Goal: Task Accomplishment & Management: Use online tool/utility

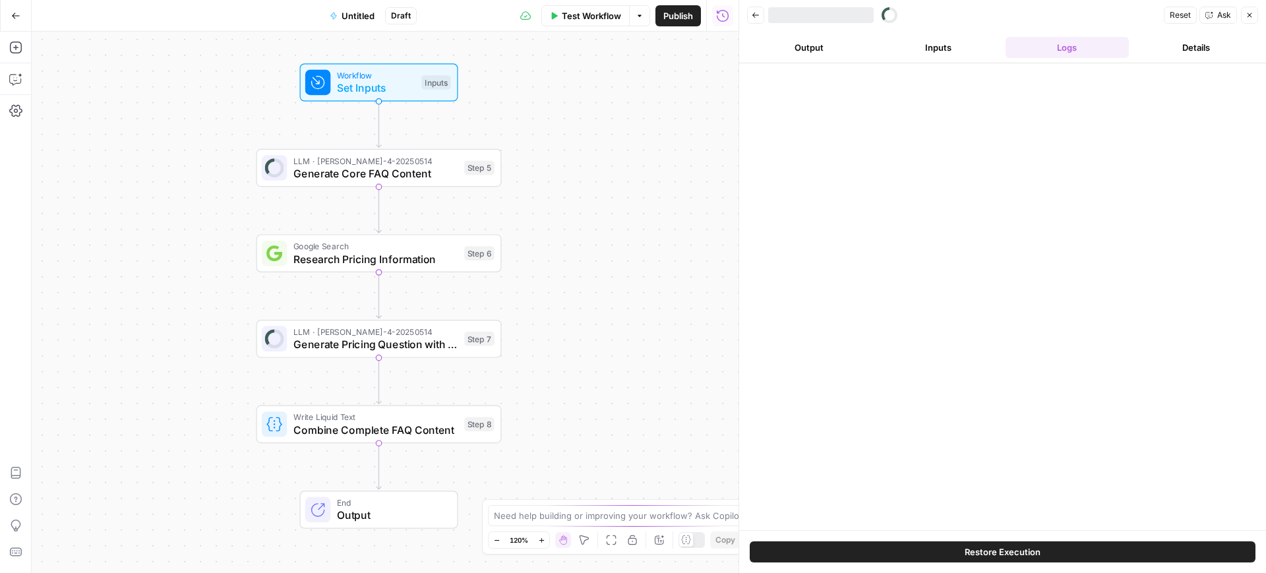
click at [802, 39] on button "Output" at bounding box center [809, 47] width 124 height 21
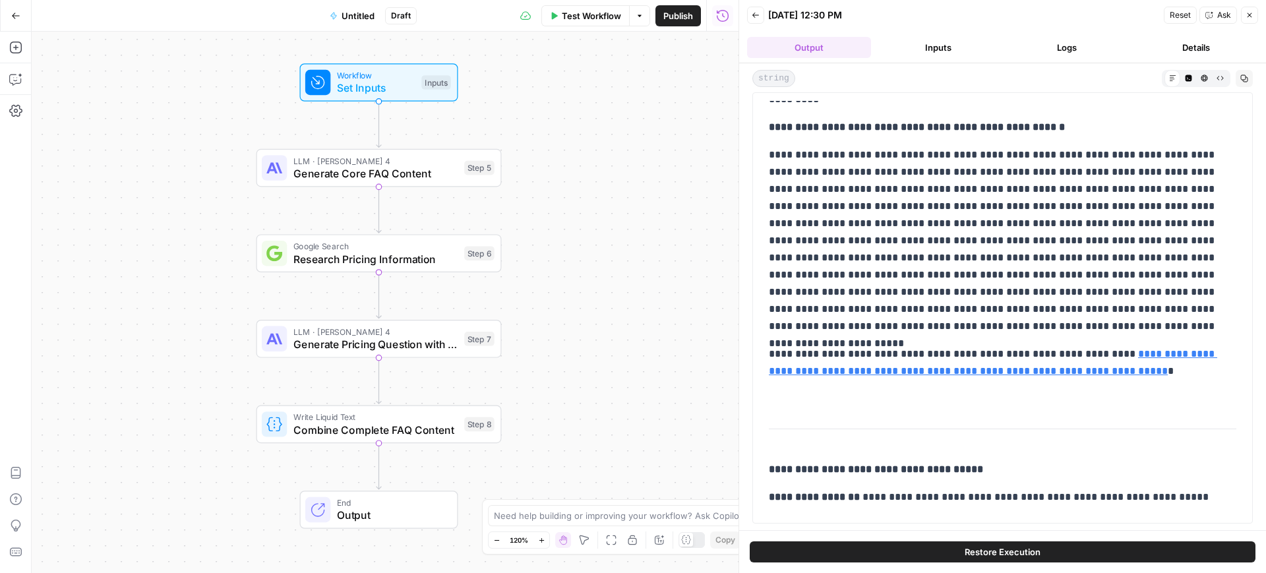
scroll to position [1820, 0]
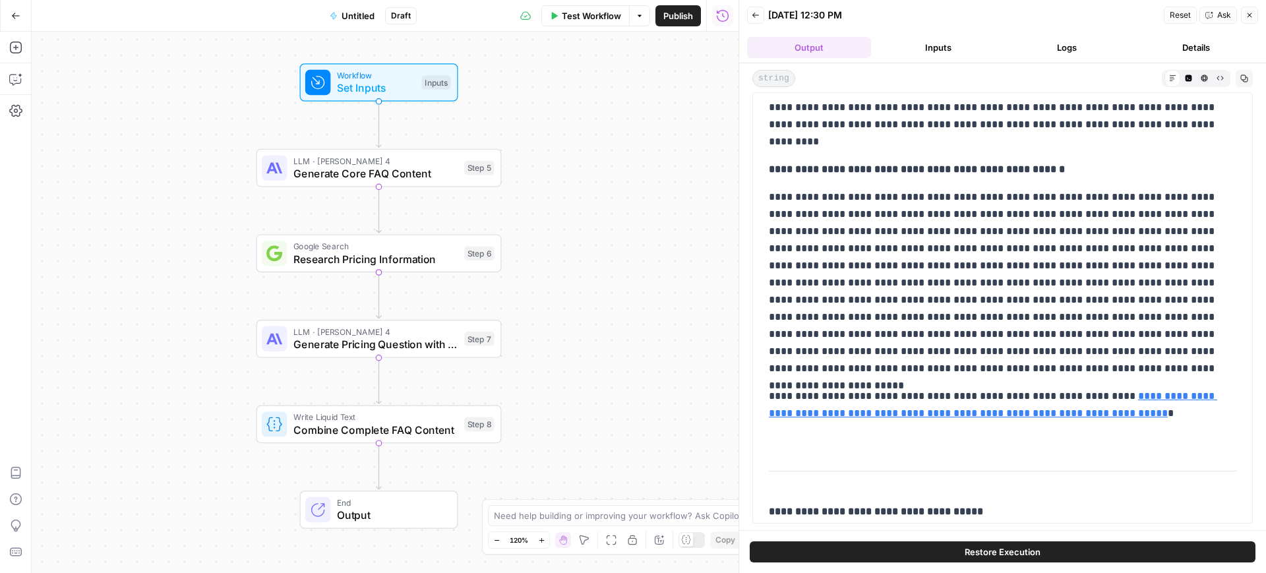
click at [557, 16] on button "Test Workflow" at bounding box center [585, 15] width 88 height 21
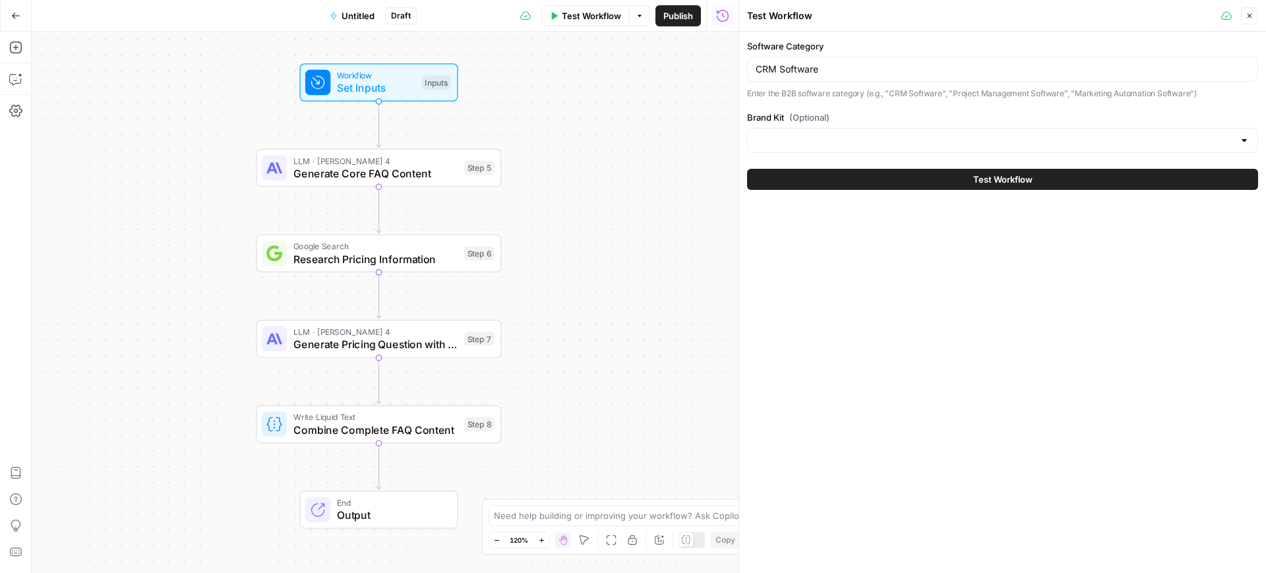
type input "ValueCore"
click at [830, 74] on input "CRM Software" at bounding box center [1003, 69] width 494 height 13
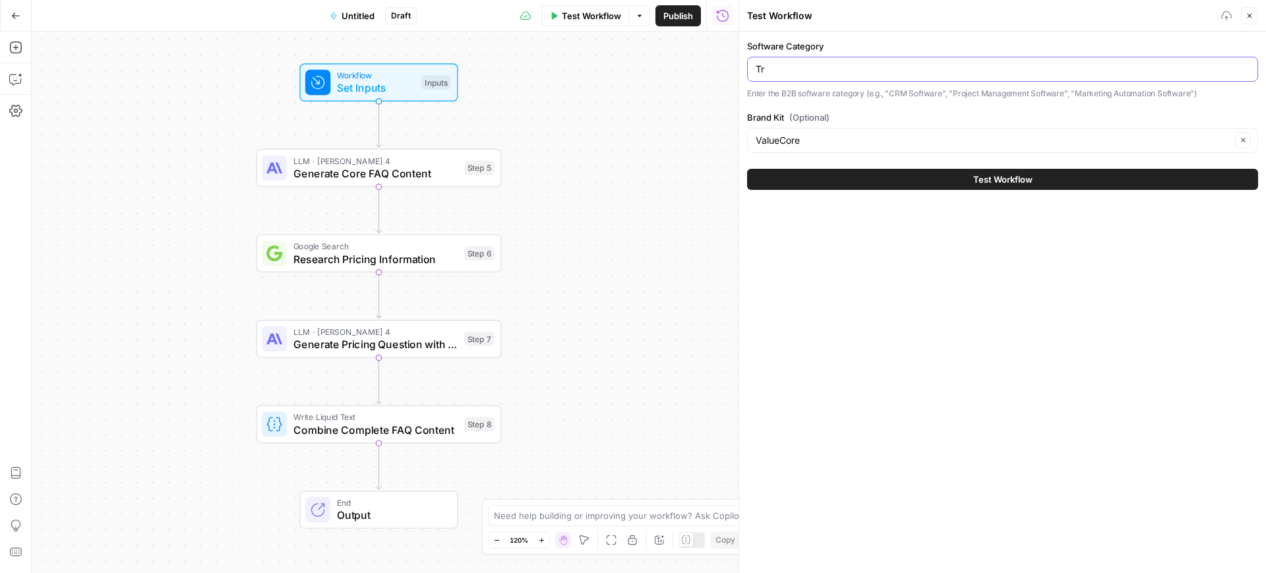
type input "T"
type input "Hospitality Software"
click at [747, 169] on button "Test Workflow" at bounding box center [1002, 179] width 511 height 21
click at [893, 172] on button "Test Workflow" at bounding box center [1002, 179] width 511 height 21
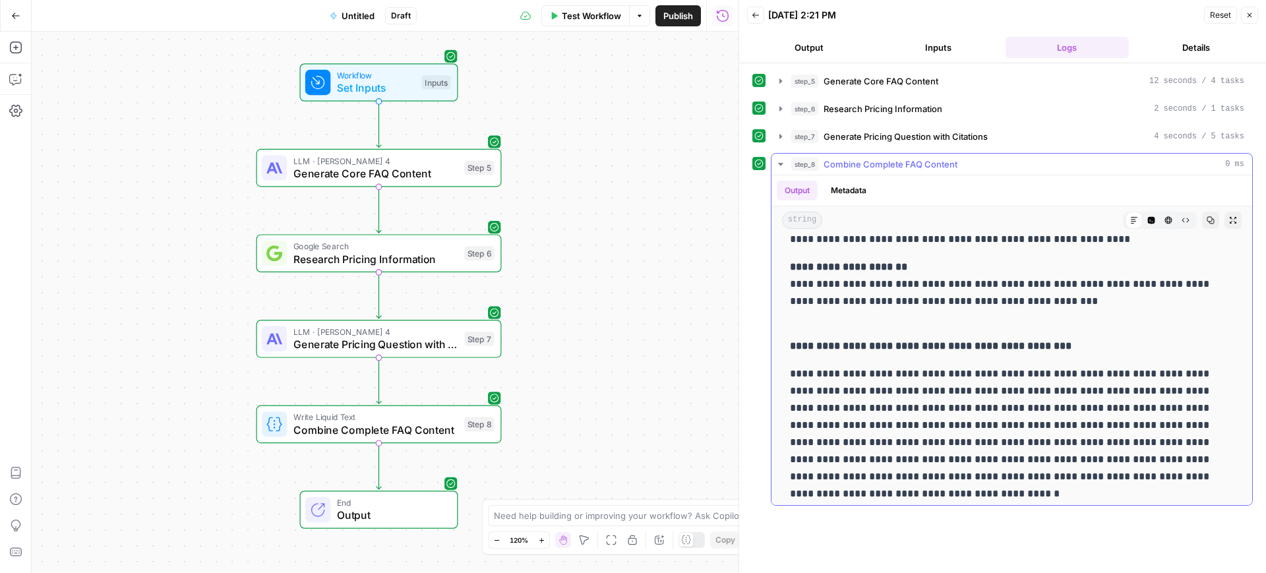
scroll to position [989, 0]
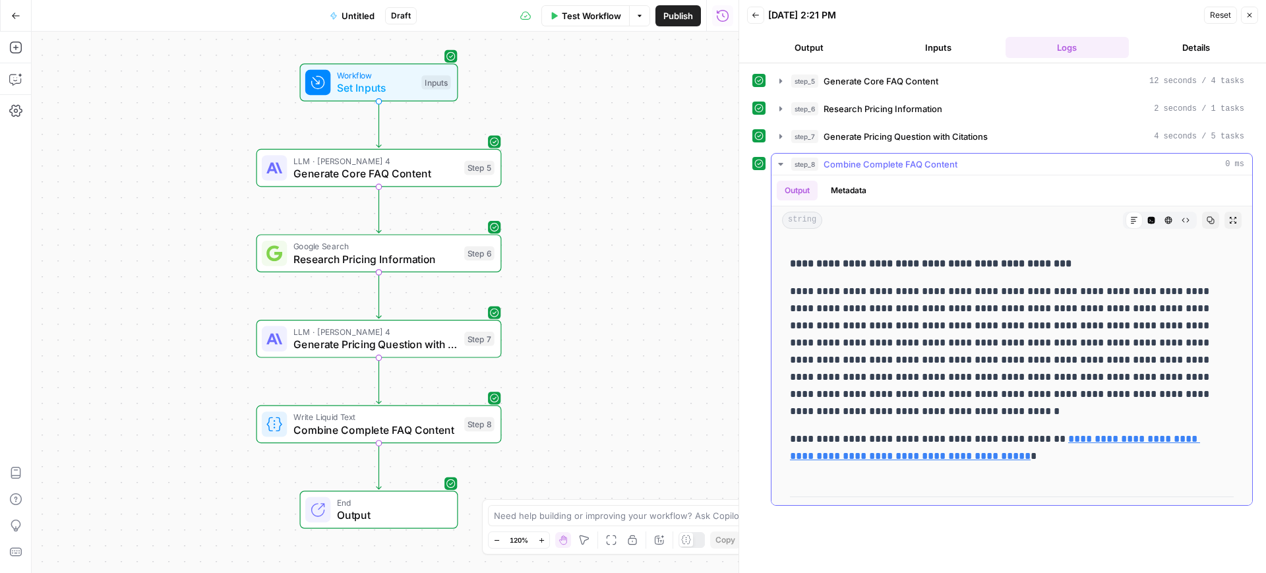
click at [953, 458] on link "**********" at bounding box center [995, 447] width 410 height 27
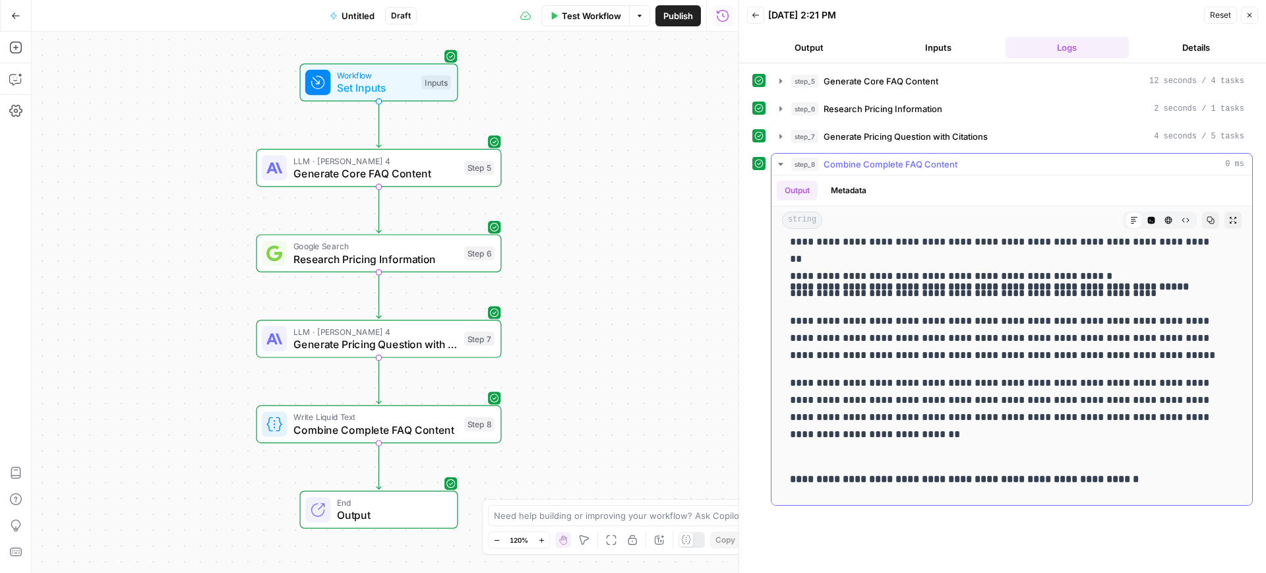
scroll to position [0, 0]
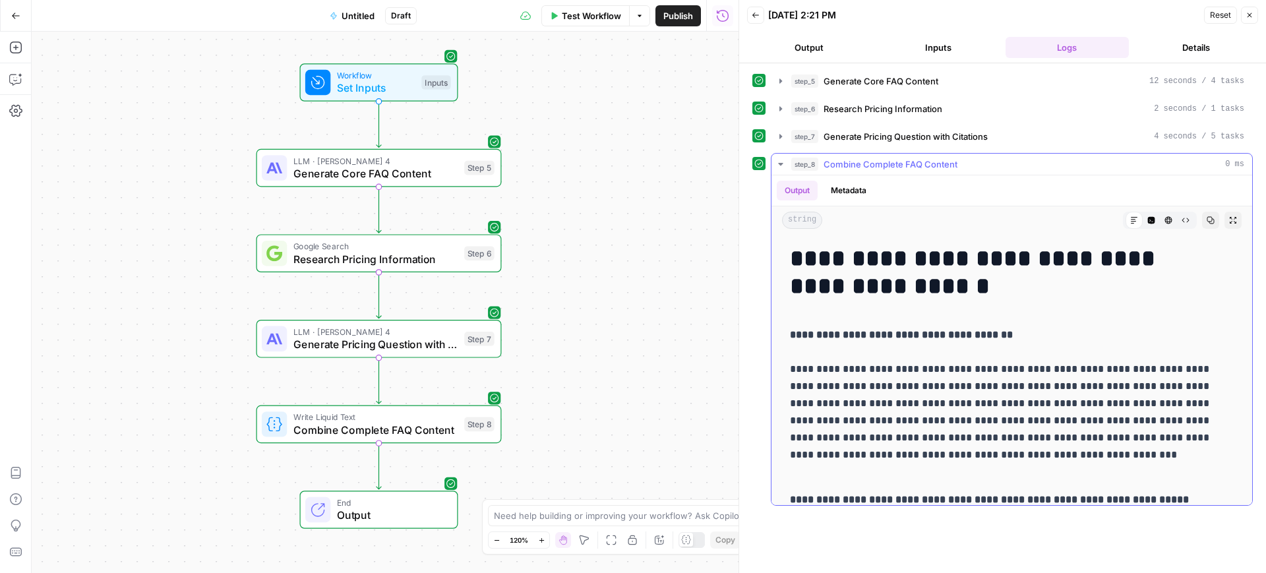
click at [1202, 223] on button "Copy" at bounding box center [1210, 220] width 17 height 17
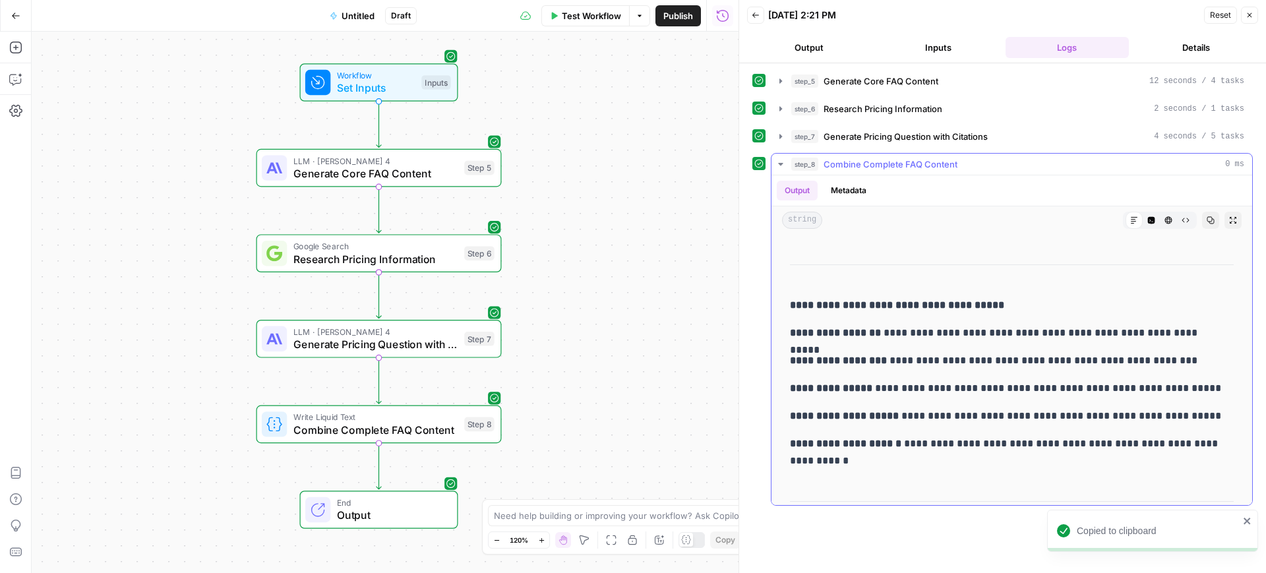
scroll to position [1294, 0]
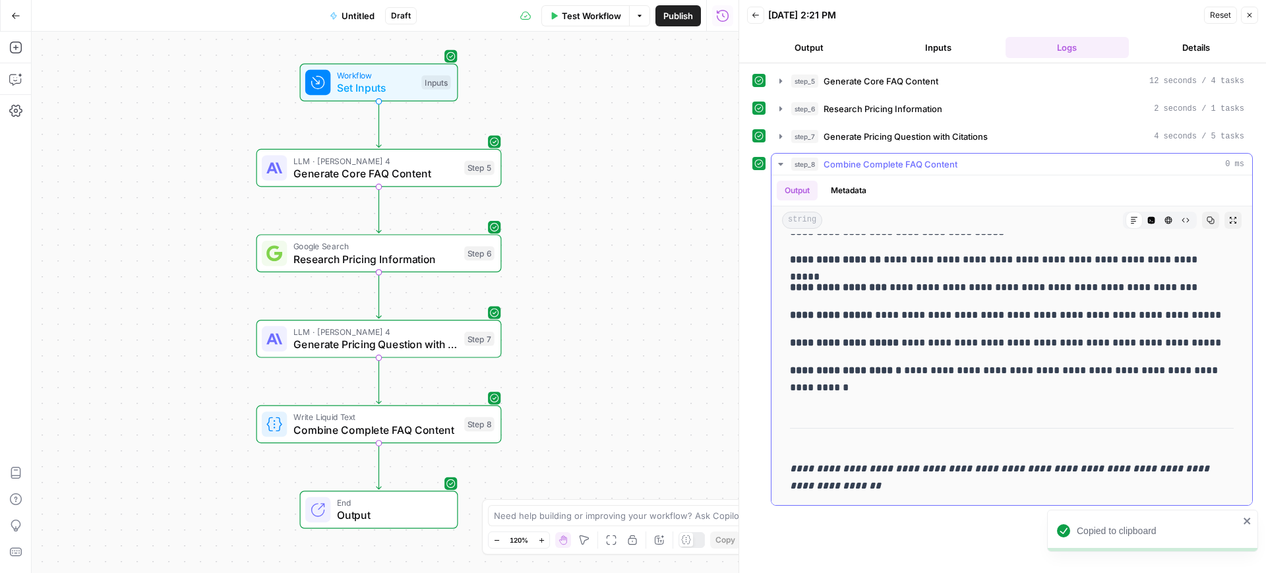
drag, startPoint x: 794, startPoint y: 252, endPoint x: 946, endPoint y: 398, distance: 210.8
copy div "**********"
click at [555, 506] on div "Need help building or improving your workflow? Ask Copilot." at bounding box center [633, 515] width 290 height 21
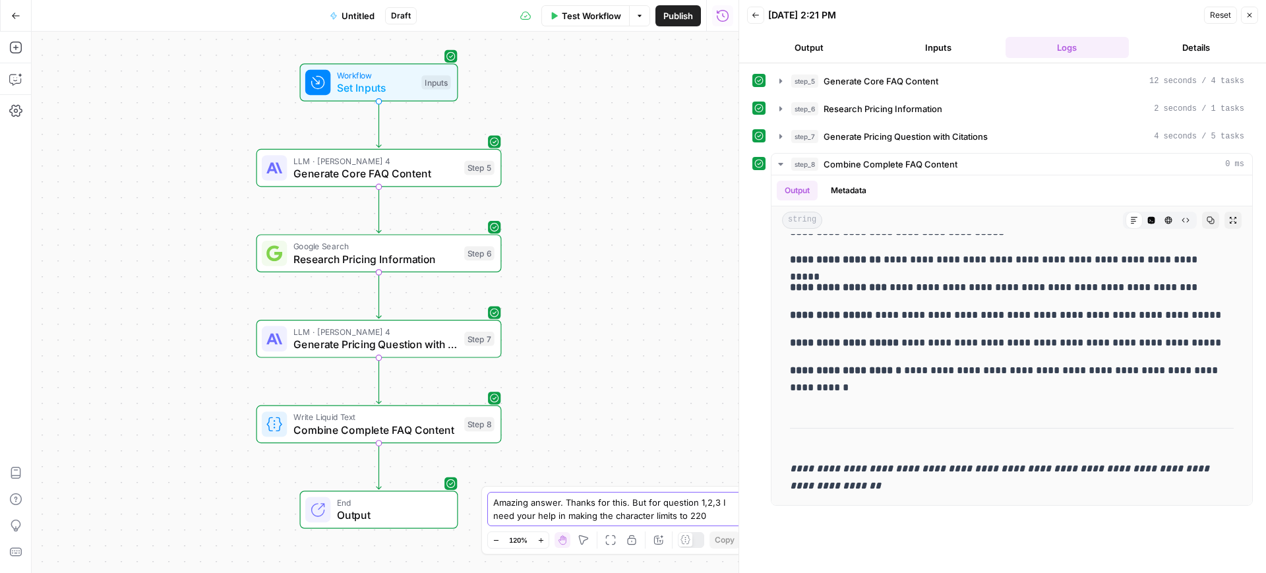
type textarea "Amazing answer. Thanks for this. But for question 1,2,3 I need your help in mak…"
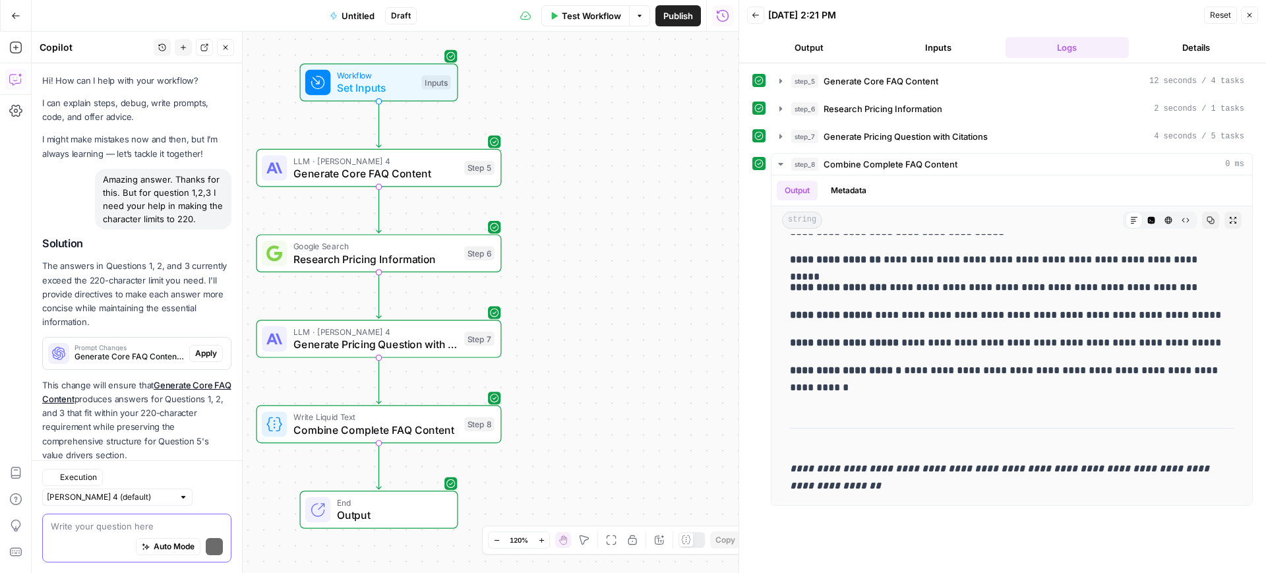
scroll to position [47, 0]
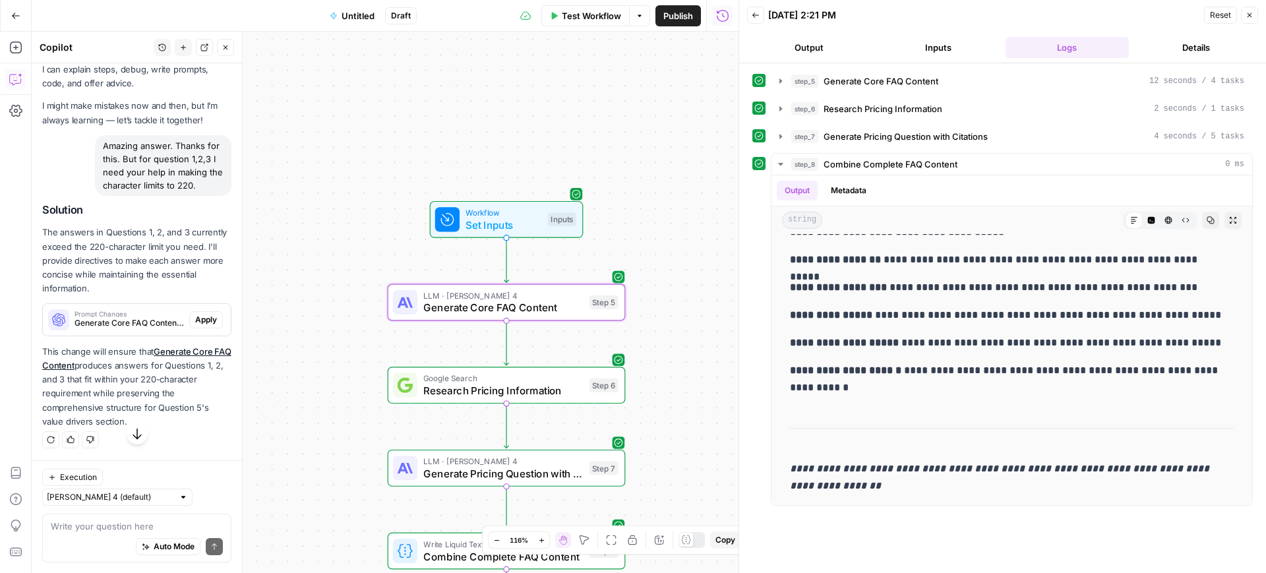
click at [197, 318] on span "Apply" at bounding box center [206, 320] width 22 height 12
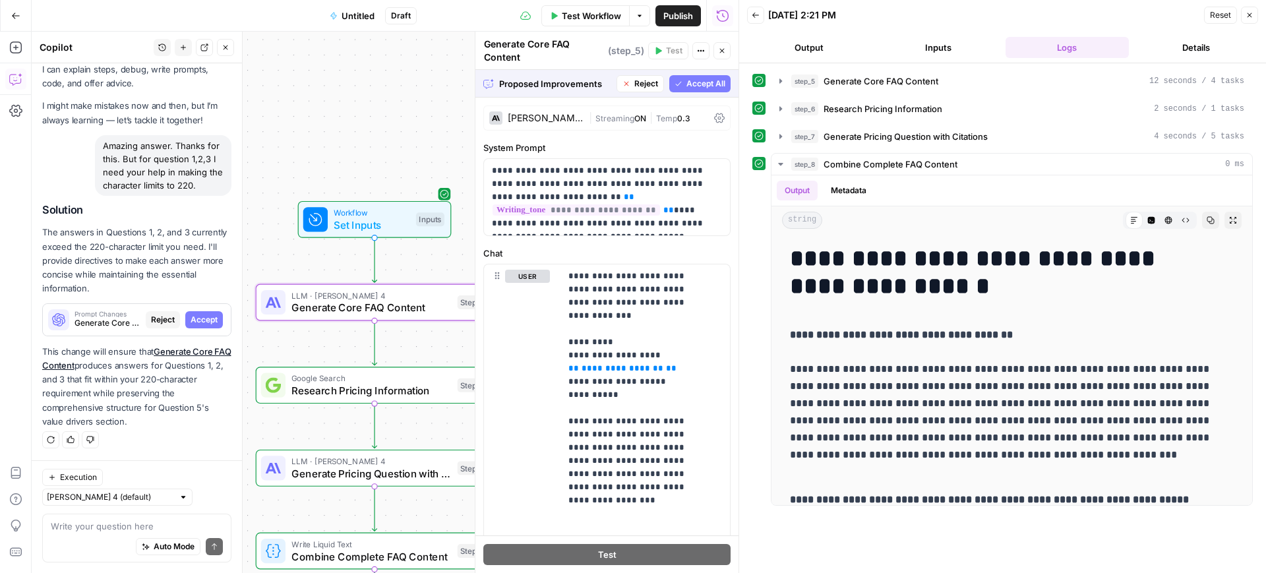
click at [673, 83] on button "Accept All" at bounding box center [699, 83] width 61 height 17
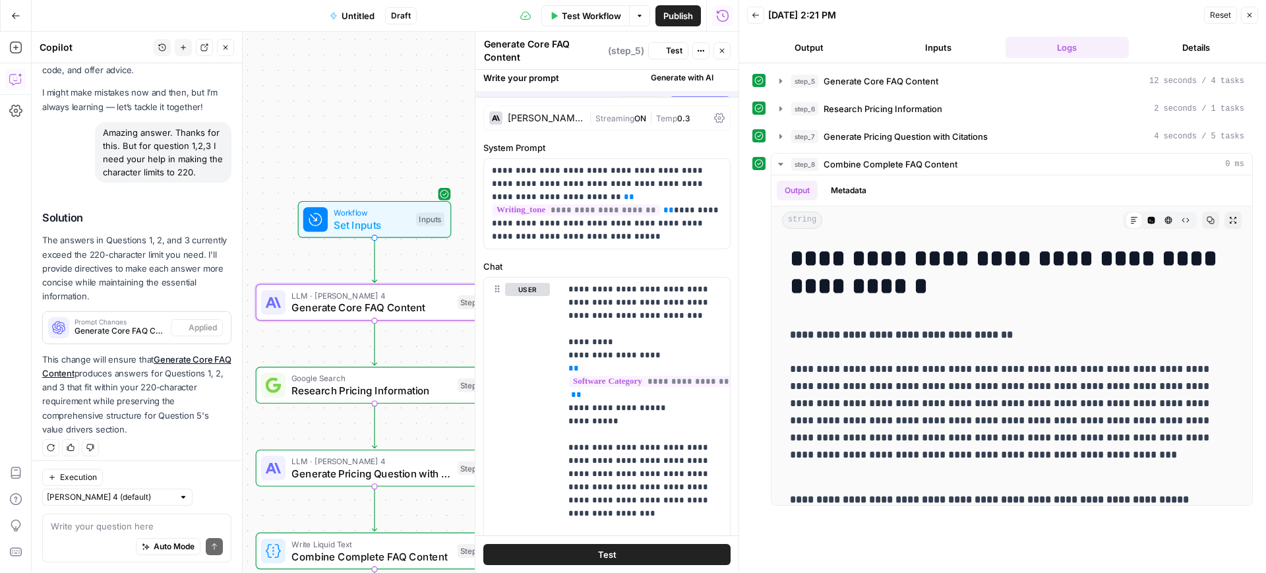
scroll to position [68, 0]
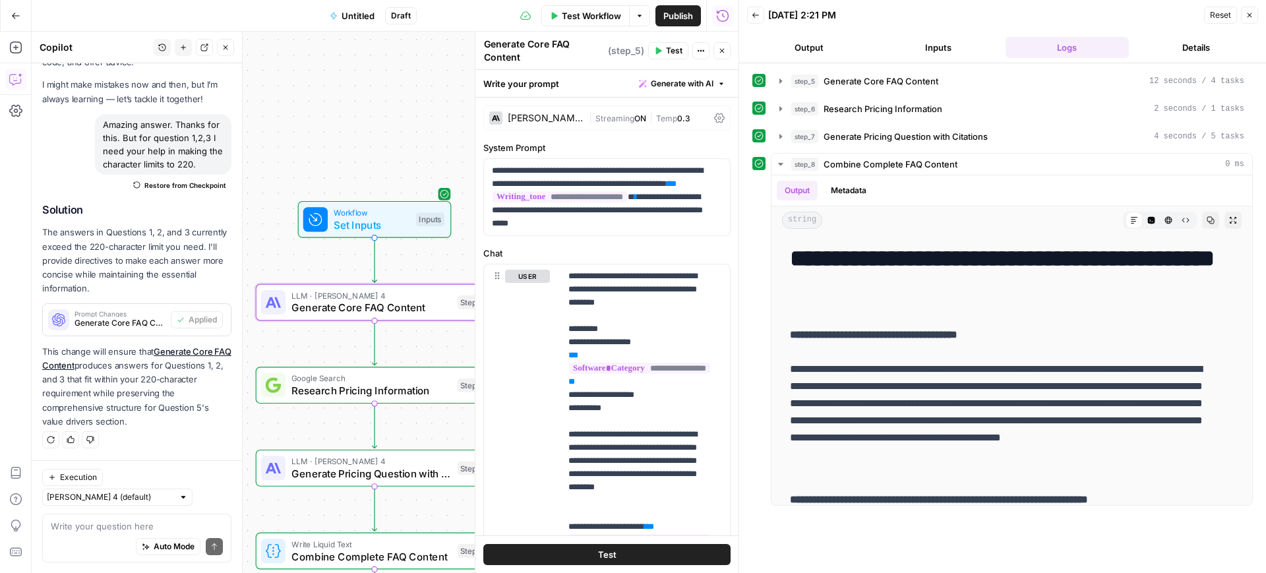
click at [605, 551] on span "Test" at bounding box center [607, 554] width 18 height 13
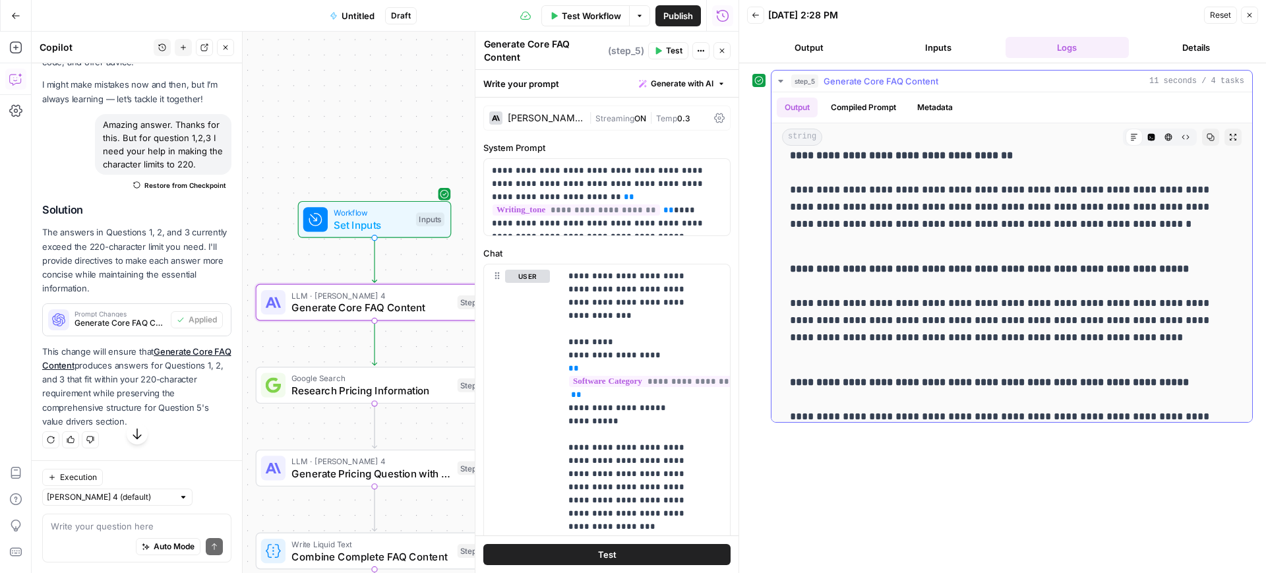
scroll to position [0, 0]
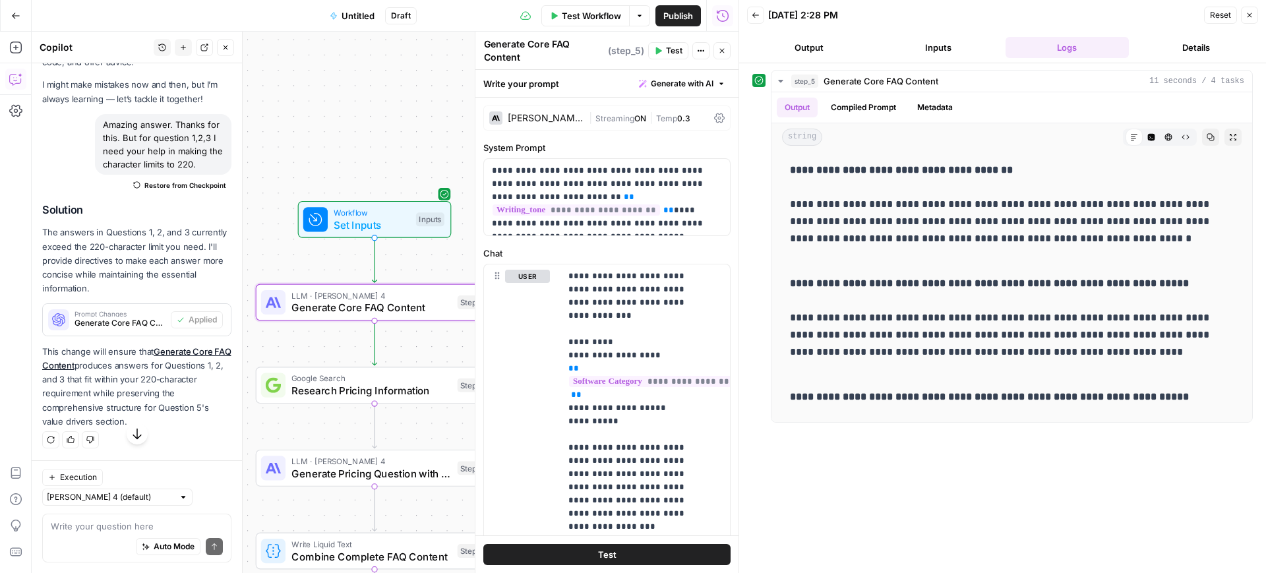
click at [557, 16] on button "Test Workflow" at bounding box center [585, 15] width 88 height 21
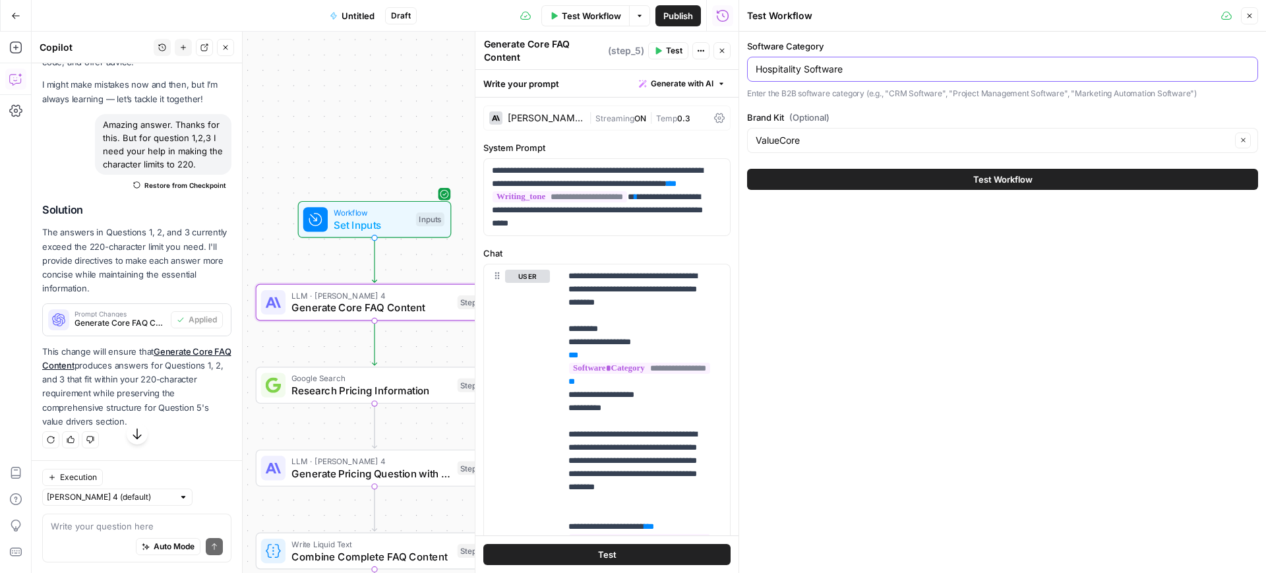
click at [859, 75] on input "Hospitality Software" at bounding box center [1003, 69] width 494 height 13
paste input "Saas Spend Management"
type input "Saas Spend Management Software"
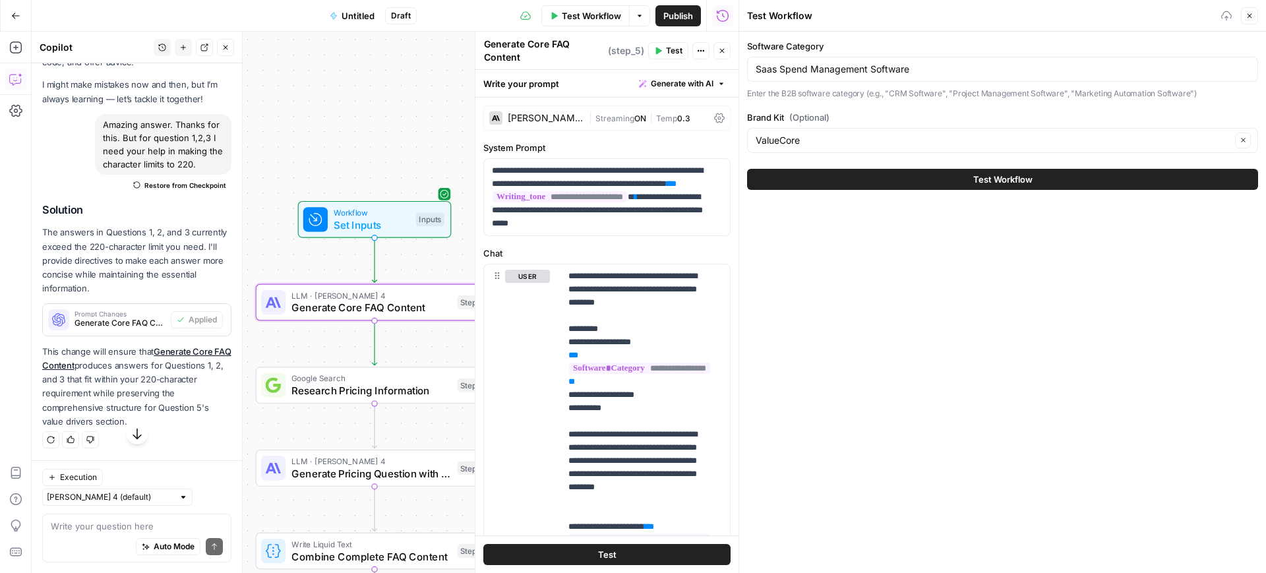
click at [927, 175] on button "Test Workflow" at bounding box center [1002, 179] width 511 height 21
click at [872, 177] on button "Test Workflow" at bounding box center [1002, 179] width 511 height 21
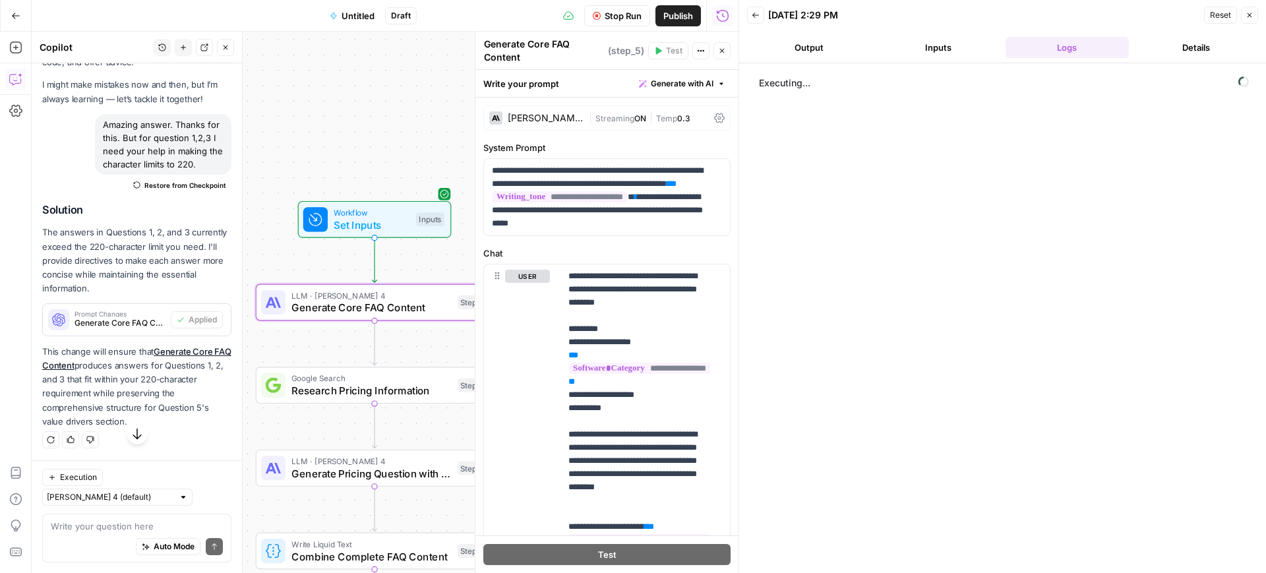
click at [365, 15] on span "Untitled" at bounding box center [358, 15] width 33 height 13
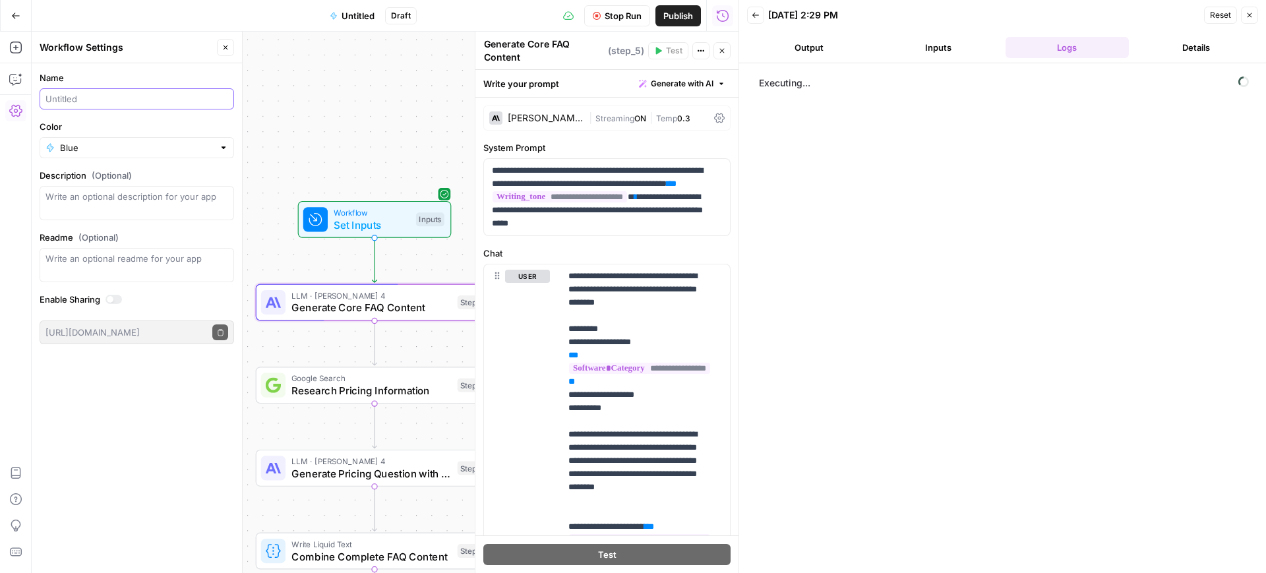
click at [61, 103] on input "Name" at bounding box center [136, 98] width 183 height 13
type input "Valuecore FAQs"
click at [87, 150] on input "Color" at bounding box center [137, 147] width 154 height 13
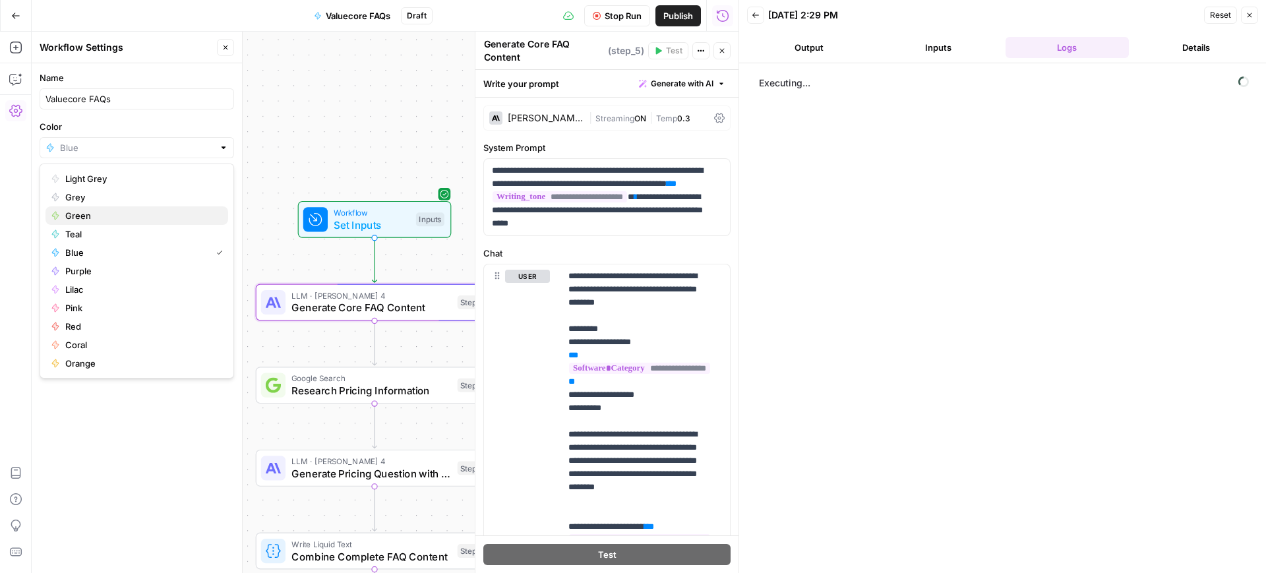
click at [88, 212] on span "Green" at bounding box center [141, 215] width 152 height 13
type input "Green"
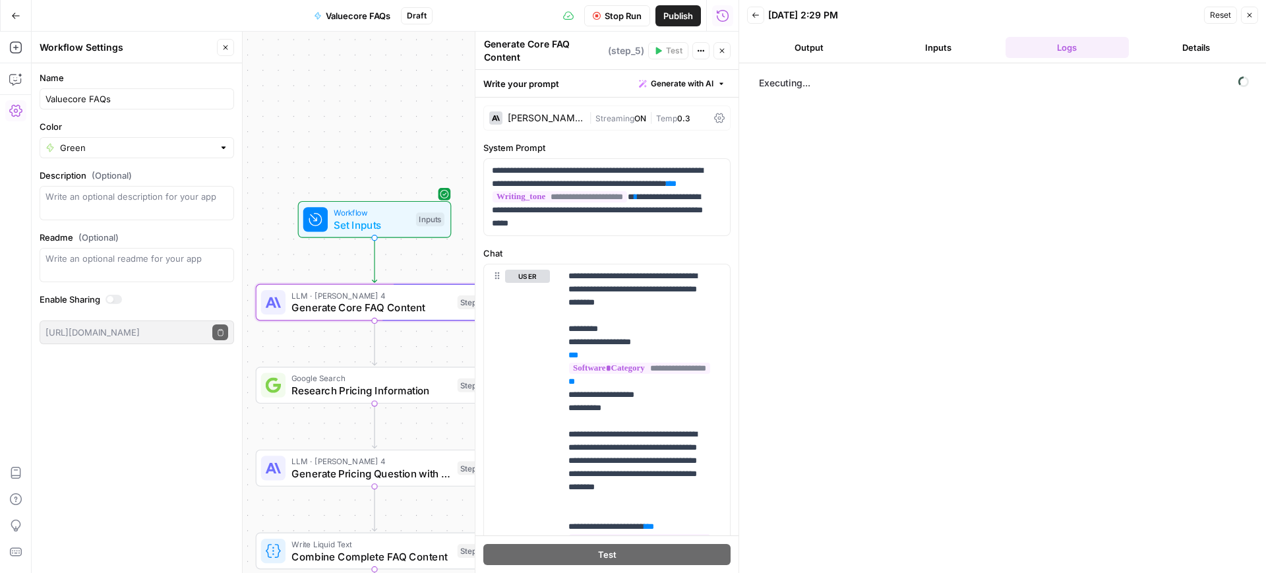
click at [127, 415] on div "Name Valuecore FAQs Color Green Description (Optional) Readme (Optional) Write …" at bounding box center [137, 318] width 210 height 510
click at [793, 53] on button "Output" at bounding box center [809, 47] width 124 height 21
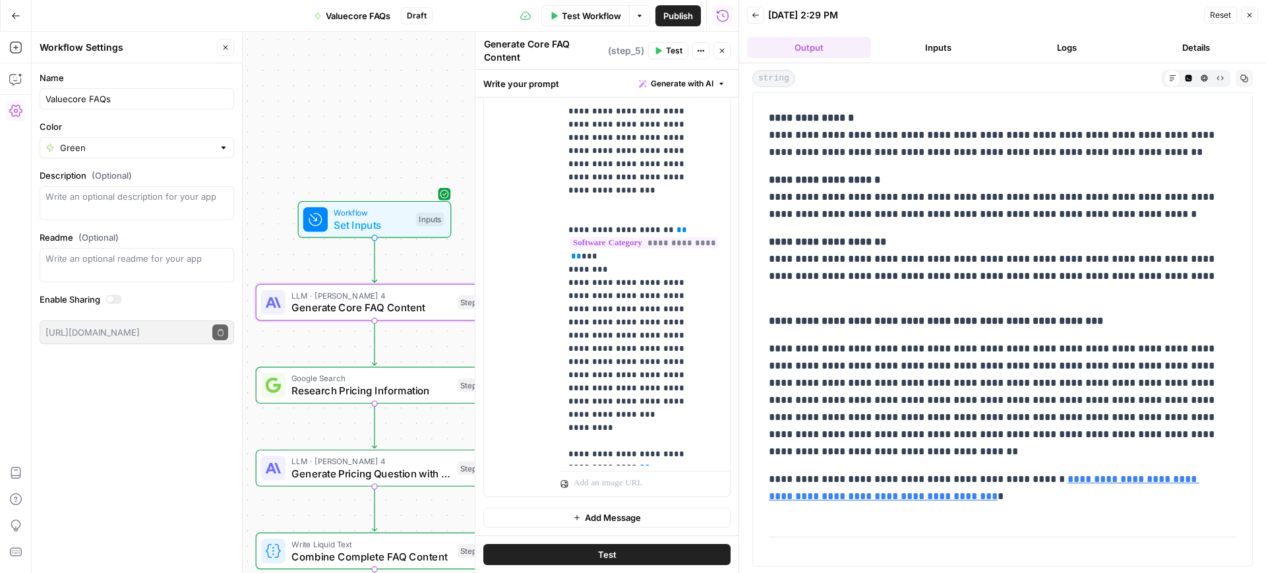
scroll to position [659, 0]
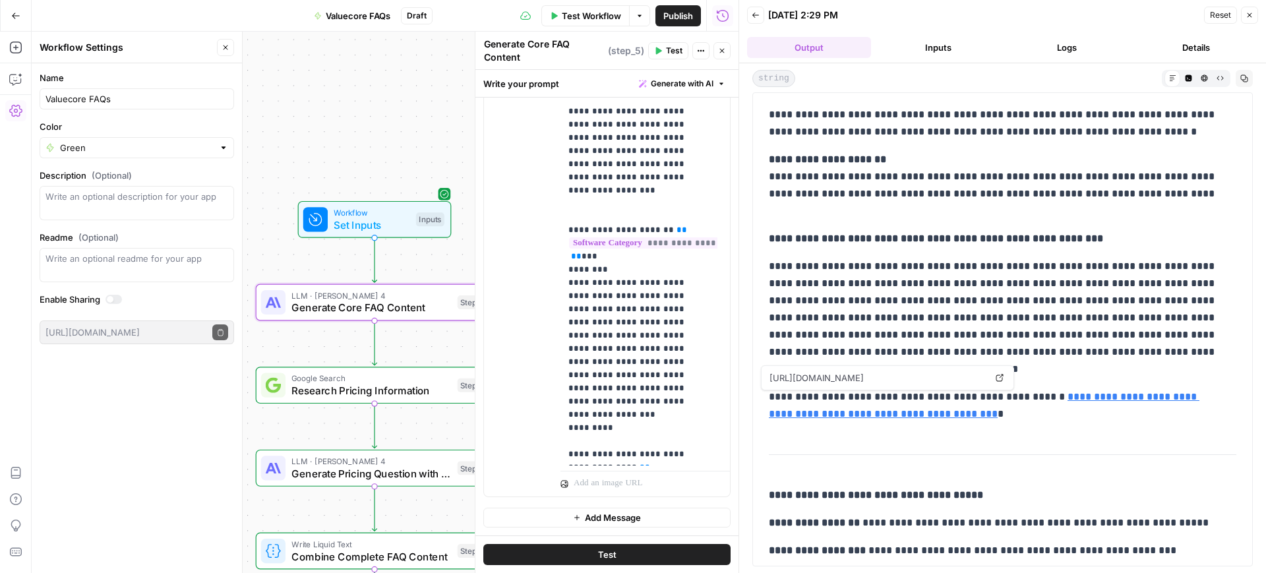
click at [1105, 395] on link "**********" at bounding box center [984, 405] width 431 height 27
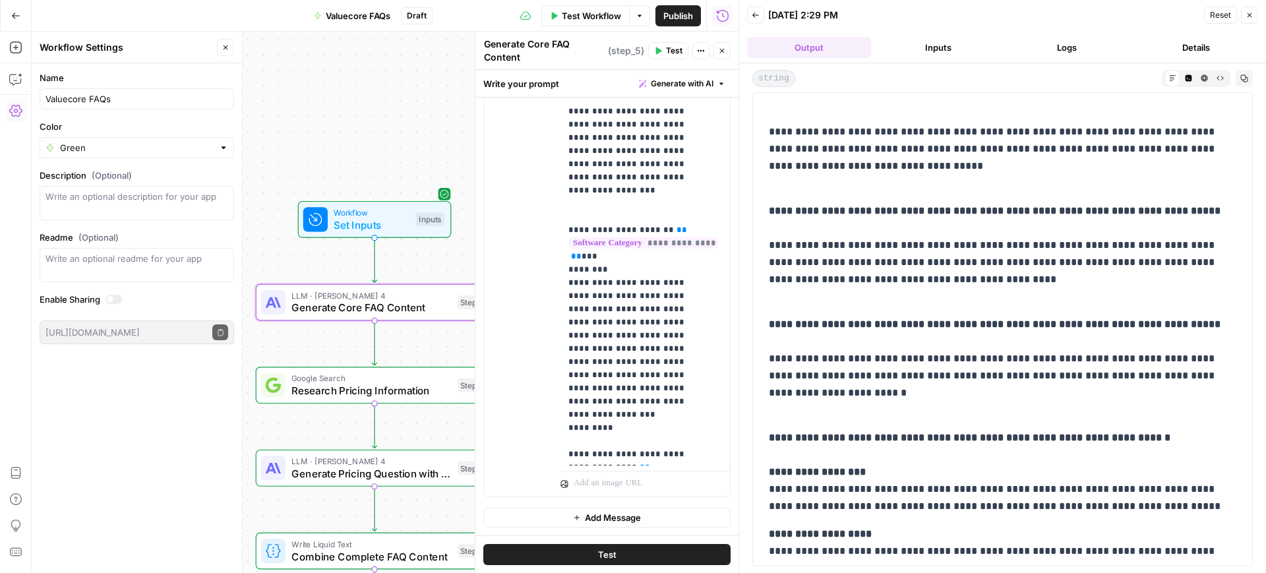
scroll to position [247, 0]
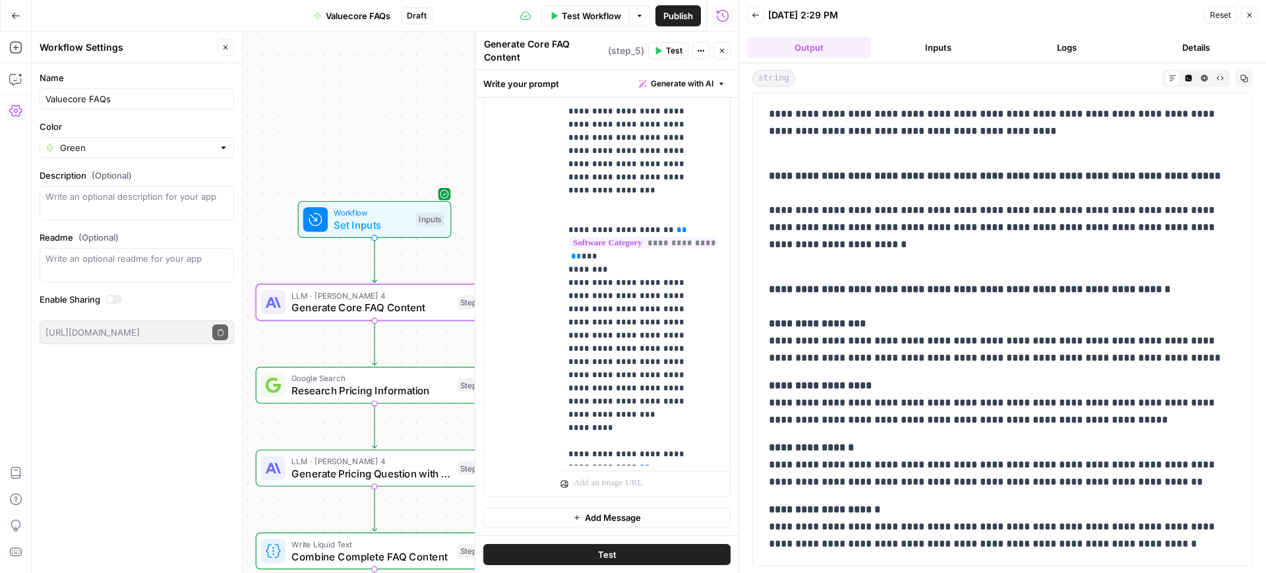
click at [90, 513] on div "Name Valuecore FAQs Color Green Description (Optional) Readme (Optional) Write …" at bounding box center [137, 318] width 210 height 510
click at [1251, 20] on button "Close" at bounding box center [1249, 15] width 17 height 17
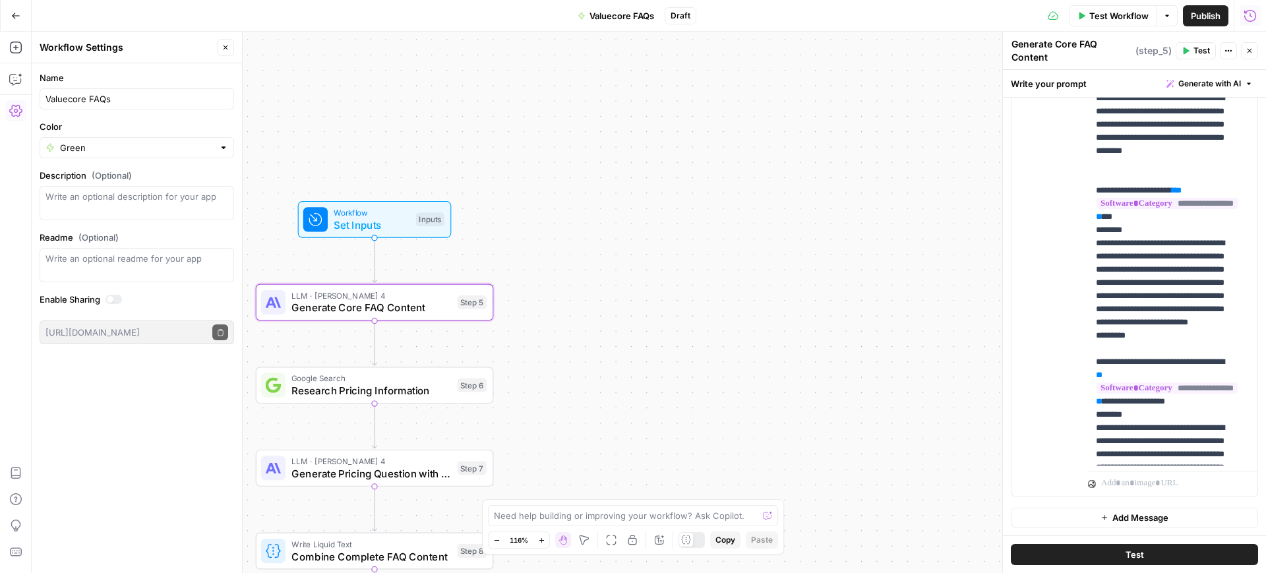
click at [1112, 14] on span "Test Workflow" at bounding box center [1118, 15] width 59 height 13
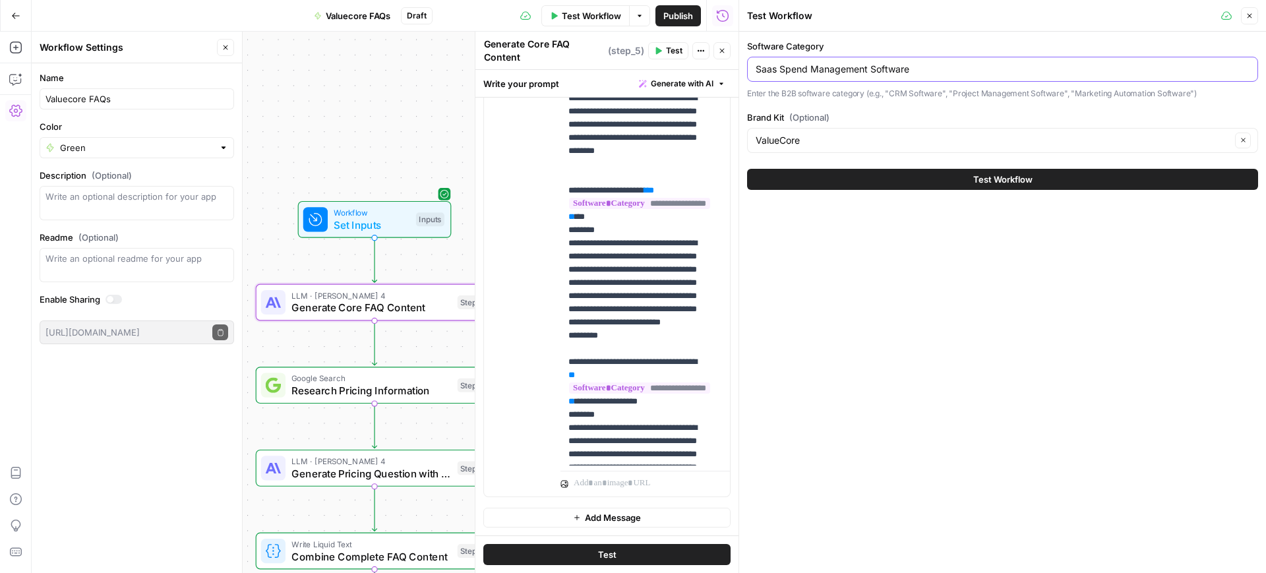
click at [843, 67] on input "Saas Spend Management Software" at bounding box center [1003, 69] width 494 height 13
paste input "Core HR"
type input "Core HR Software"
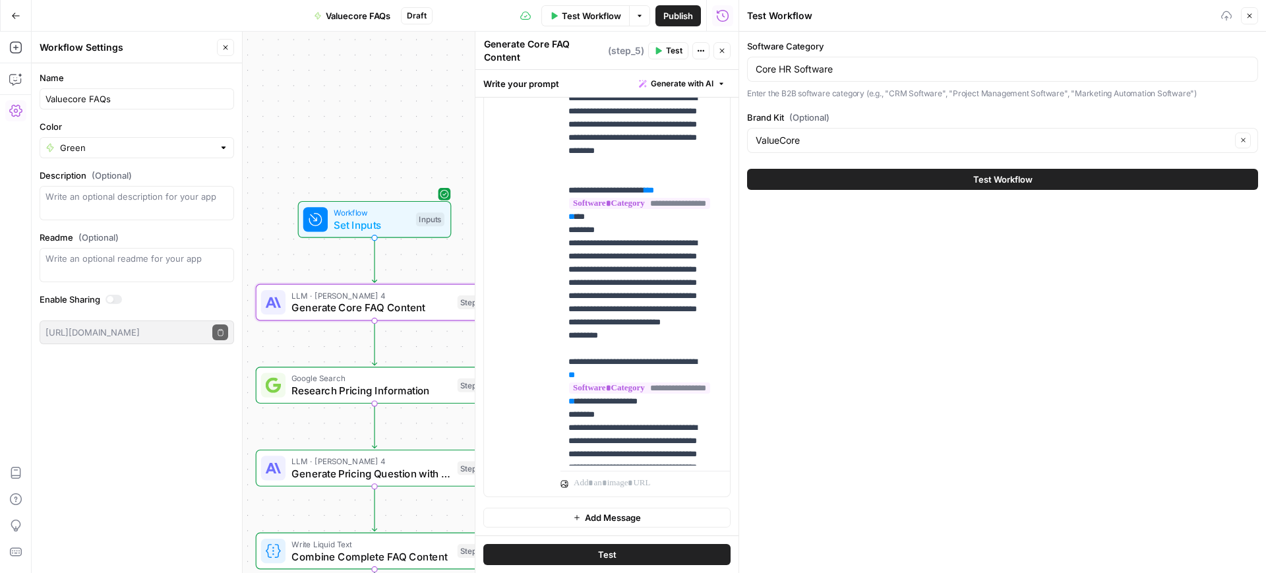
click at [938, 185] on button "Test Workflow" at bounding box center [1002, 179] width 511 height 21
click at [864, 185] on button "Test Workflow" at bounding box center [1002, 179] width 511 height 21
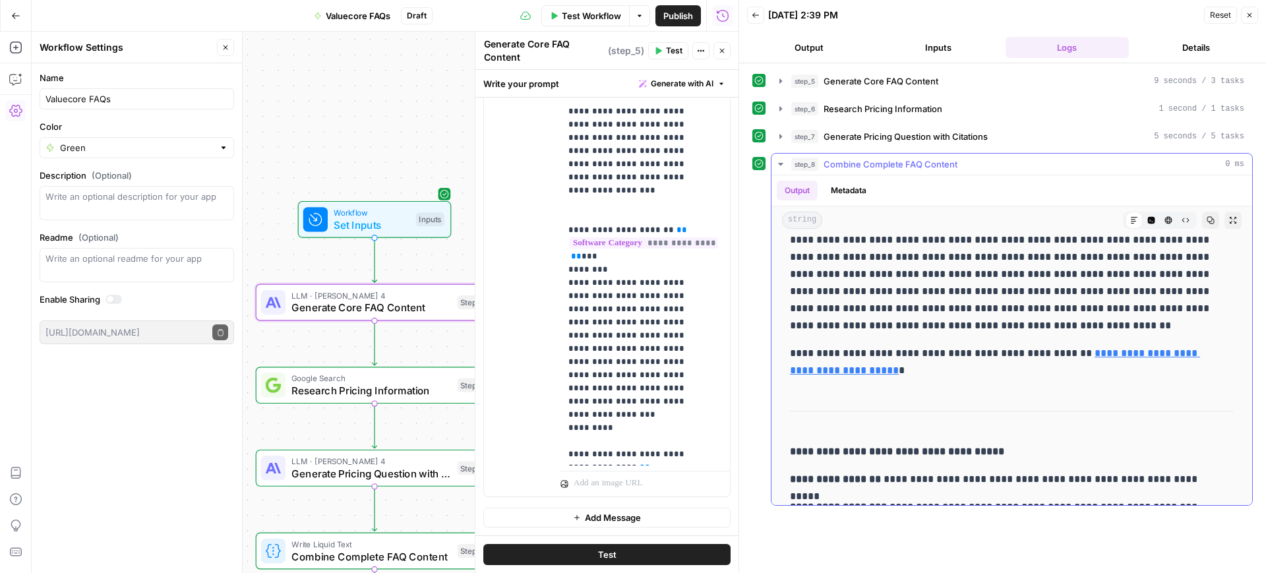
scroll to position [907, 0]
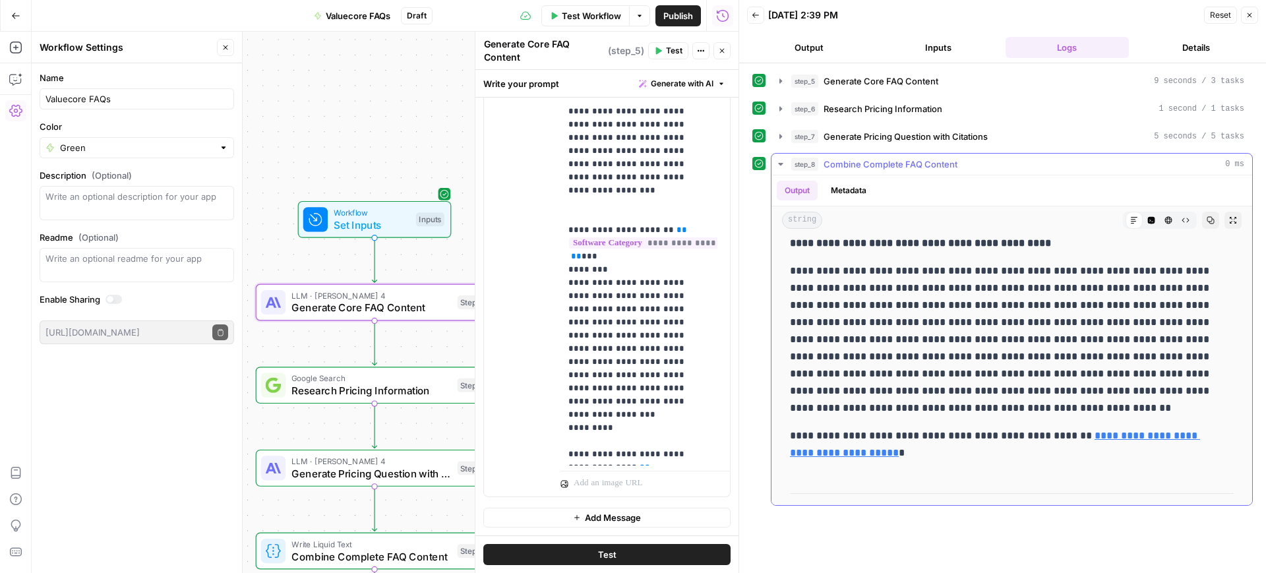
click at [1118, 433] on link "**********" at bounding box center [995, 444] width 410 height 27
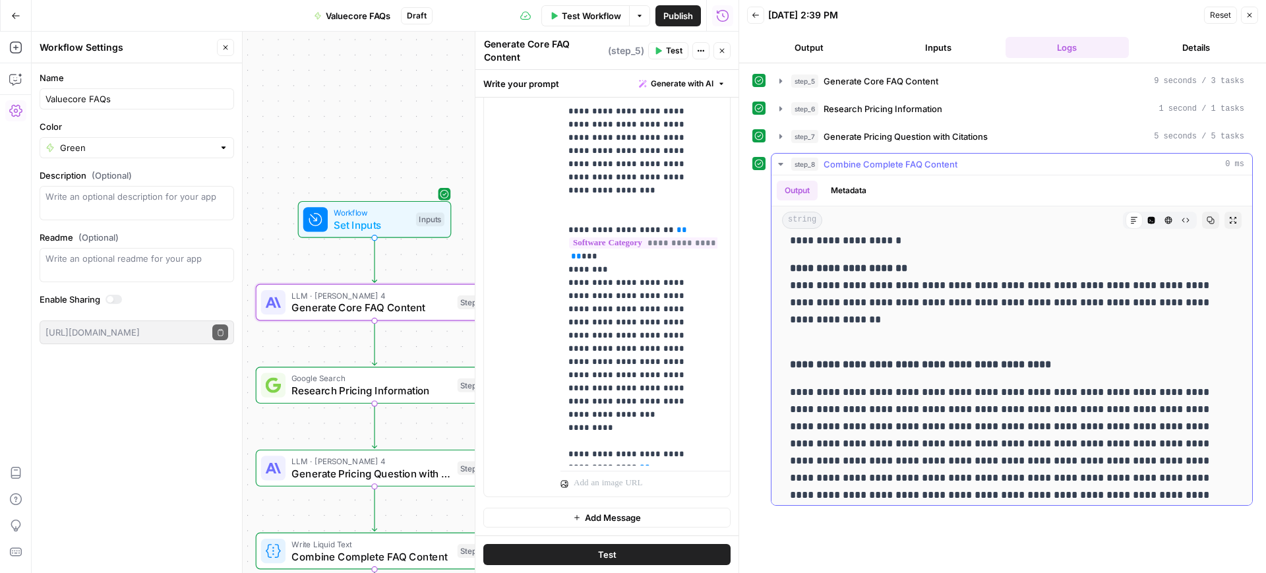
scroll to position [824, 0]
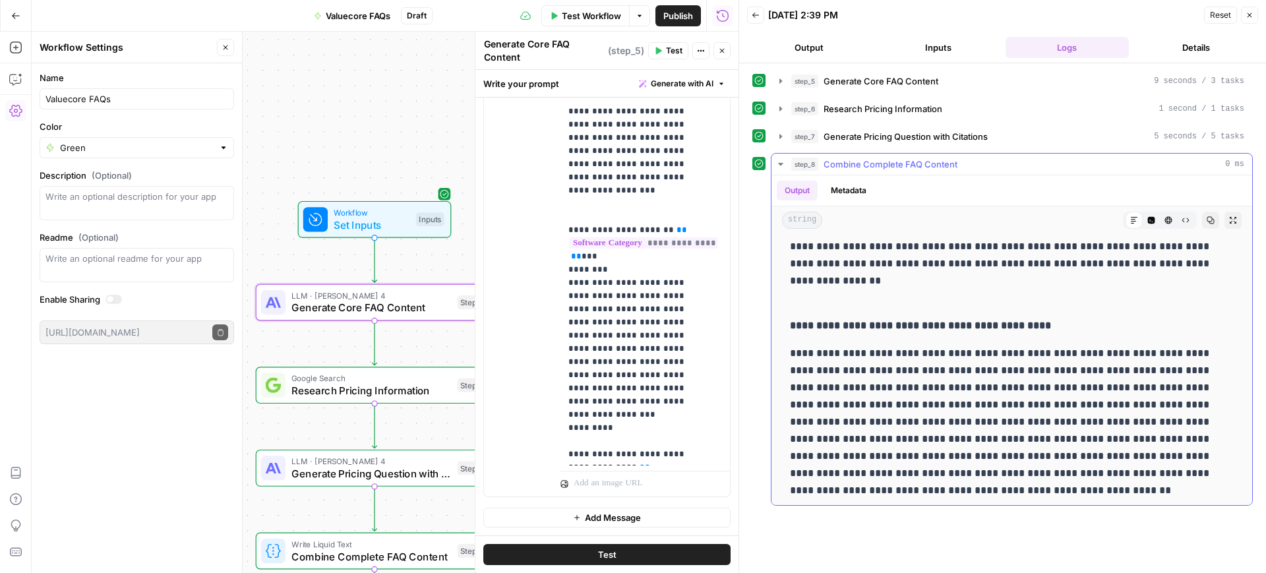
drag, startPoint x: 793, startPoint y: 339, endPoint x: 939, endPoint y: 332, distance: 146.5
click at [939, 332] on div "**********" at bounding box center [1012, 149] width 460 height 1469
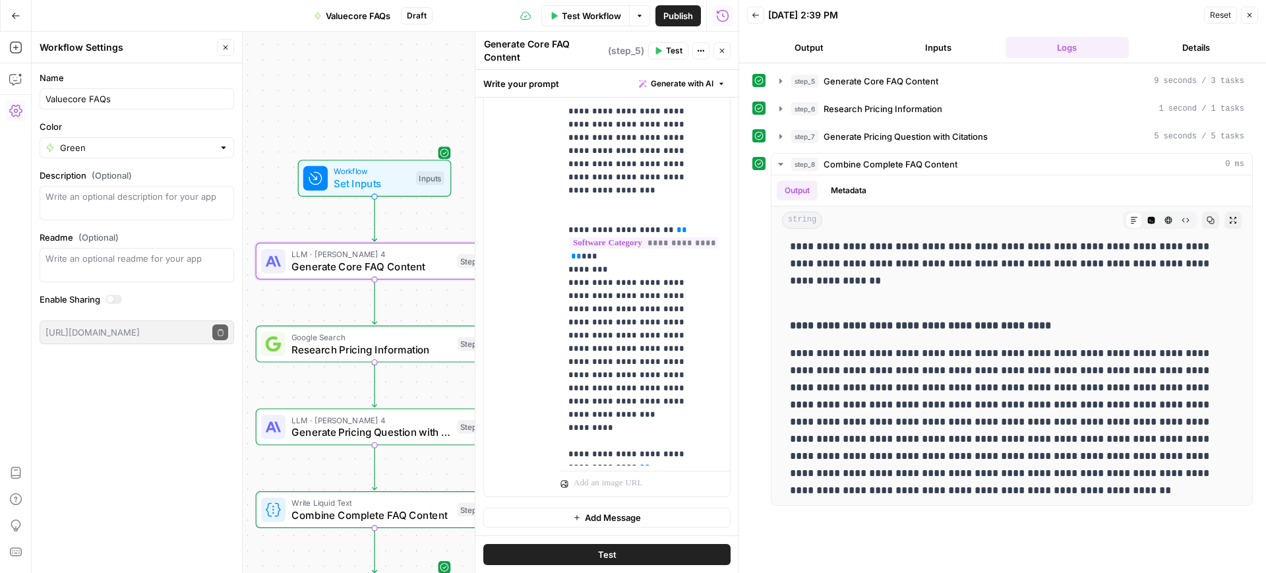
click at [440, 78] on div "Workflow Set Inputs Inputs LLM · Claude Sonnet 4 Generate Core FAQ Content Step…" at bounding box center [385, 302] width 707 height 541
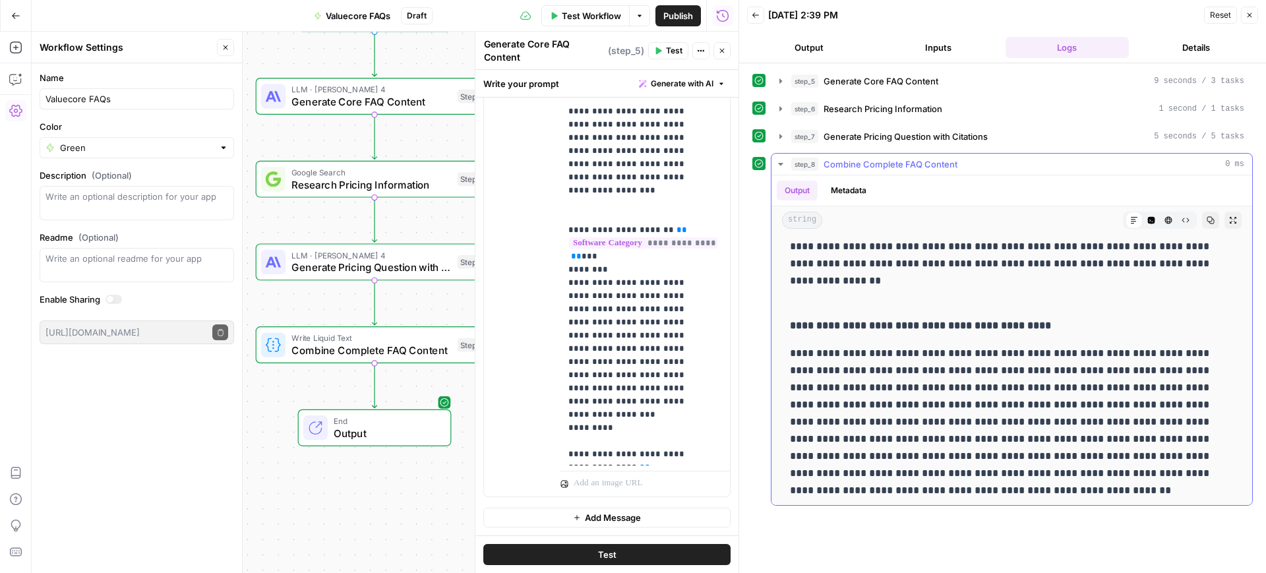
scroll to position [1029, 0]
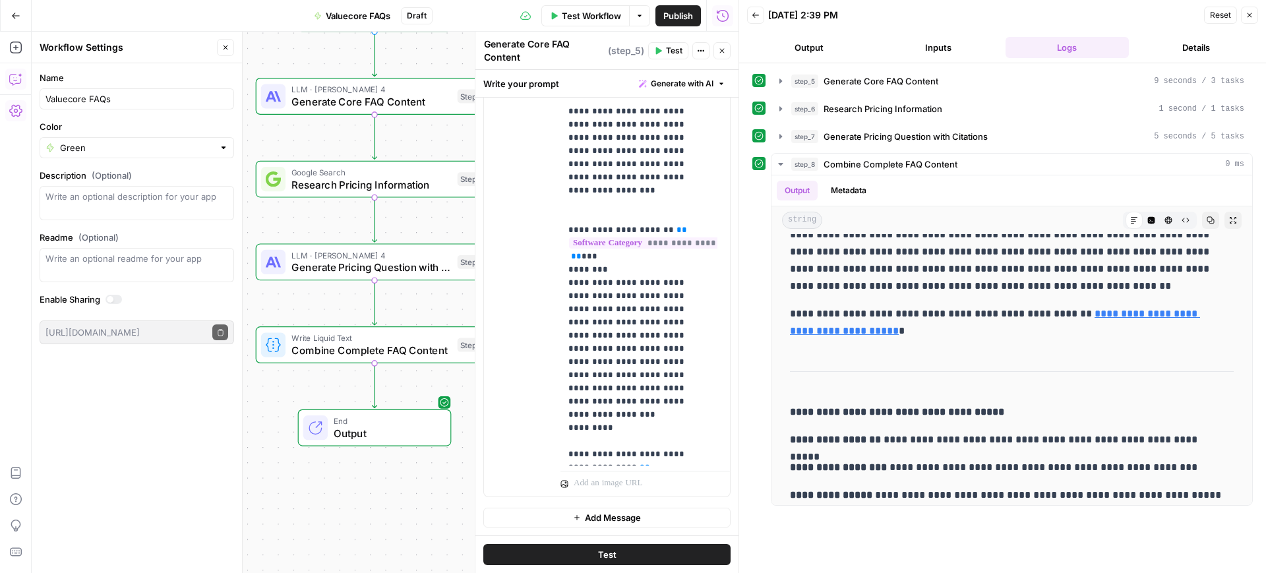
click at [9, 76] on icon "button" at bounding box center [15, 79] width 13 height 13
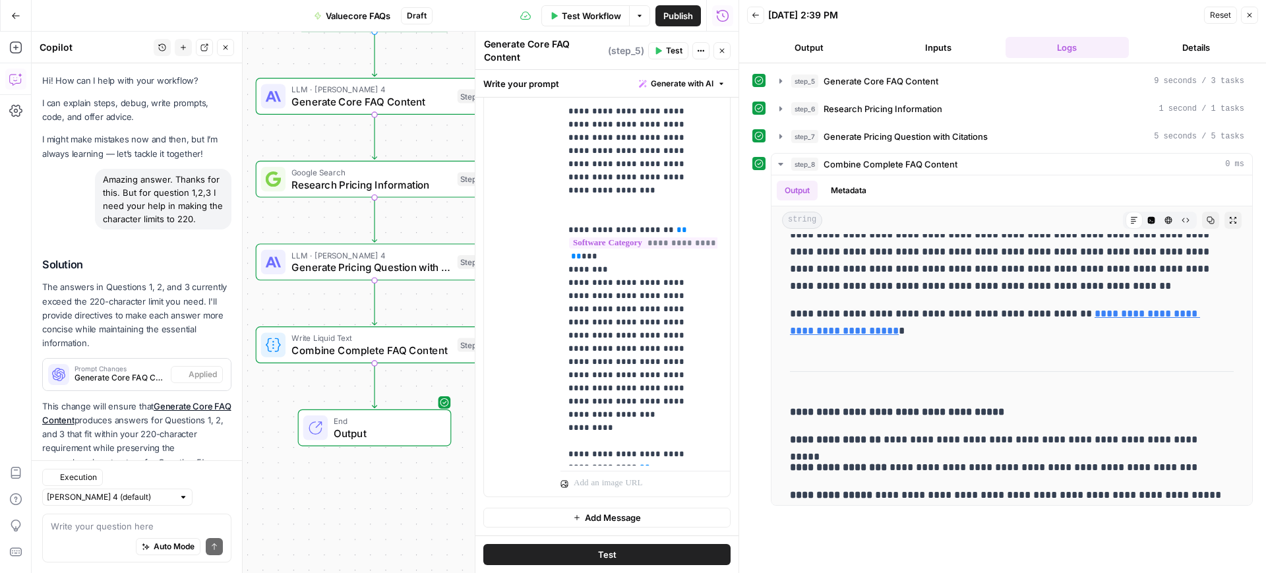
scroll to position [68, 0]
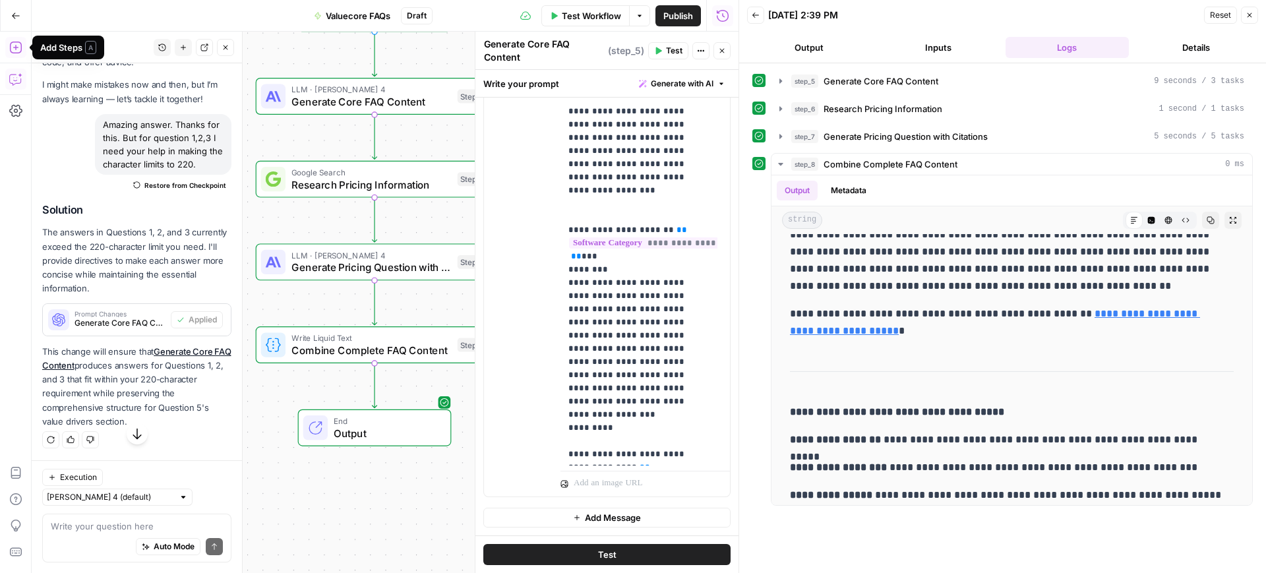
click at [16, 51] on icon "button" at bounding box center [15, 47] width 13 height 13
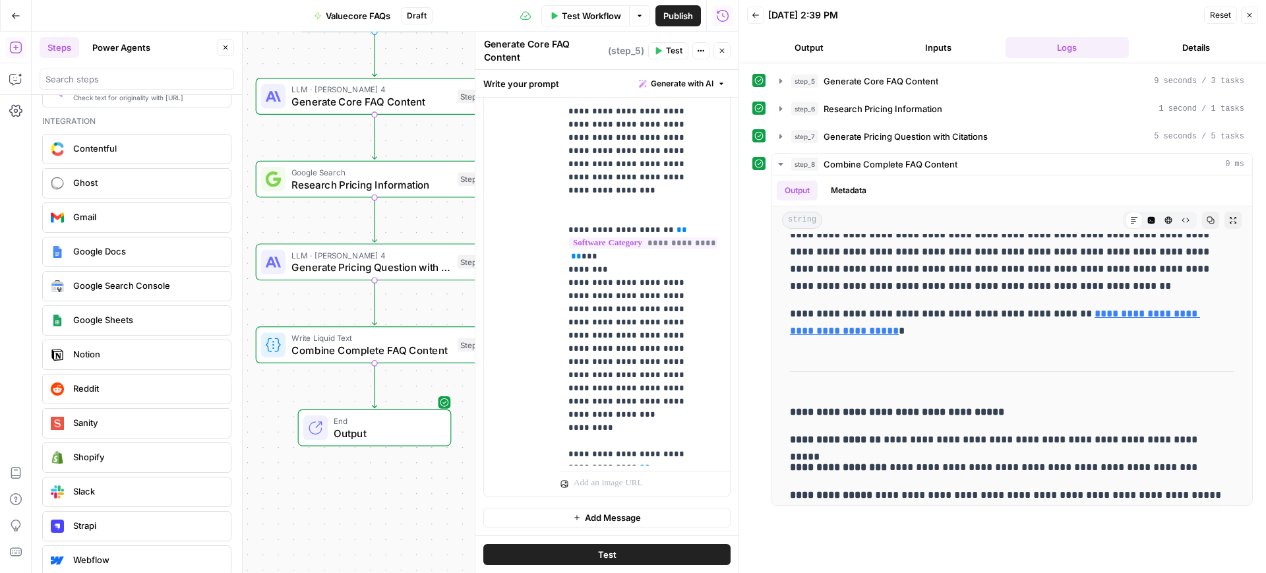
scroll to position [2324, 0]
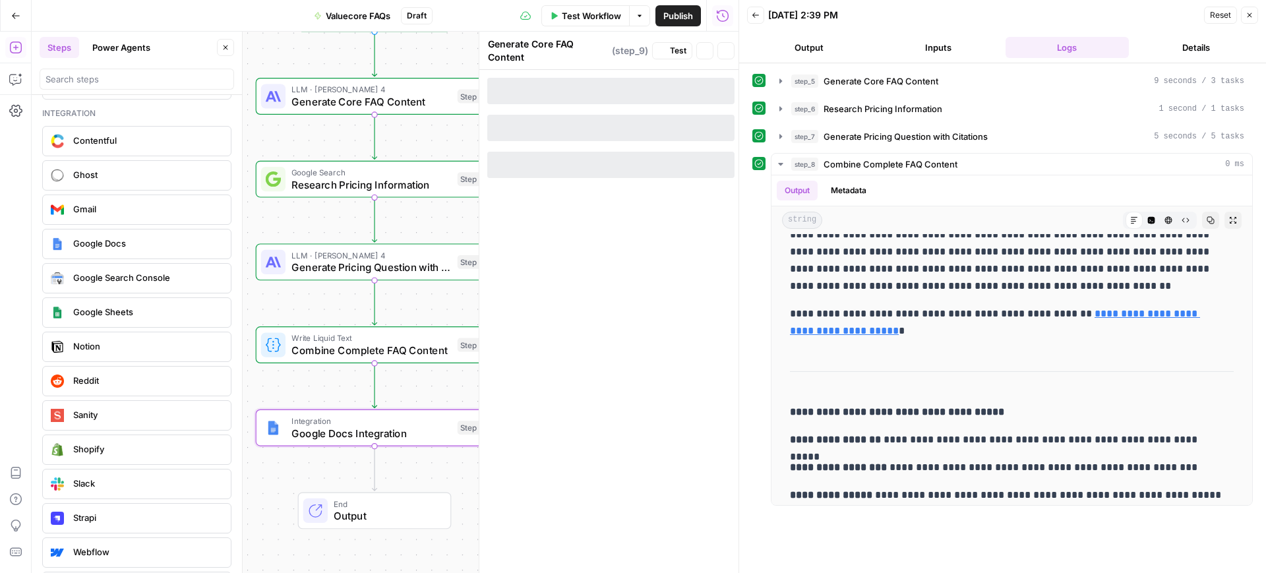
type textarea "Google Docs Integration"
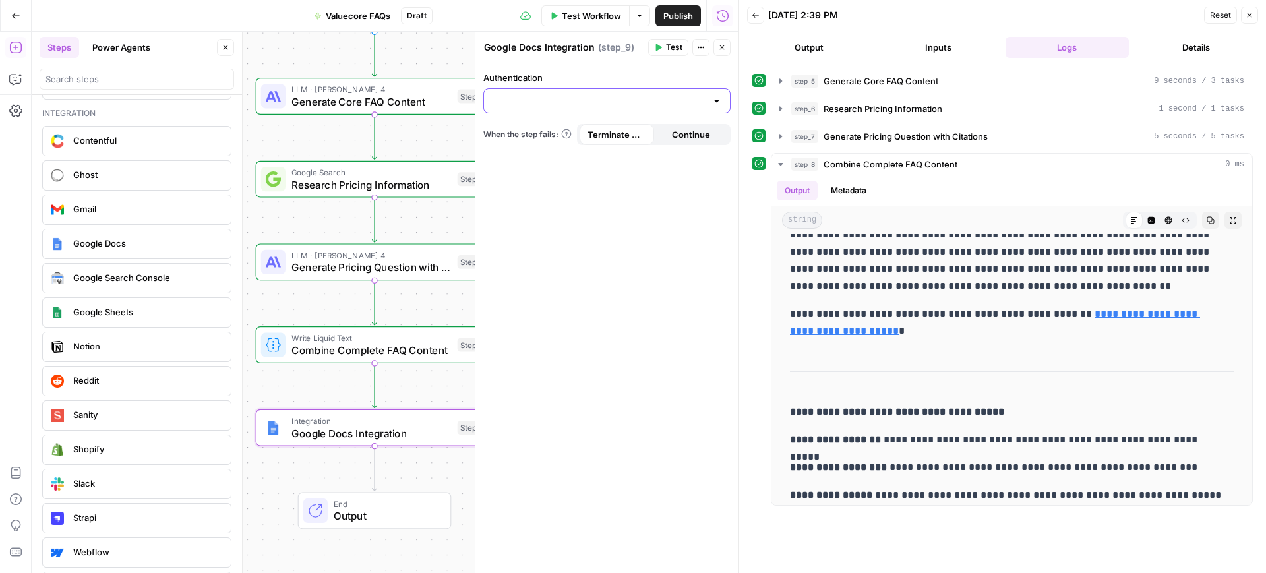
click at [703, 100] on input "Authentication" at bounding box center [599, 100] width 214 height 13
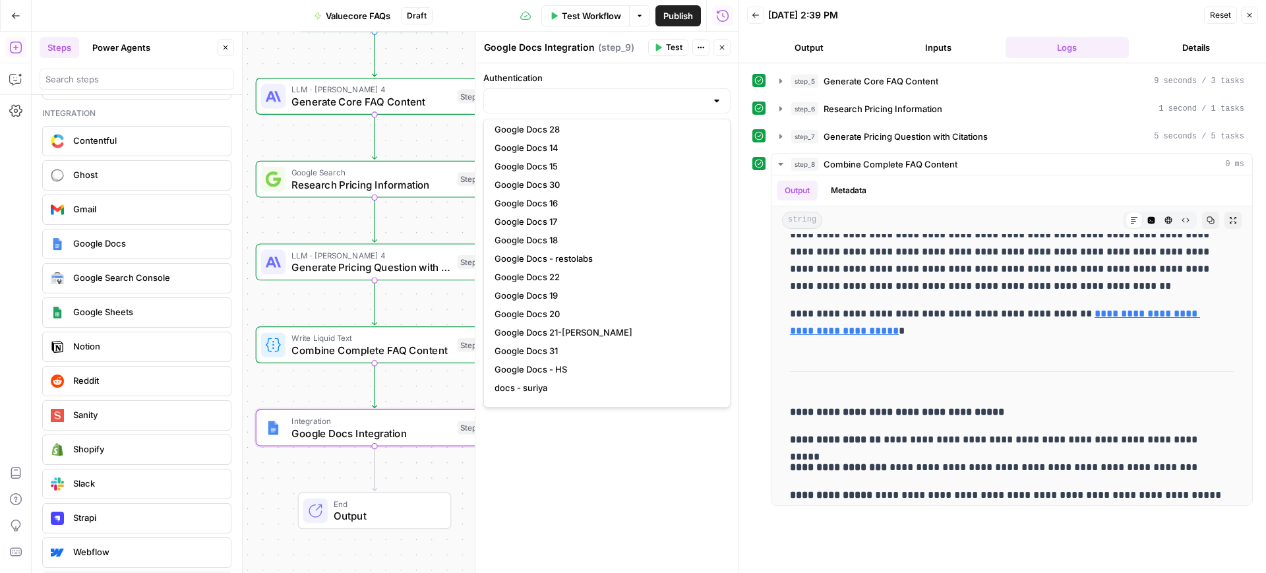
scroll to position [595, 0]
click at [575, 257] on span "Google Docs - restolabs" at bounding box center [605, 259] width 220 height 13
type input "Google Docs - restolabs"
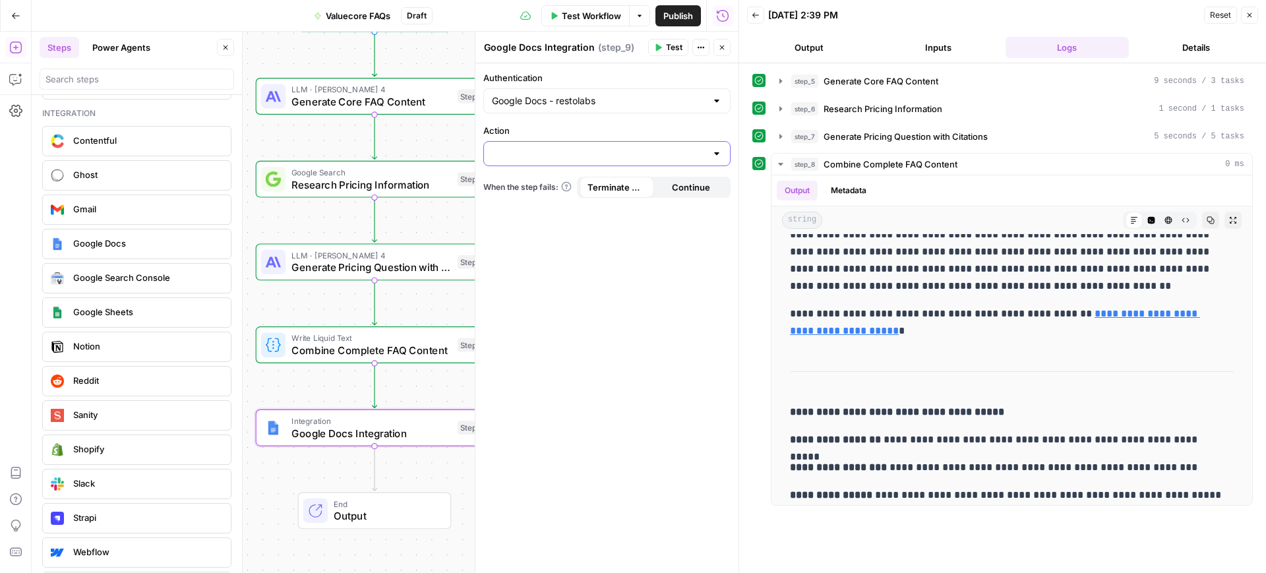
click at [539, 160] on input "Action" at bounding box center [599, 153] width 214 height 13
click at [545, 189] on span "Create Document" at bounding box center [605, 186] width 220 height 13
type input "Create Document"
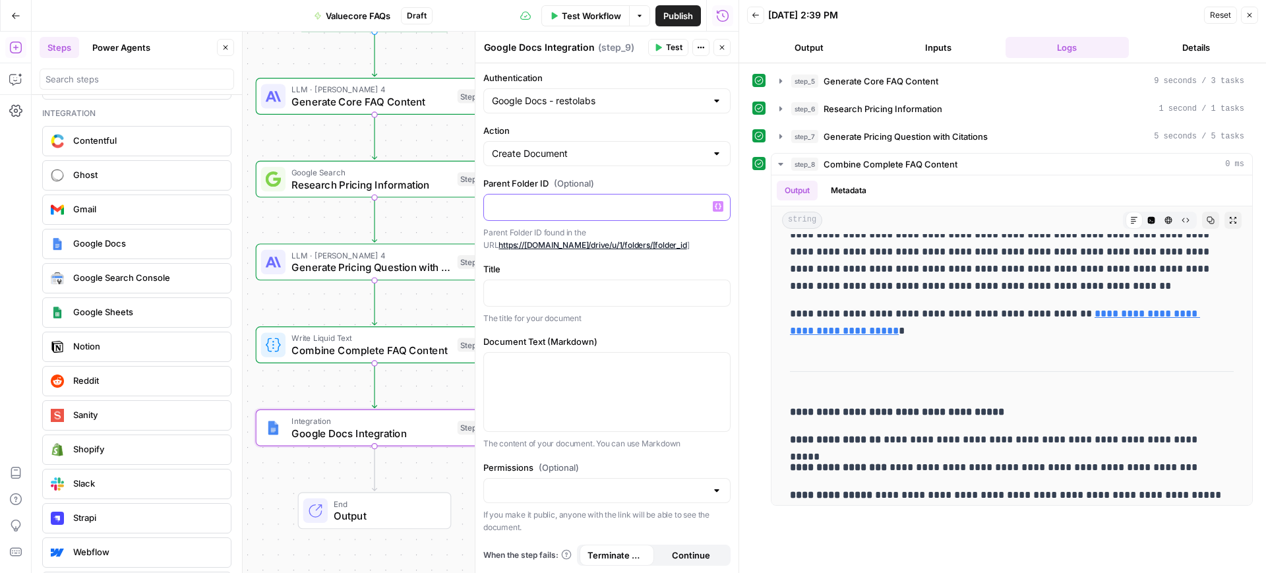
click at [539, 211] on p at bounding box center [607, 206] width 230 height 13
click at [512, 297] on p at bounding box center [607, 292] width 230 height 13
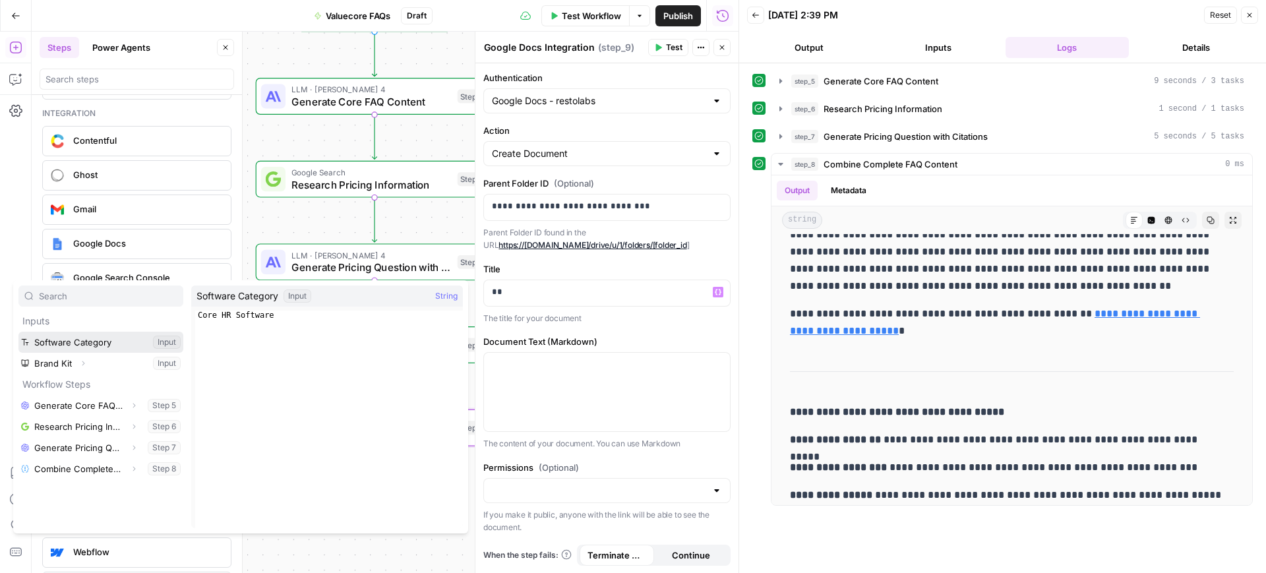
click at [76, 340] on button "Select variable Software Category" at bounding box center [100, 342] width 165 height 21
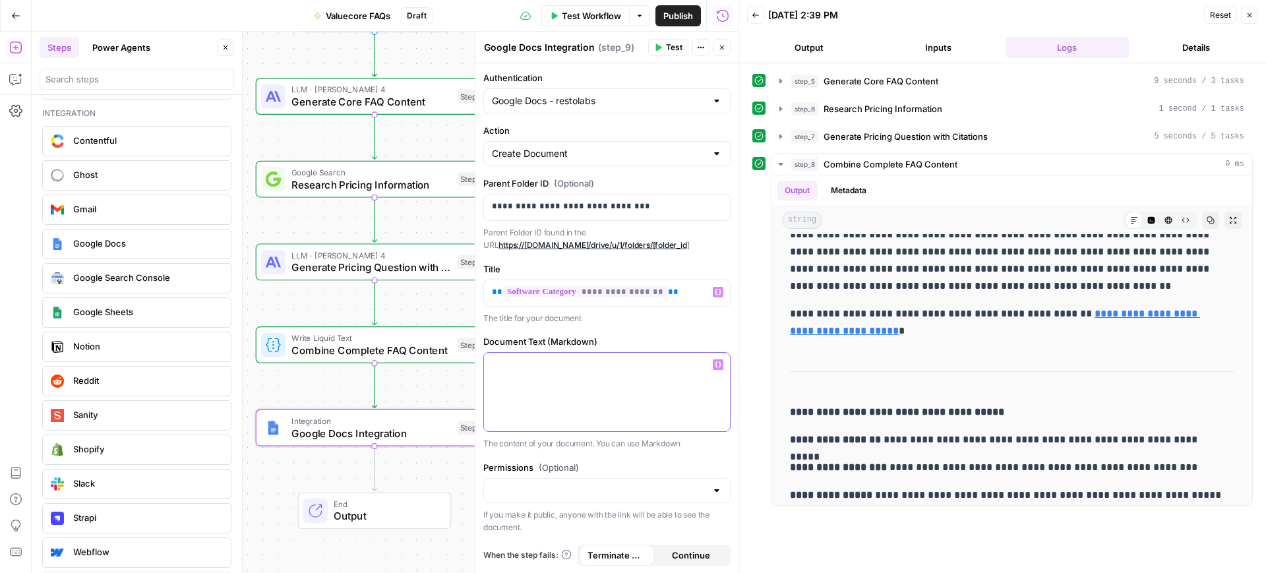
click at [497, 386] on div at bounding box center [607, 392] width 246 height 78
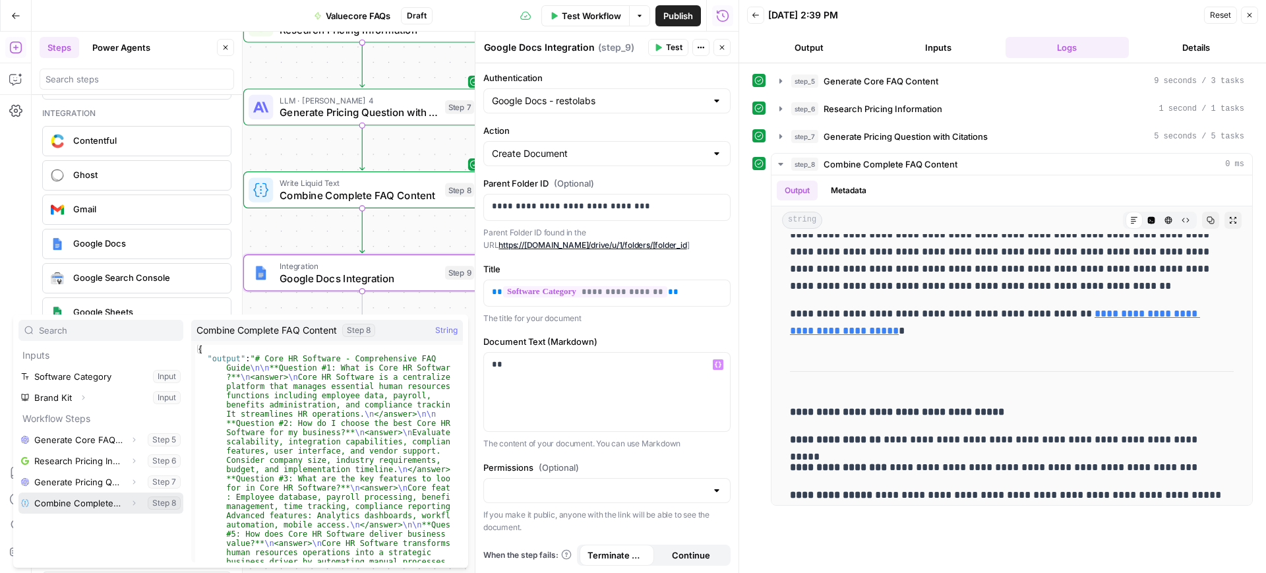
click at [60, 505] on button "Select variable Combine Complete FAQ Content" at bounding box center [100, 503] width 165 height 21
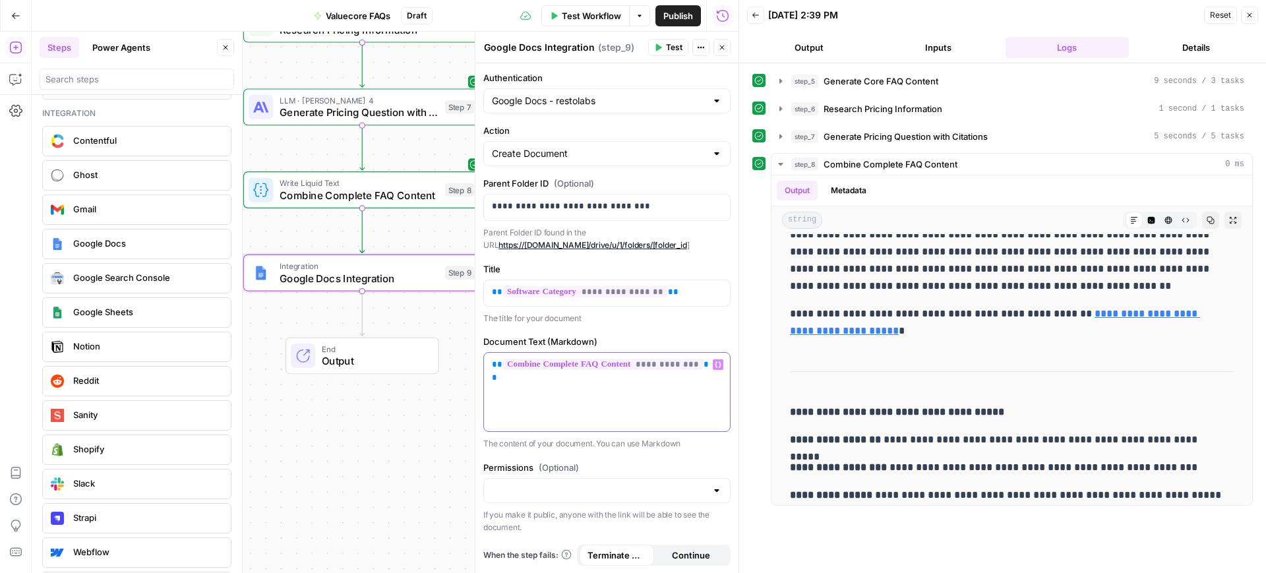
scroll to position [1, 0]
click at [634, 483] on input "Permissions (Optional)" at bounding box center [599, 489] width 214 height 13
click at [562, 535] on span "Public" at bounding box center [598, 541] width 207 height 13
type input "Public"
click at [649, 43] on button "Test" at bounding box center [668, 47] width 40 height 17
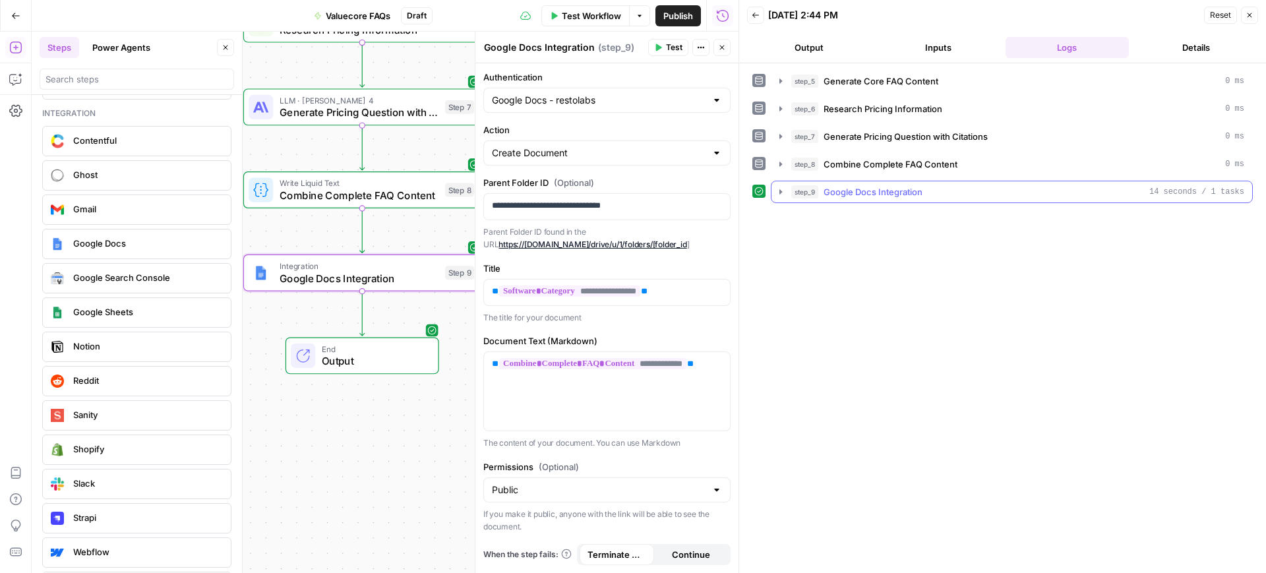
click at [818, 196] on span "step_9" at bounding box center [804, 191] width 27 height 13
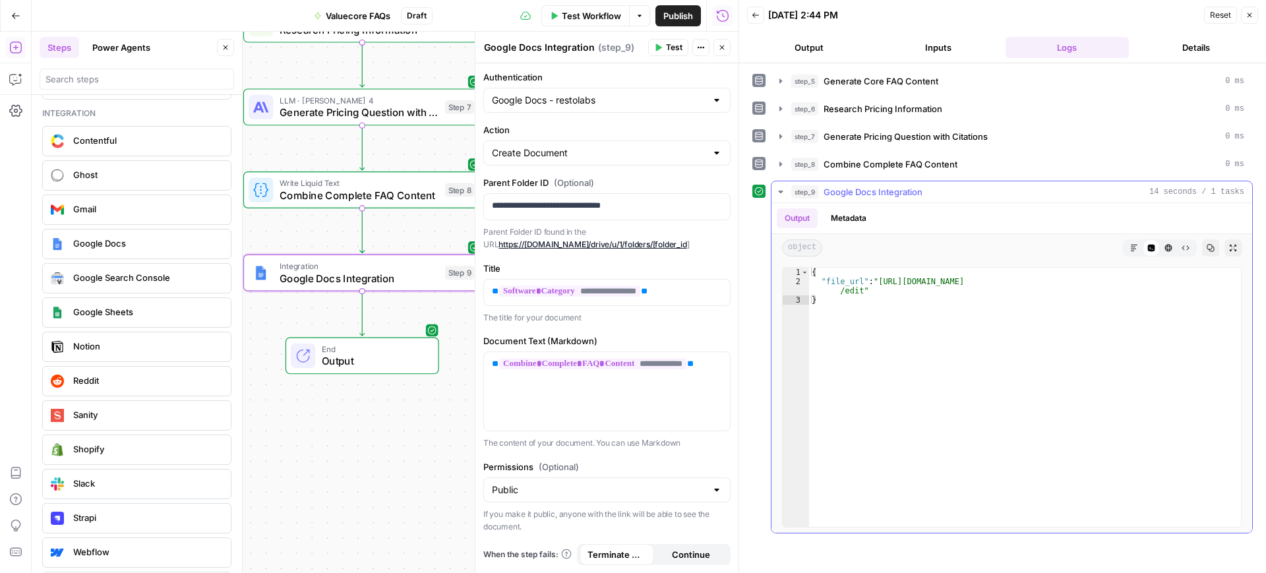
type textarea "**********"
click at [871, 280] on div "{ "file_url" : "https://docs.google.com/document/d/12GY0bSxFvPJrpiqyviEj7XtpTHf…" at bounding box center [1025, 407] width 432 height 278
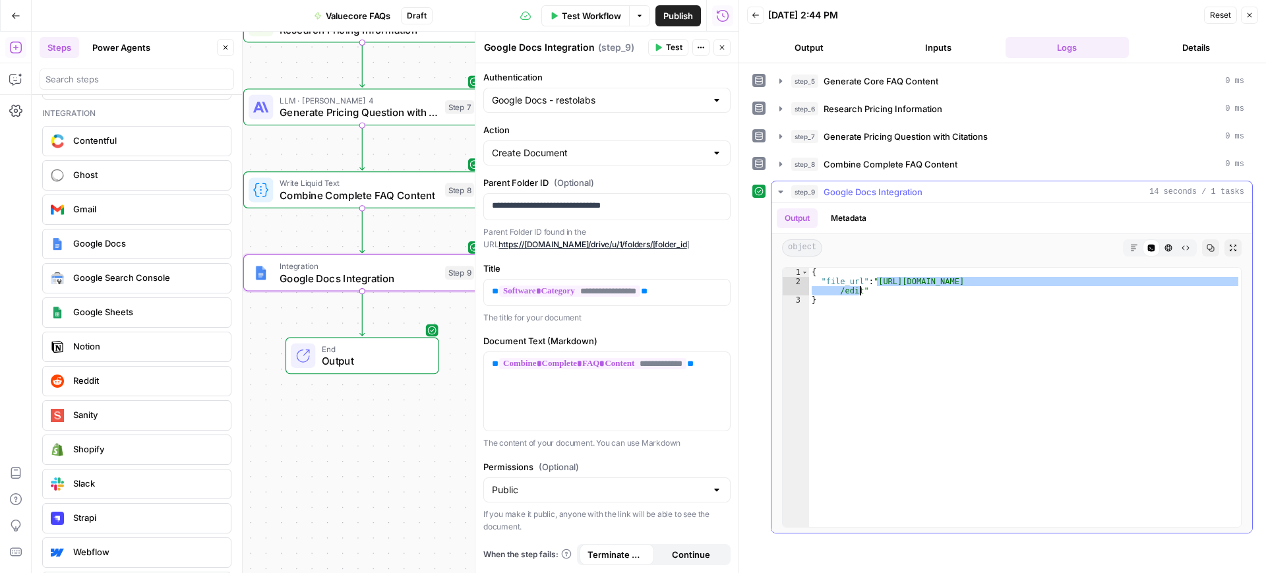
drag, startPoint x: 876, startPoint y: 278, endPoint x: 859, endPoint y: 291, distance: 22.0
click at [859, 291] on div "{ "file_url" : "https://docs.google.com/document/d/12GY0bSxFvPJrpiqyviEj7XtpTHf…" at bounding box center [1025, 407] width 432 height 278
click at [665, 102] on input "Authentication" at bounding box center [599, 100] width 214 height 13
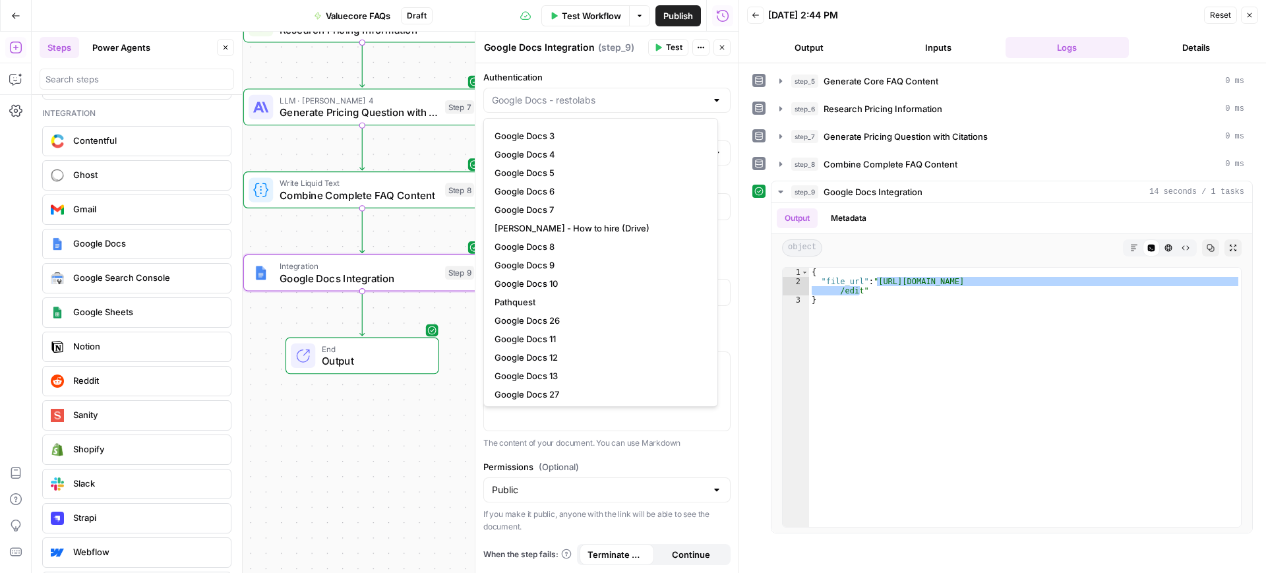
scroll to position [257, 0]
type input "Google Docs - restolabs"
click at [413, 425] on div "Workflow Set Inputs Inputs LLM · [PERSON_NAME] 4 Generate Core FAQ Content Step…" at bounding box center [385, 302] width 707 height 541
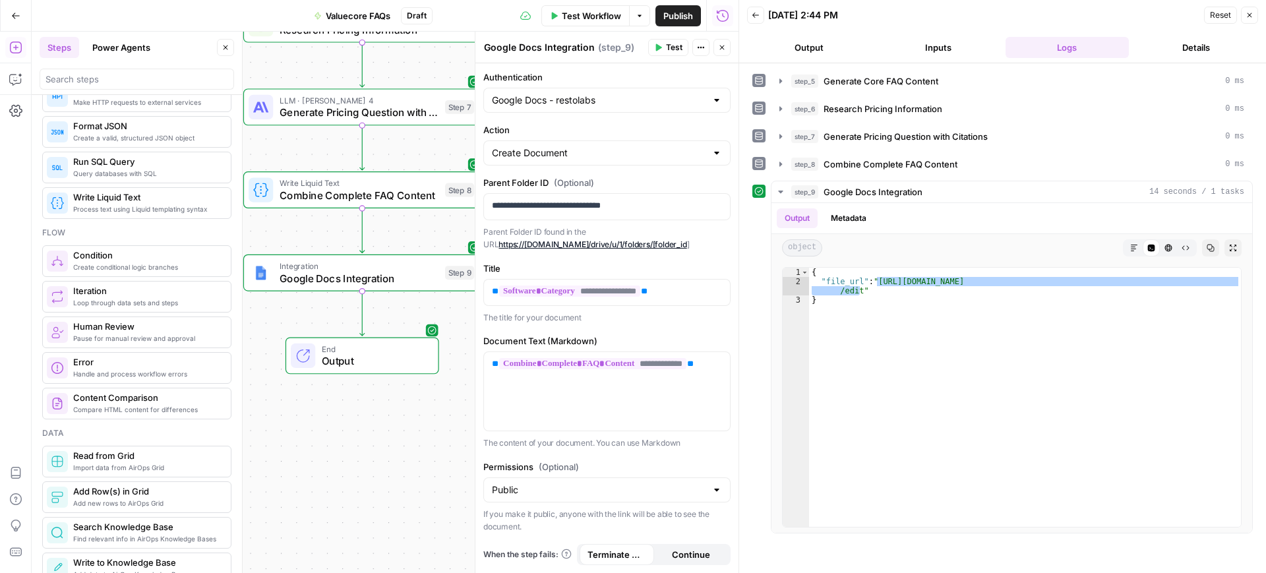
scroll to position [0, 0]
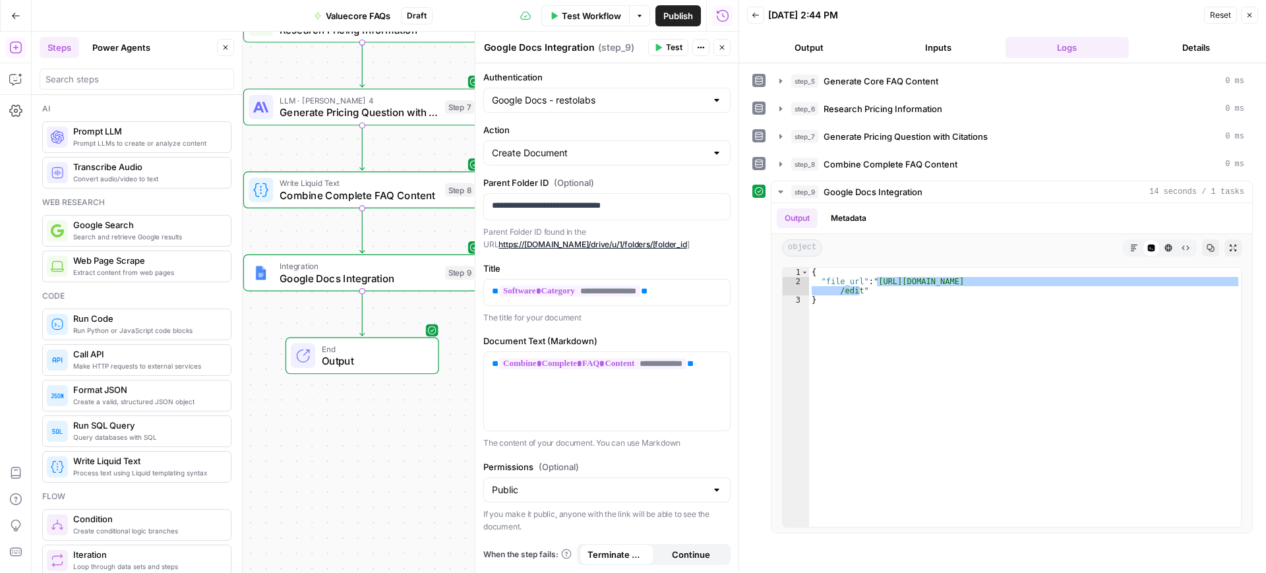
click at [572, 500] on div "Public" at bounding box center [606, 489] width 247 height 25
type input "Public"
click at [619, 463] on label "Permissions (Optional)" at bounding box center [606, 466] width 247 height 13
click at [619, 483] on input "Public" at bounding box center [599, 489] width 214 height 13
type input "Public"
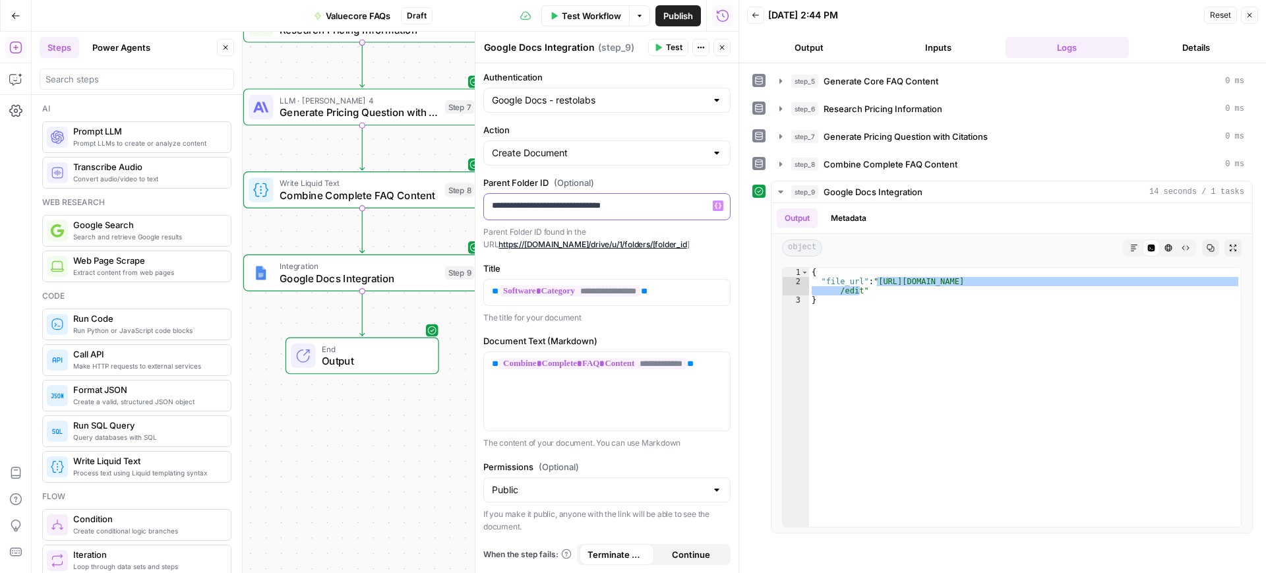
click at [669, 198] on div "**********" at bounding box center [607, 207] width 246 height 26
paste div
click at [669, 198] on div "**********" at bounding box center [607, 207] width 246 height 26
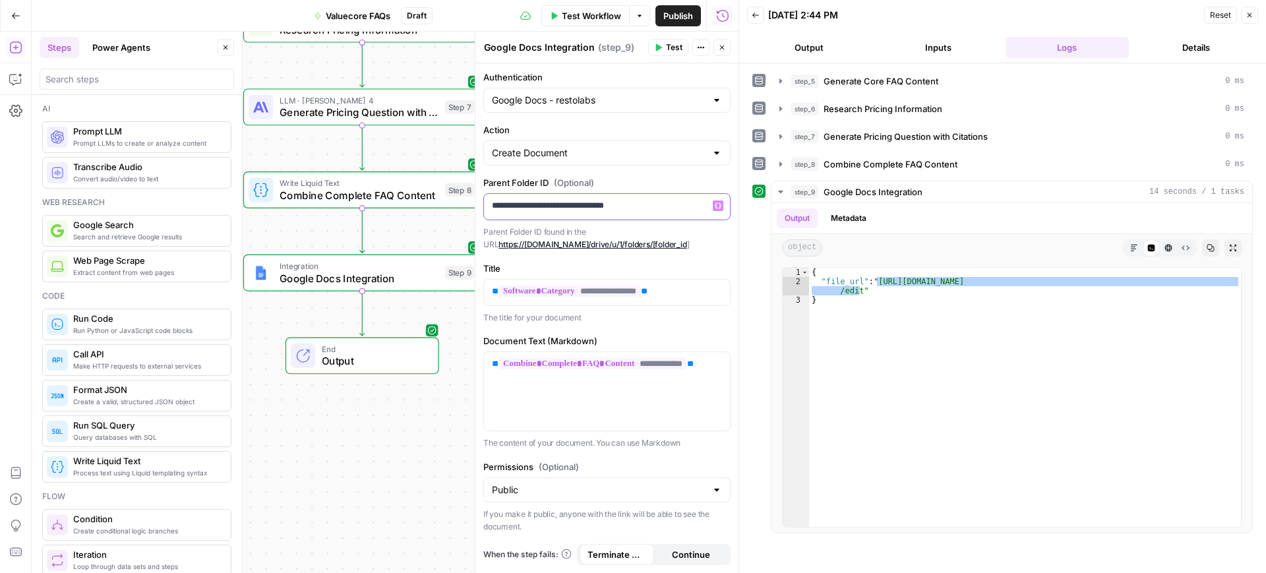
click at [497, 212] on p "**********" at bounding box center [601, 205] width 218 height 13
click at [661, 44] on icon "button" at bounding box center [658, 48] width 8 height 8
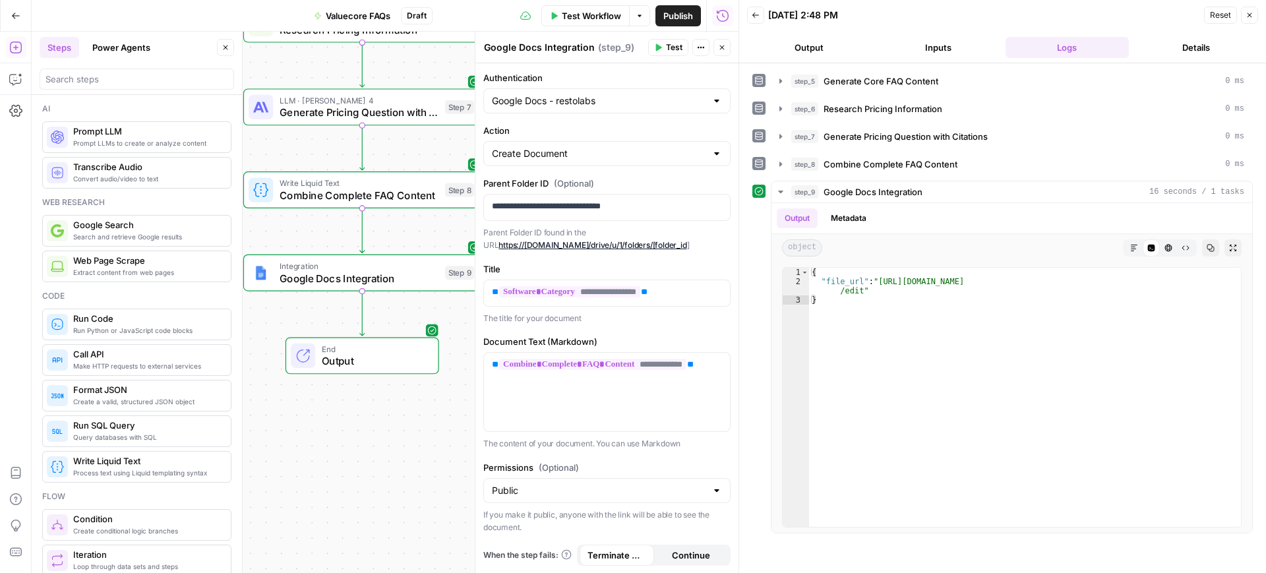
click at [600, 111] on div "Google Docs - restolabs" at bounding box center [606, 100] width 247 height 25
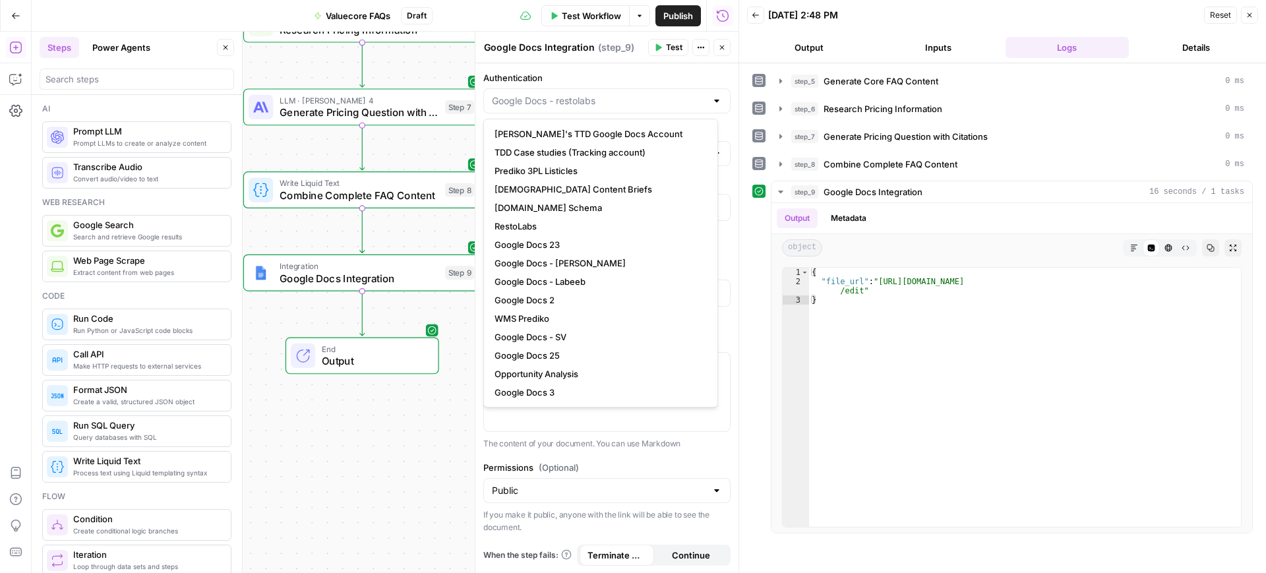
type input "Google Docs - restolabs"
click at [748, 275] on div "step_5 Generate Core FAQ Content 0 ms step_6 Research Pricing Information 0 ms …" at bounding box center [1002, 318] width 527 height 510
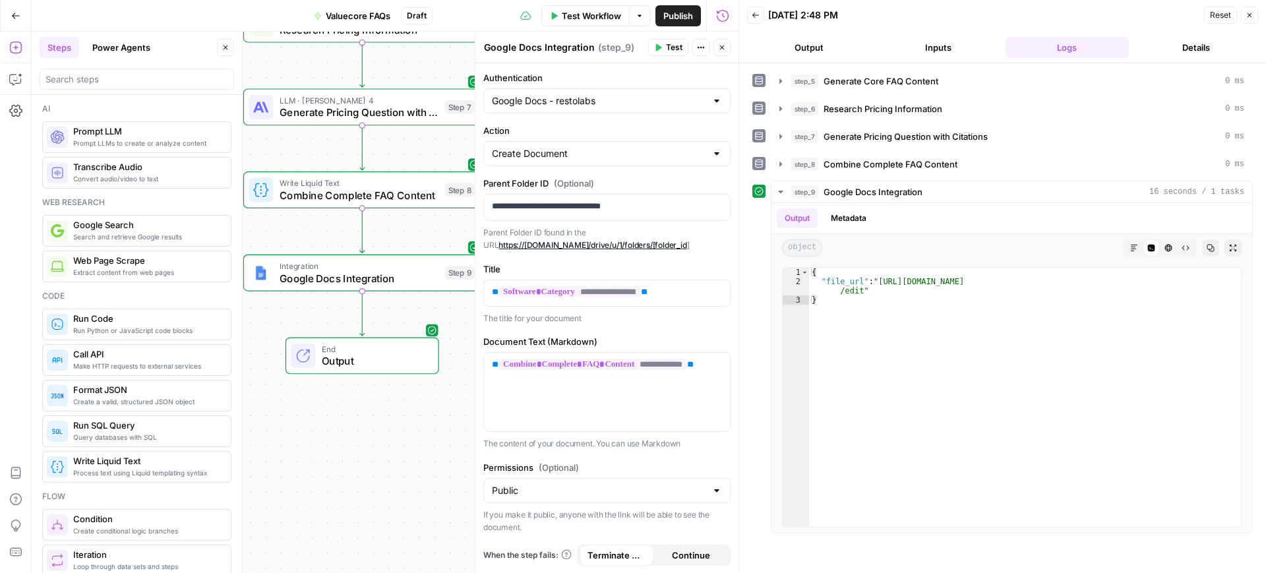
click at [670, 112] on div "Google Docs - restolabs" at bounding box center [606, 100] width 247 height 25
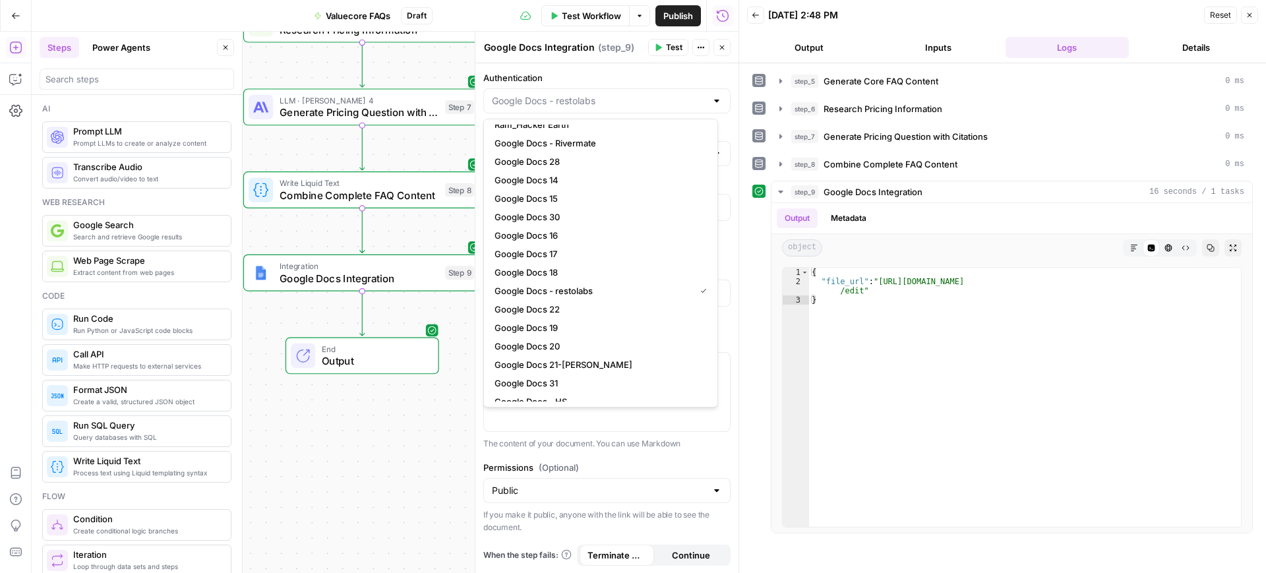
scroll to position [628, 0]
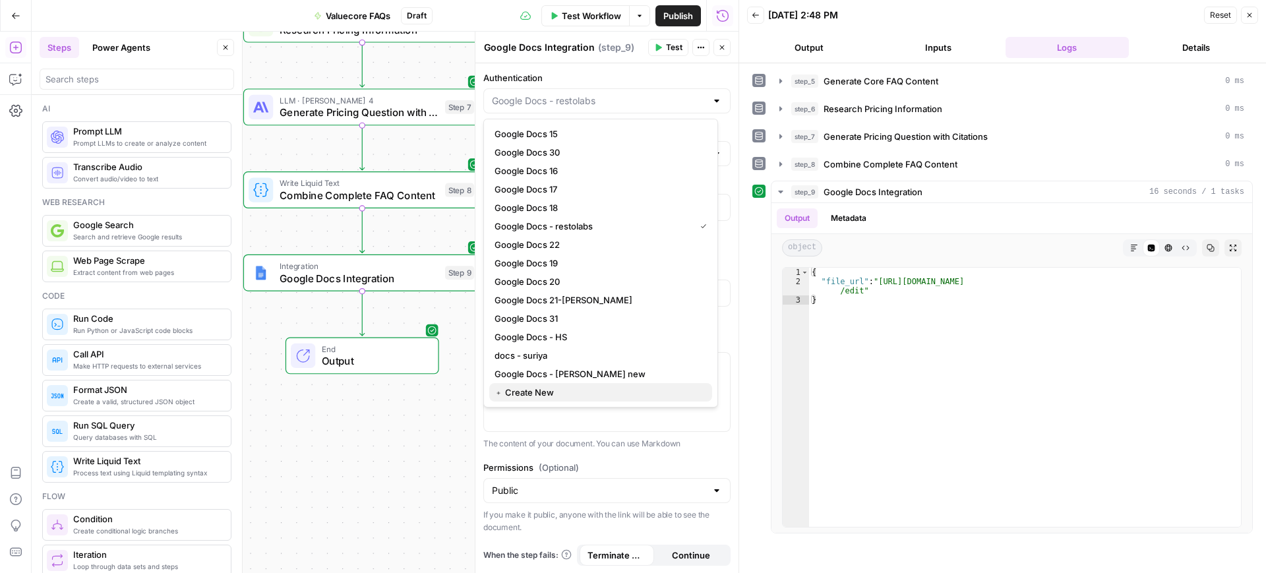
click at [591, 390] on span "﹢ Create New" at bounding box center [598, 392] width 207 height 13
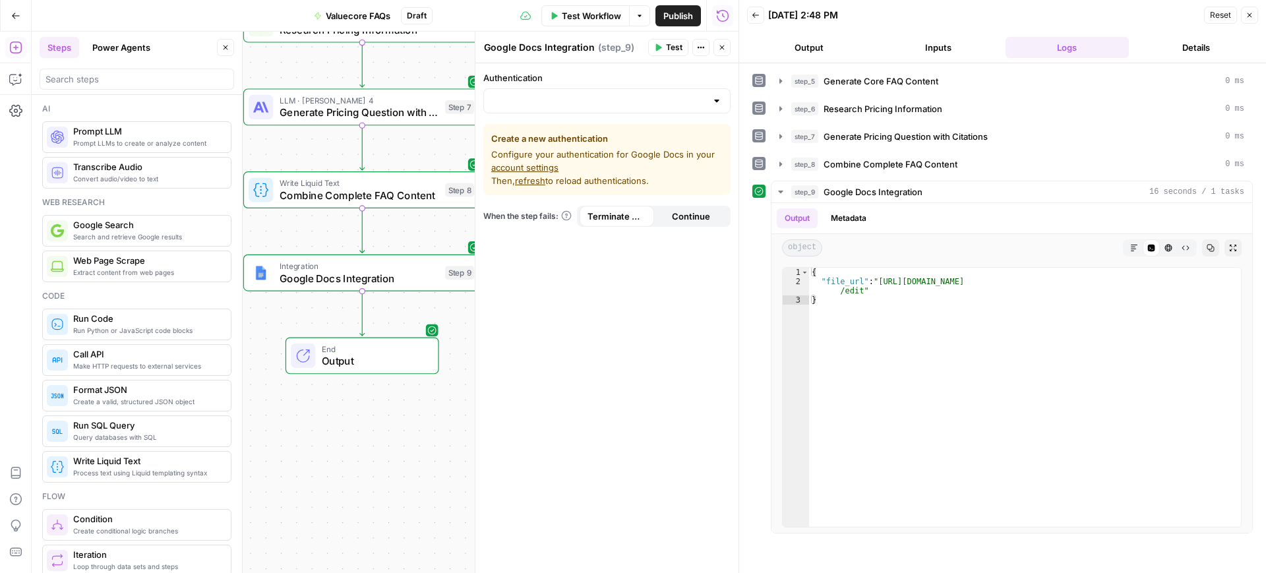
click at [529, 167] on link "account settings" at bounding box center [524, 167] width 67 height 11
click at [619, 98] on input "Authentication" at bounding box center [599, 100] width 214 height 13
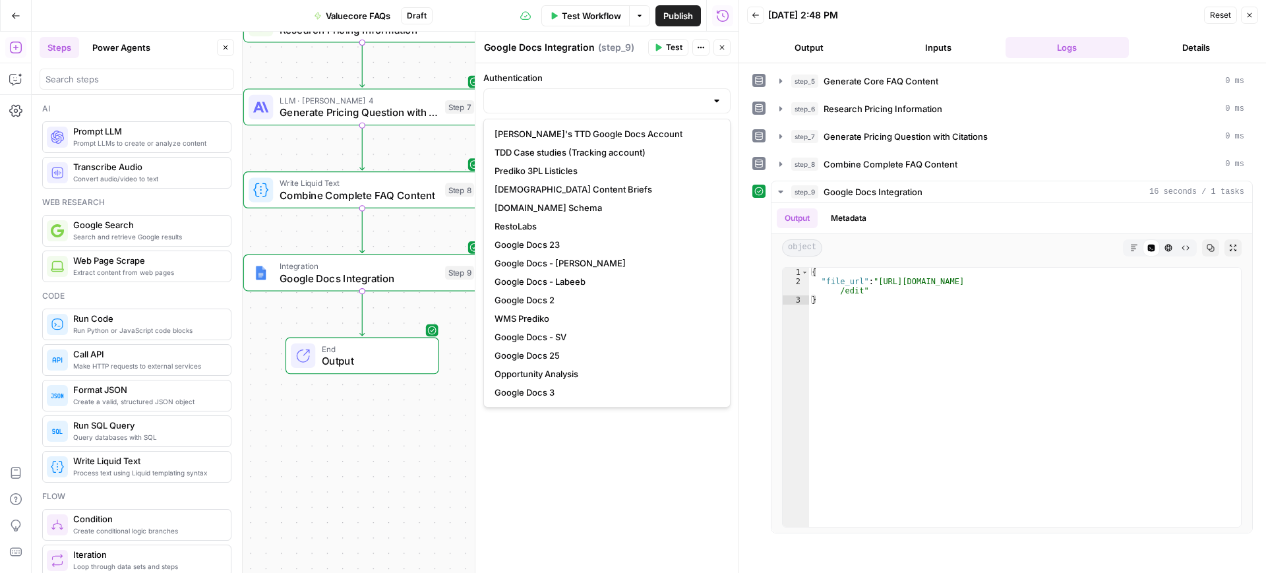
scroll to position [10, 0]
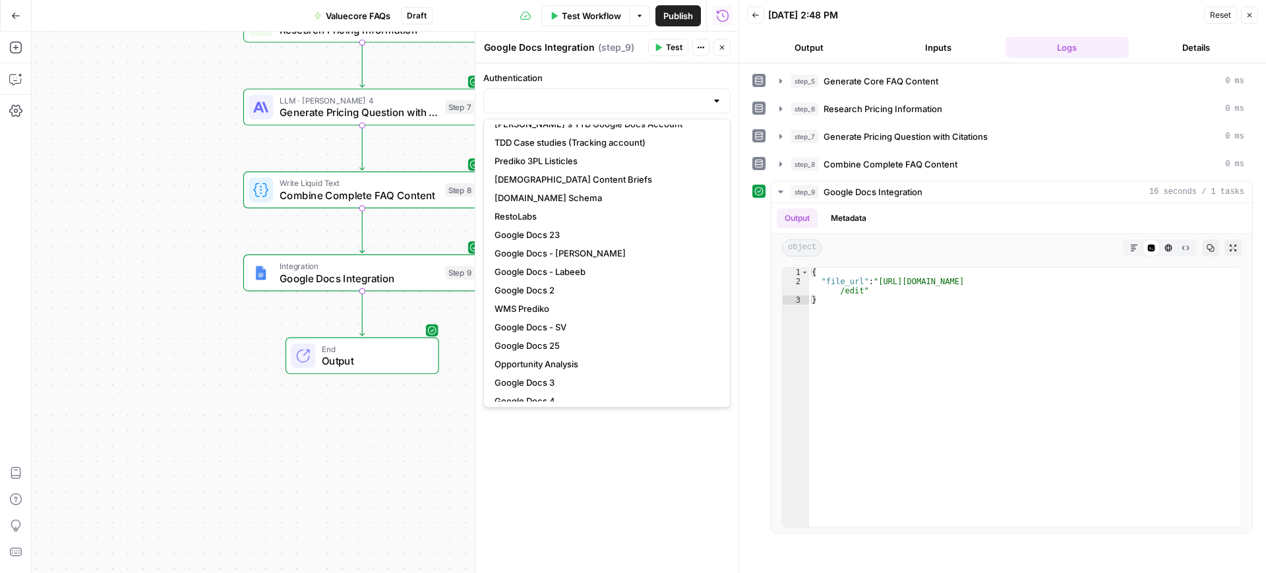
click at [591, 90] on div at bounding box center [606, 100] width 247 height 25
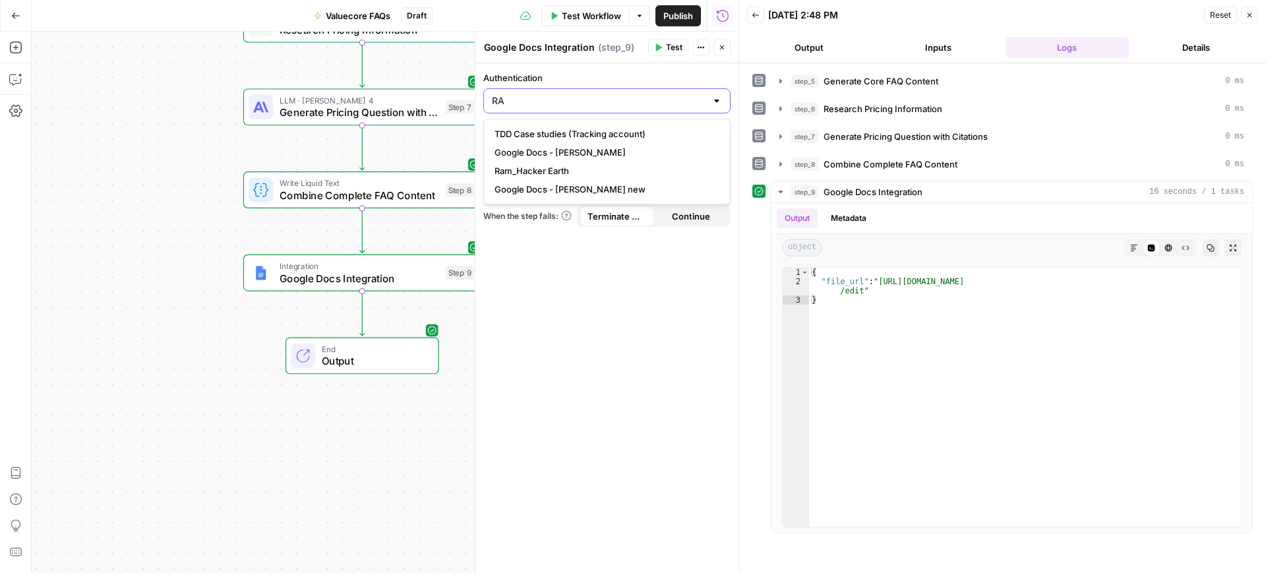
scroll to position [0, 0]
type input "RA"
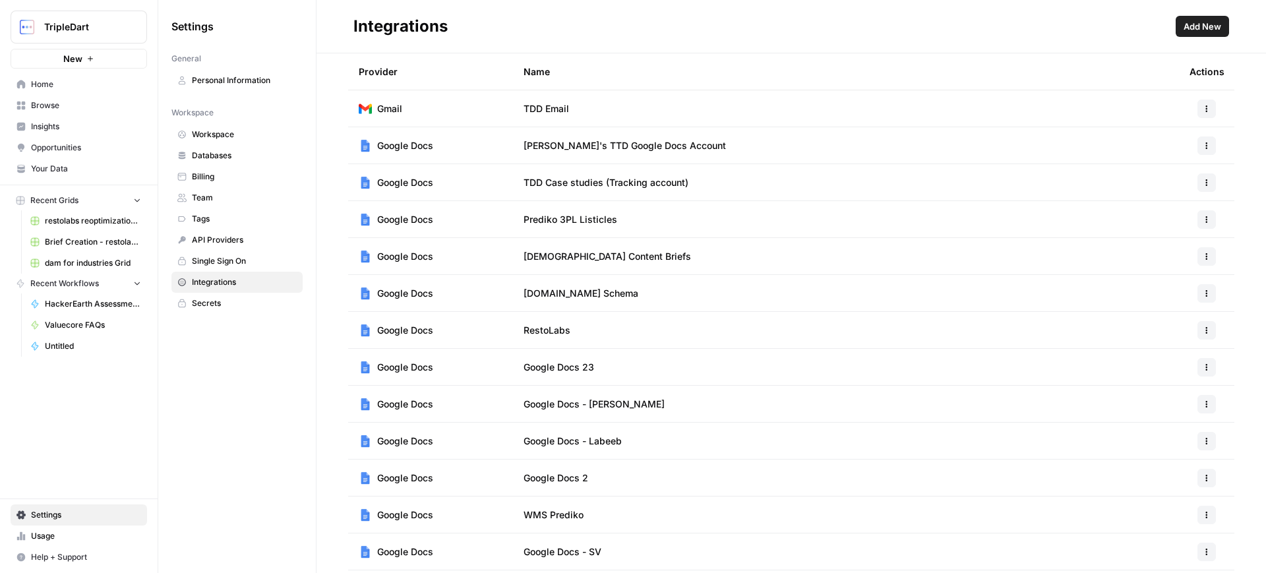
click at [1203, 34] on button "Add New" at bounding box center [1202, 26] width 53 height 21
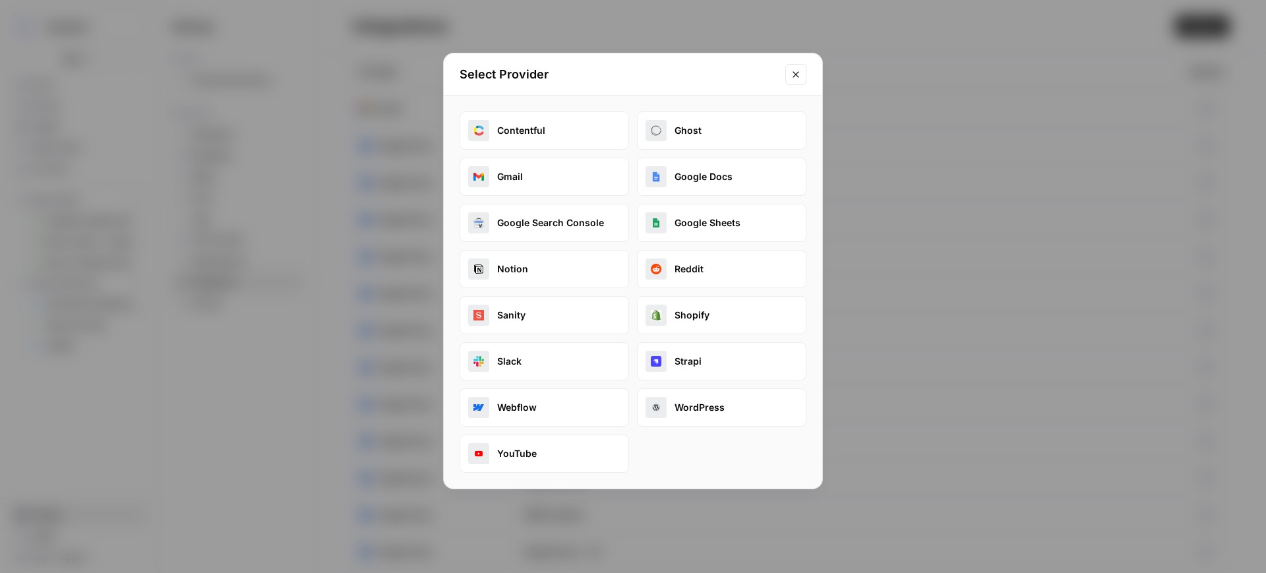
click at [699, 173] on button "Google Docs" at bounding box center [721, 177] width 169 height 38
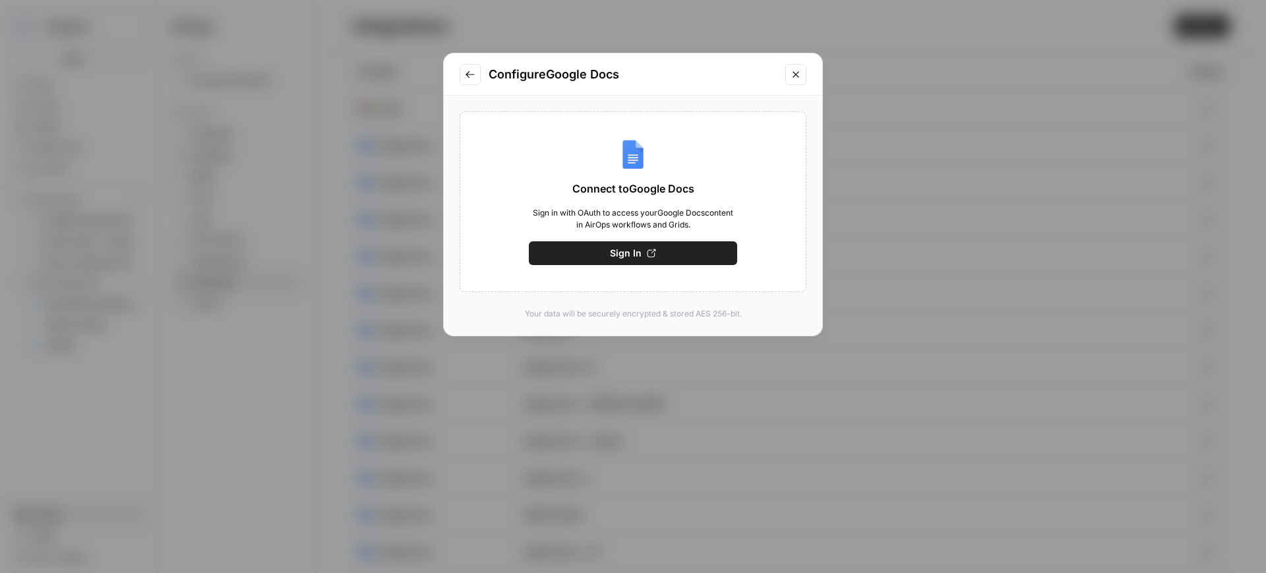
click at [659, 249] on button "Sign In" at bounding box center [633, 253] width 208 height 24
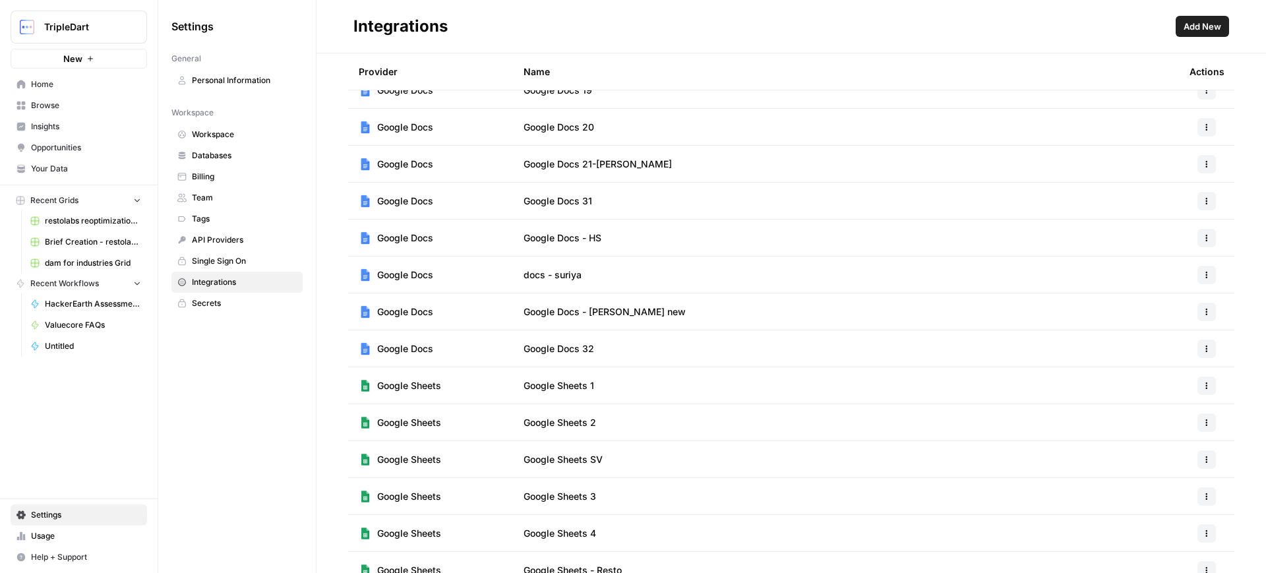
scroll to position [1571, 0]
drag, startPoint x: 623, startPoint y: 226, endPoint x: 609, endPoint y: 353, distance: 128.0
click at [609, 353] on td "Google Docs 32" at bounding box center [846, 346] width 666 height 36
click at [1197, 353] on button "button" at bounding box center [1206, 347] width 18 height 18
click at [1158, 394] on span "Rename" at bounding box center [1166, 394] width 42 height 13
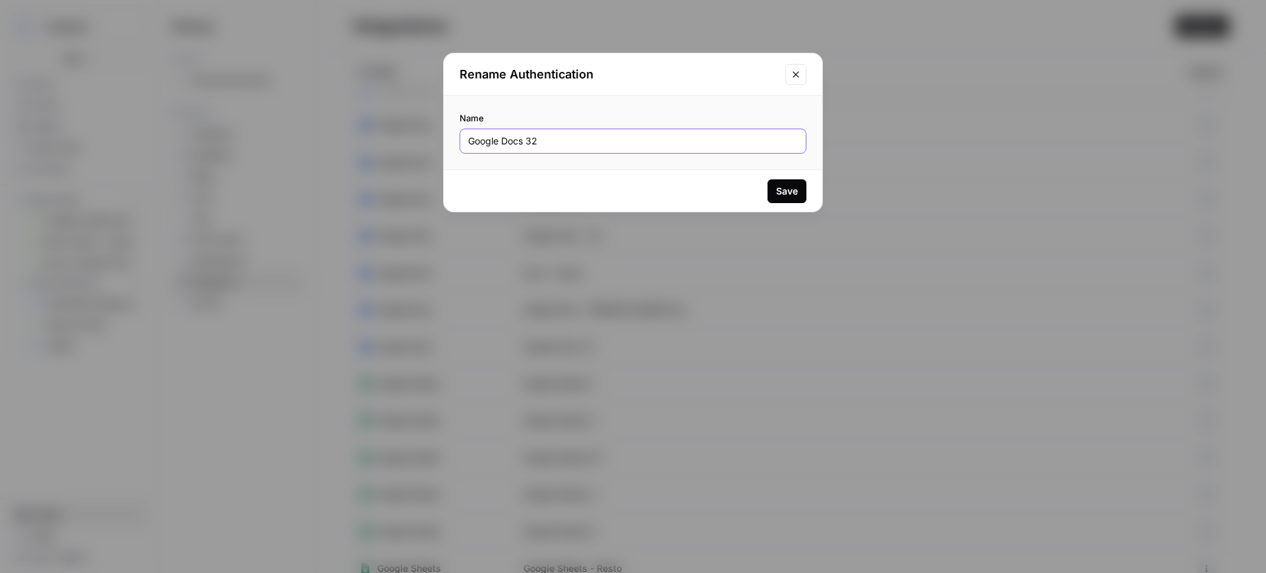
click at [533, 138] on input "Google Docs 32" at bounding box center [633, 141] width 330 height 13
type input "Google Docs - RAM"
click at [783, 183] on button "Save" at bounding box center [787, 191] width 39 height 24
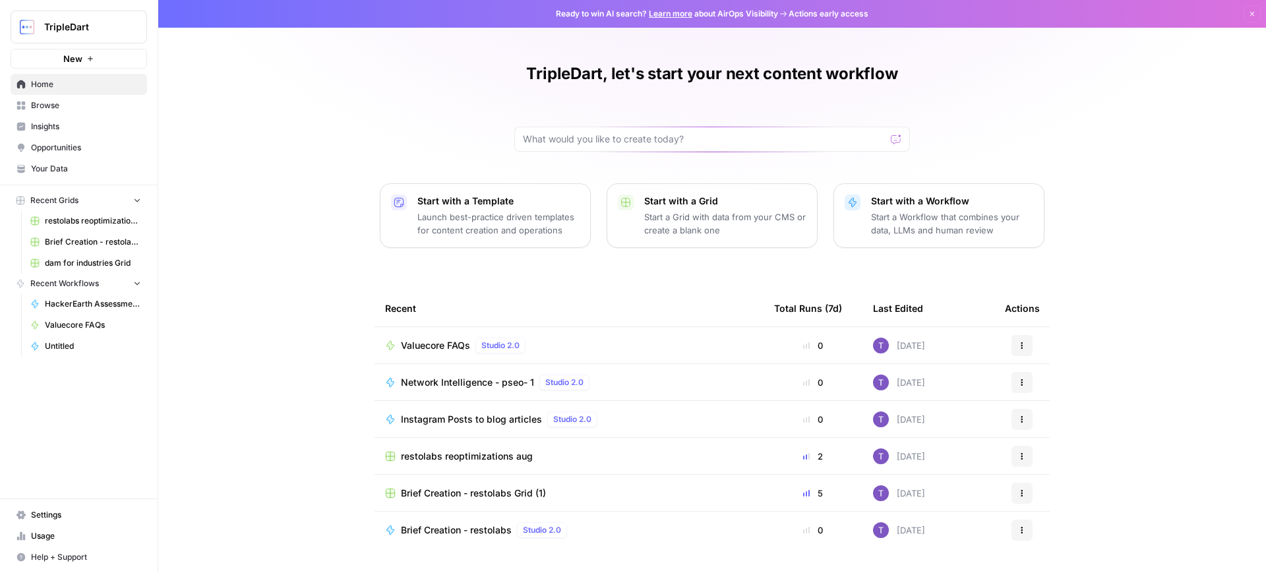
click at [440, 341] on span "Valuecore FAQs" at bounding box center [435, 345] width 69 height 13
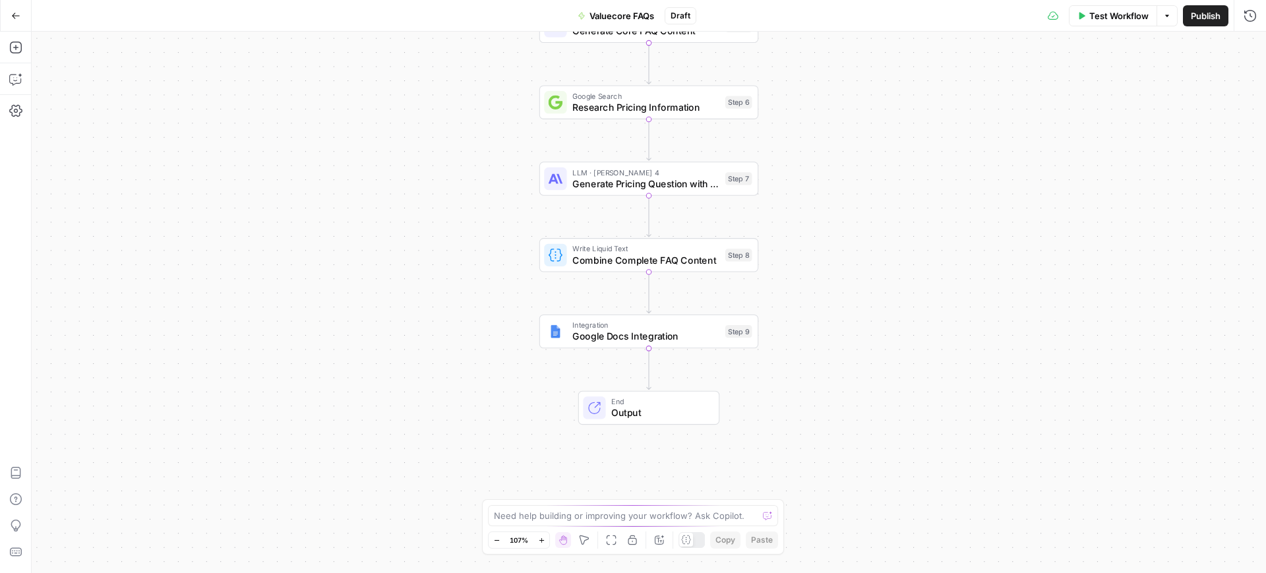
click at [1093, 22] on button "Test Workflow" at bounding box center [1113, 15] width 88 height 21
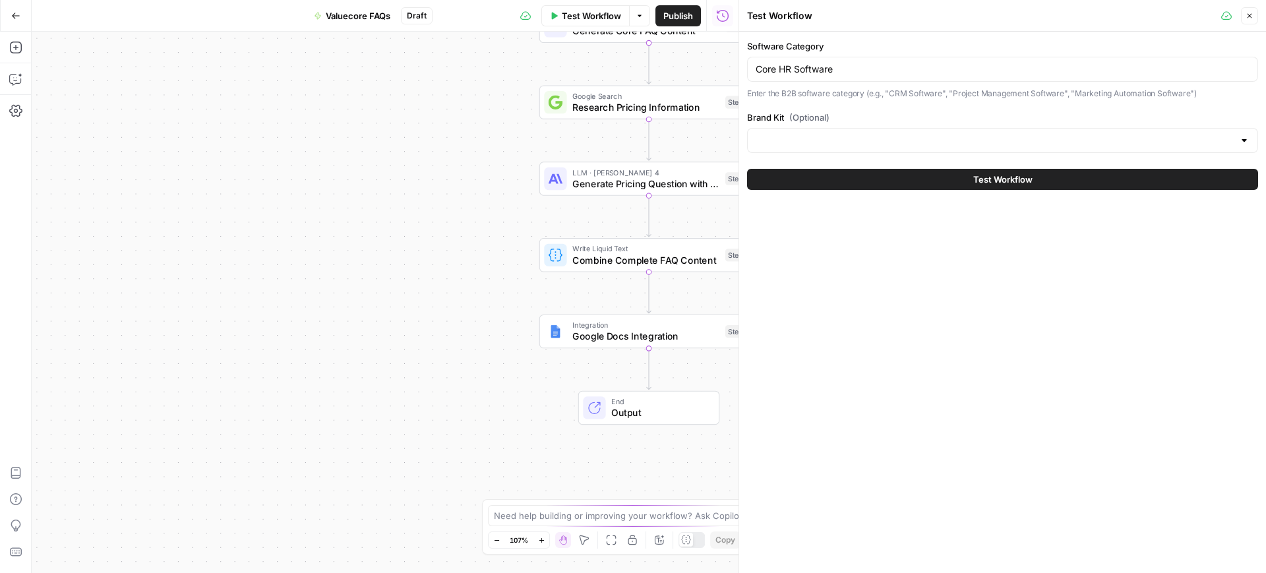
type input "ValueCore"
click at [1252, 19] on icon "button" at bounding box center [1250, 16] width 8 height 8
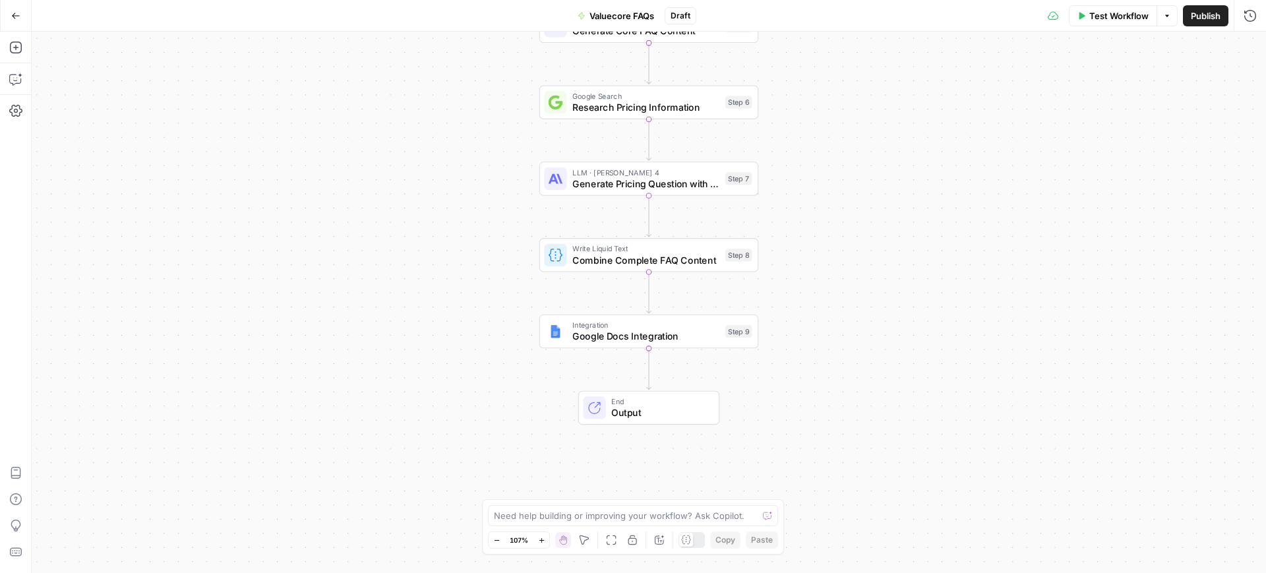
click at [608, 523] on div "Need help building or improving your workflow? Ask Copilot." at bounding box center [633, 515] width 290 height 21
type textarea "t"
type textarea "The questions should be in proper order 1,2,3,4,5,"
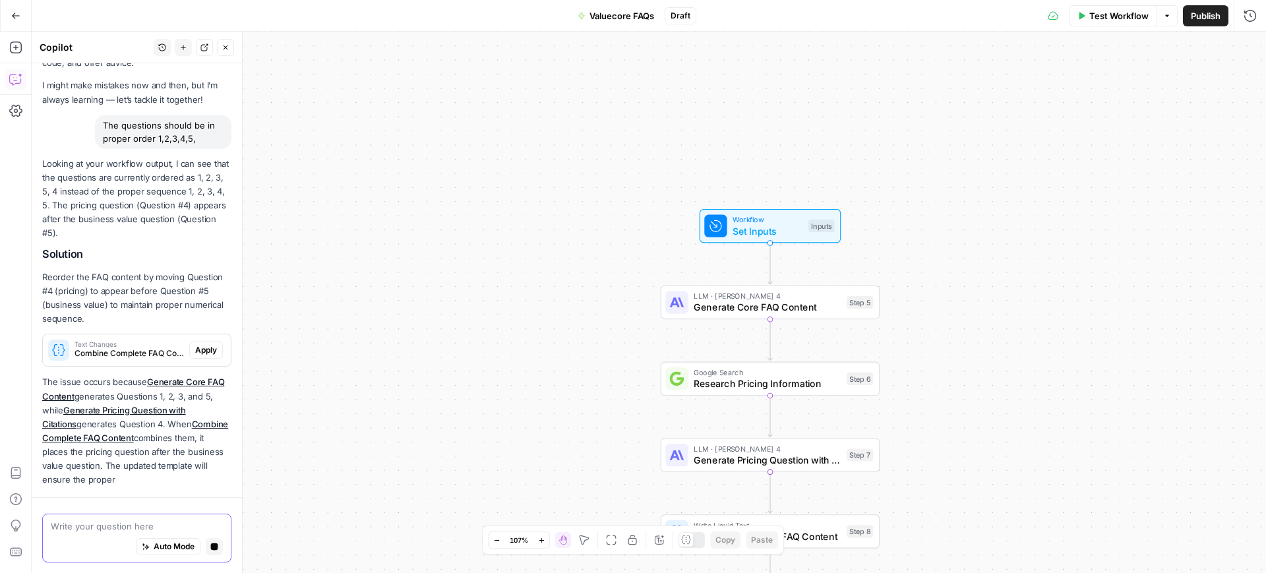
scroll to position [69, 0]
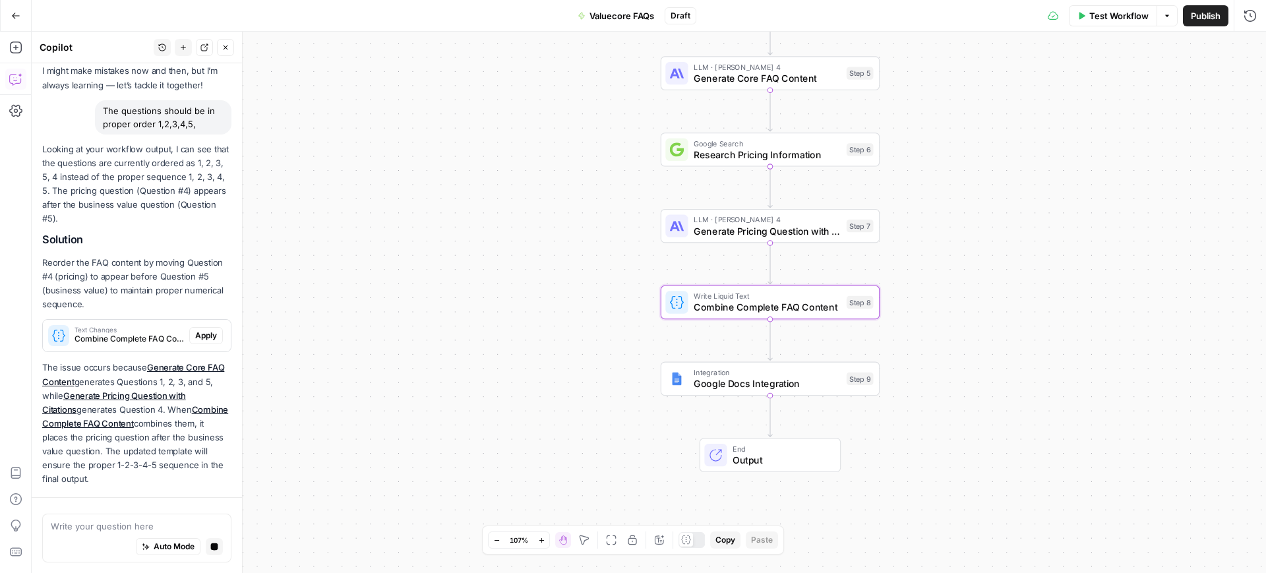
click at [196, 335] on span "Apply" at bounding box center [206, 336] width 22 height 12
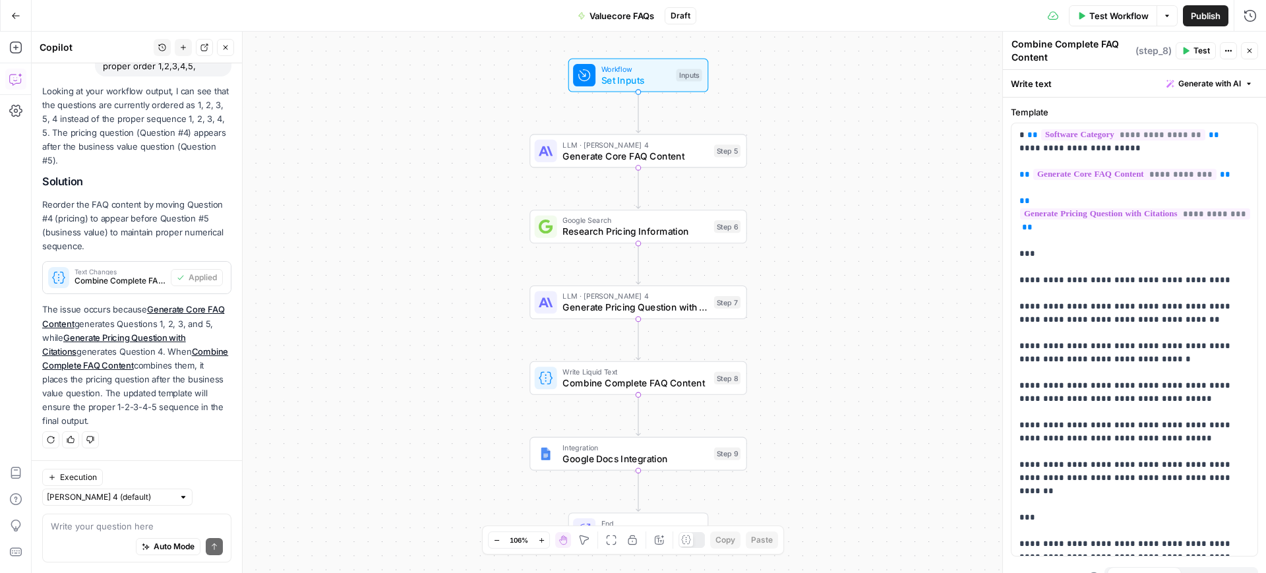
click at [1094, 18] on span "Test Workflow" at bounding box center [1118, 15] width 59 height 13
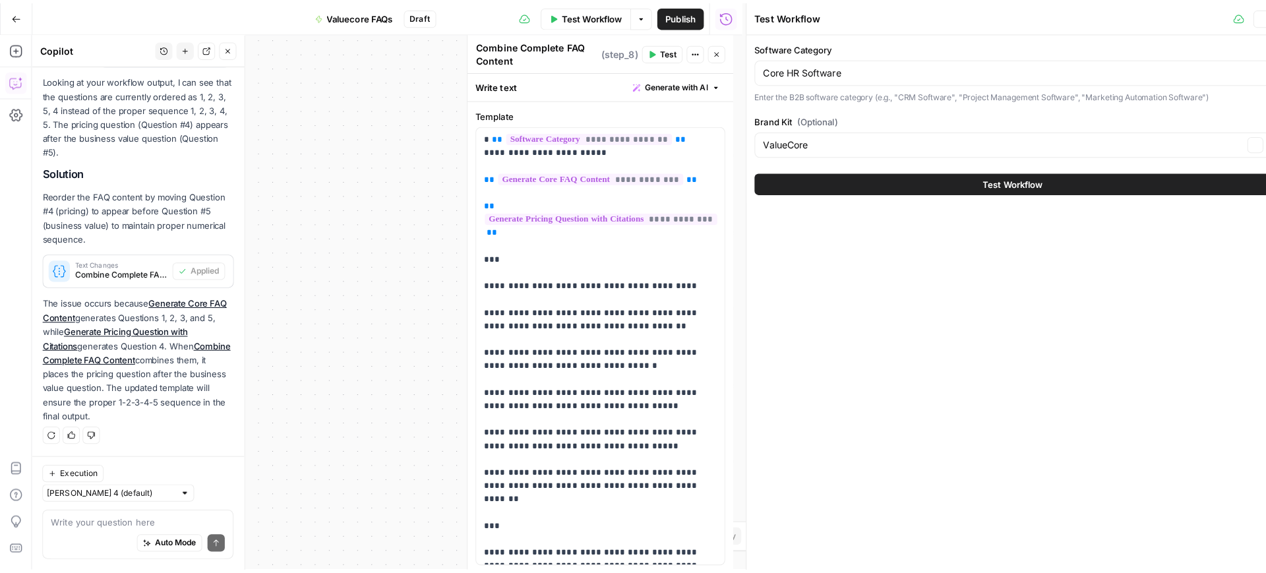
scroll to position [127, 0]
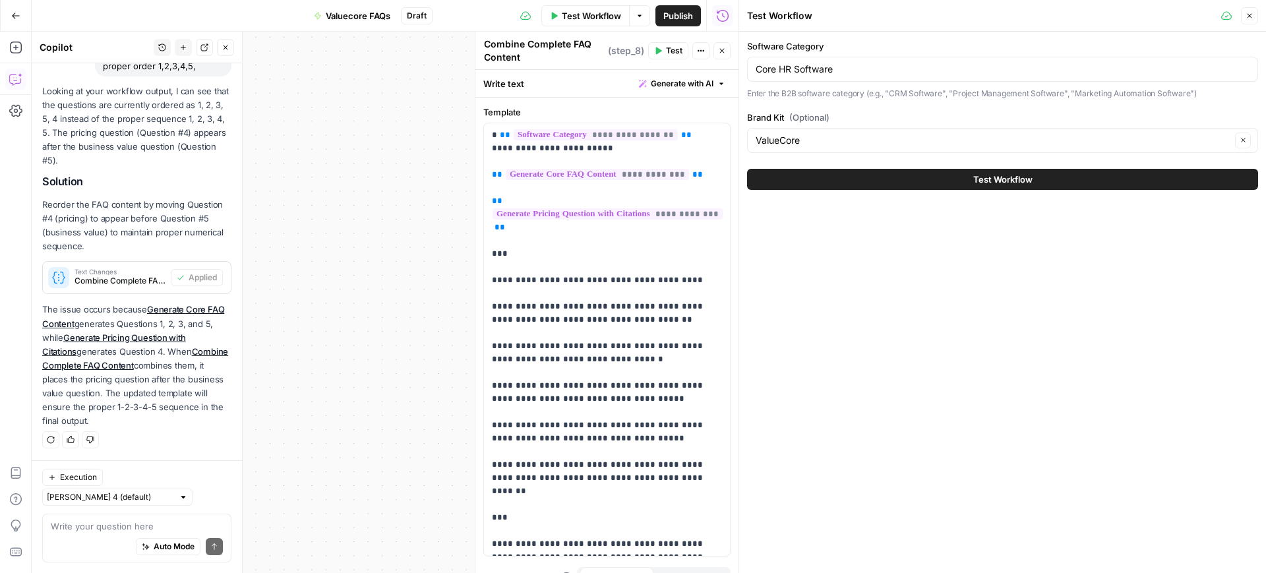
click at [922, 181] on button "Test Workflow" at bounding box center [1002, 179] width 511 height 21
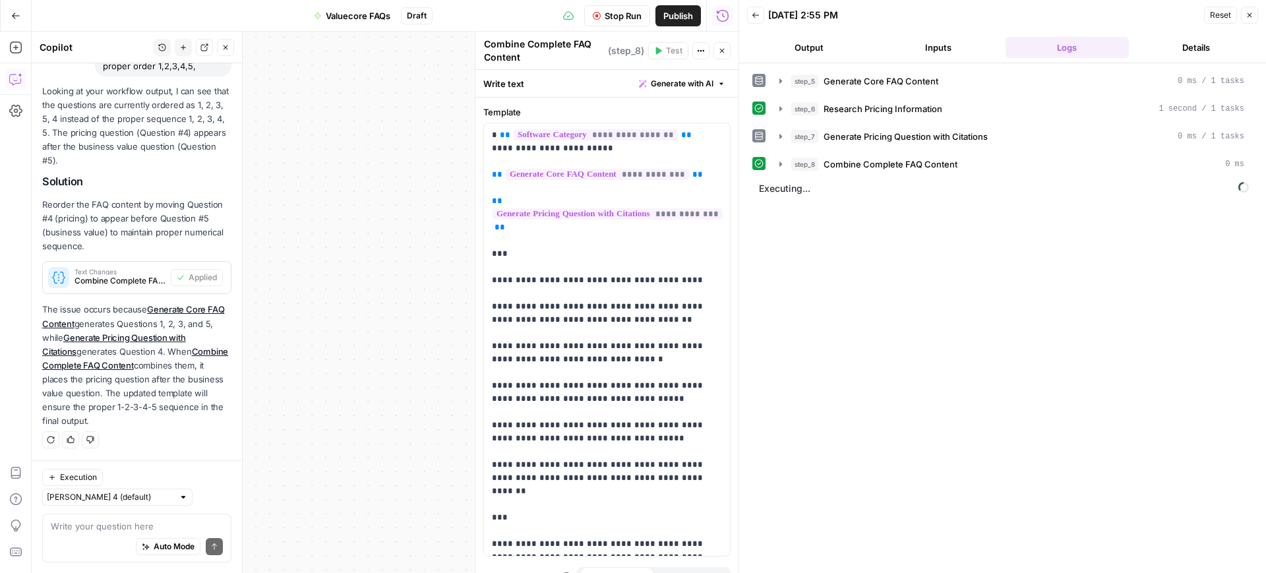
click at [820, 43] on button "Output" at bounding box center [809, 47] width 124 height 21
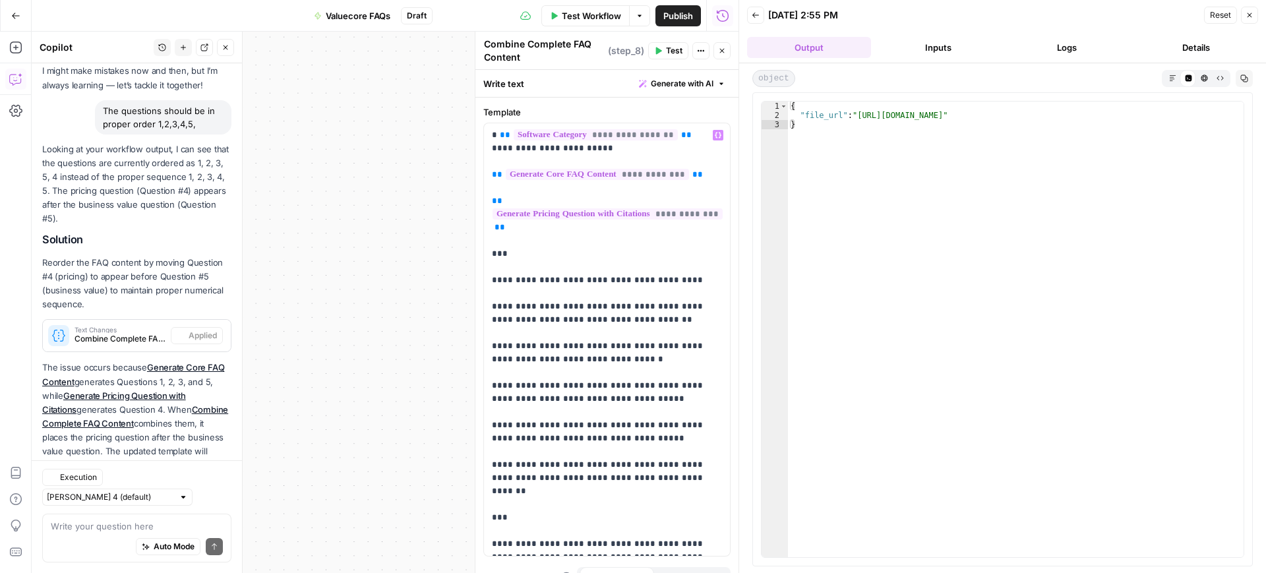
scroll to position [127, 0]
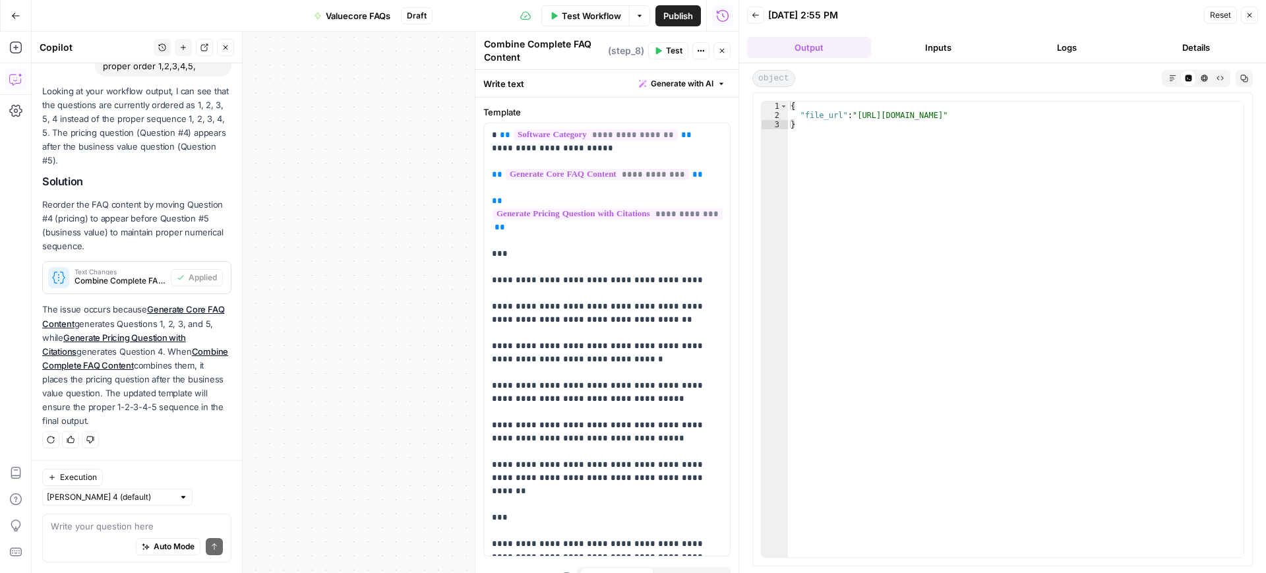
type textarea "**********"
drag, startPoint x: 856, startPoint y: 115, endPoint x: 1220, endPoint y: 115, distance: 364.0
click at [1220, 115] on div "{ "file_url" : "https://docs.google.com/document/d/1pR__CW4HKclmaFfy-m-g59pDmur…" at bounding box center [1016, 339] width 456 height 474
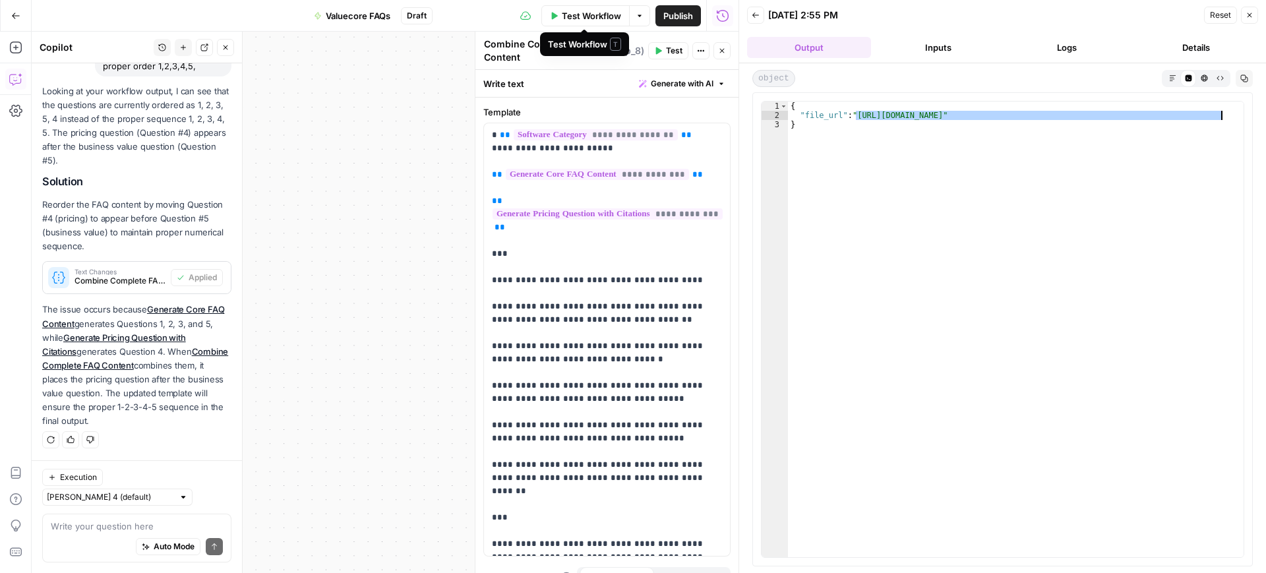
click at [586, 9] on span "Test Workflow" at bounding box center [591, 15] width 59 height 13
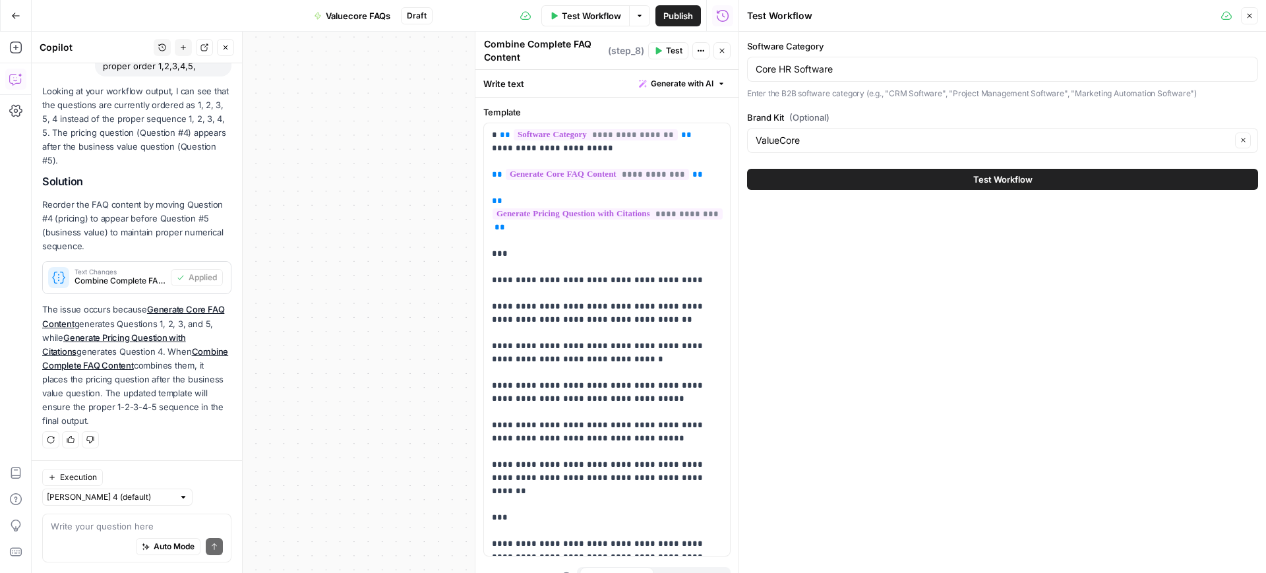
click at [860, 76] on div "Core HR Software" at bounding box center [1002, 69] width 511 height 25
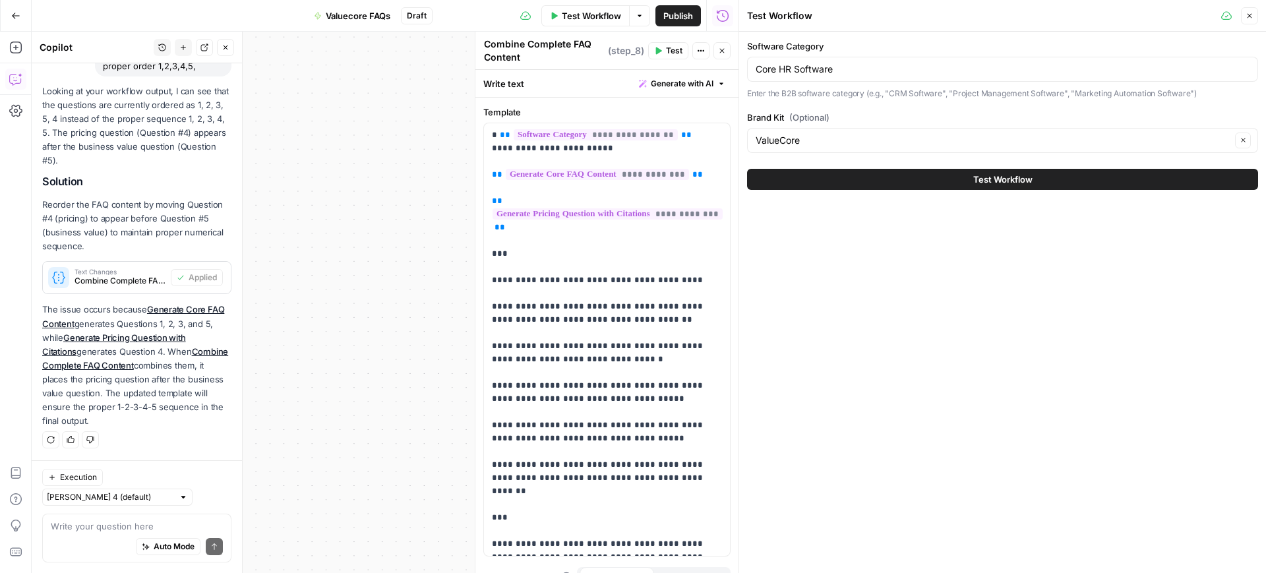
click at [860, 76] on div "Core HR Software" at bounding box center [1002, 69] width 511 height 25
click at [793, 73] on input "Core HR Software" at bounding box center [1003, 69] width 494 height 13
drag, startPoint x: 758, startPoint y: 68, endPoint x: 893, endPoint y: 61, distance: 136.0
click at [893, 61] on div "Core HR Software" at bounding box center [1002, 69] width 511 height 25
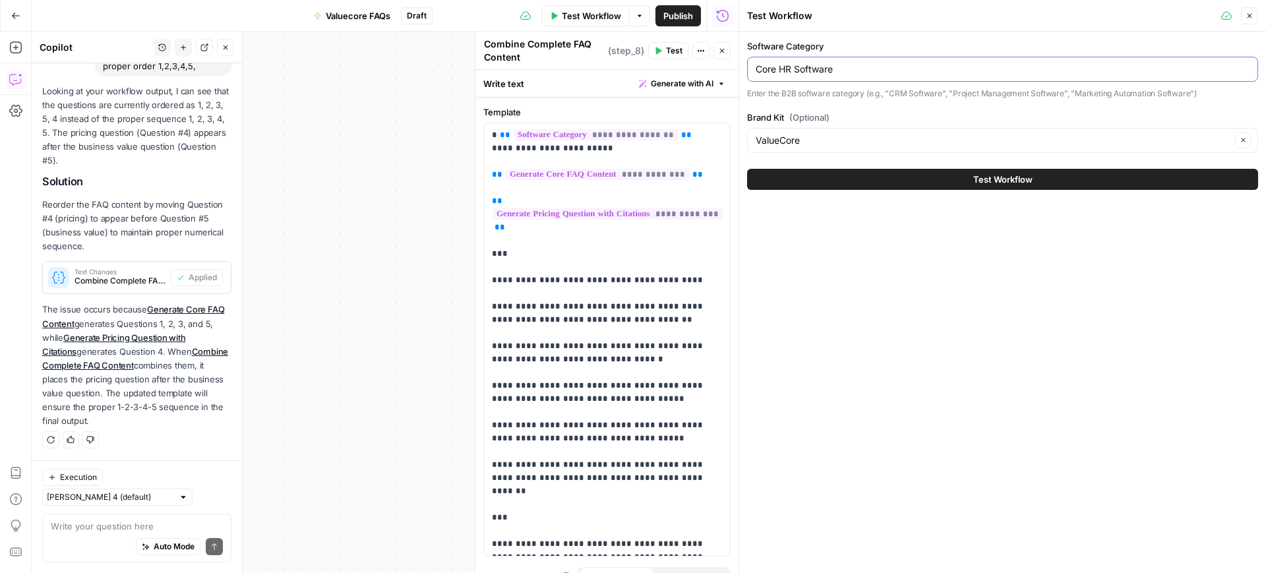
paste input "Startseit"
type input "Startseite"
click at [969, 172] on button "Test Workflow" at bounding box center [1002, 179] width 511 height 21
click at [998, 183] on span "Test Workflow" at bounding box center [1002, 179] width 59 height 13
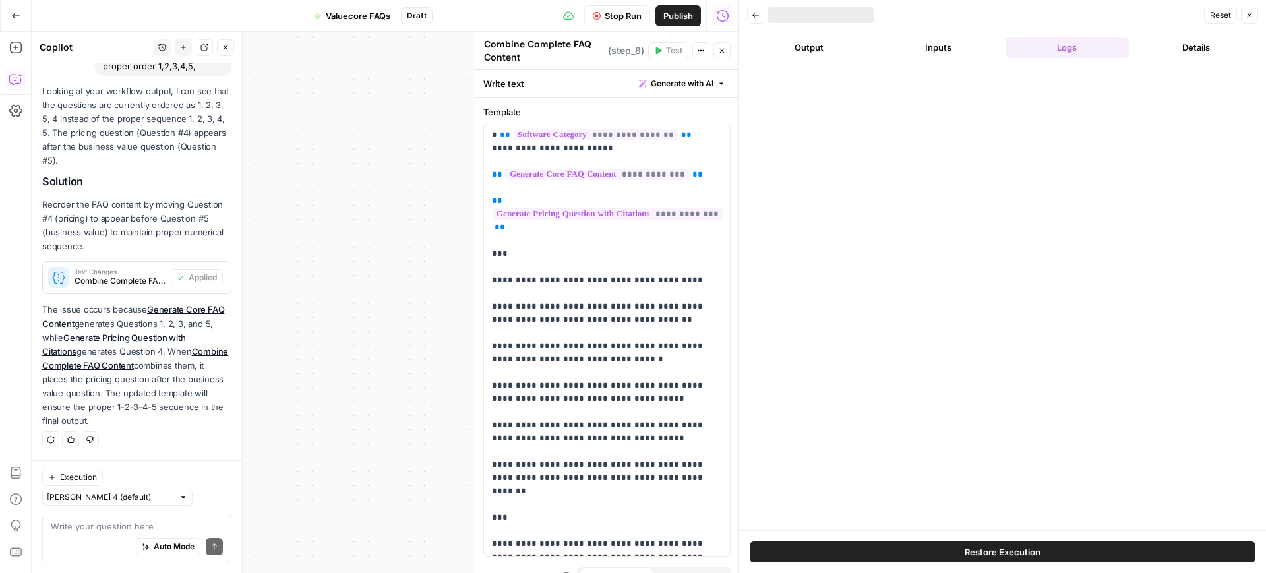
click at [812, 49] on button "Output" at bounding box center [809, 47] width 124 height 21
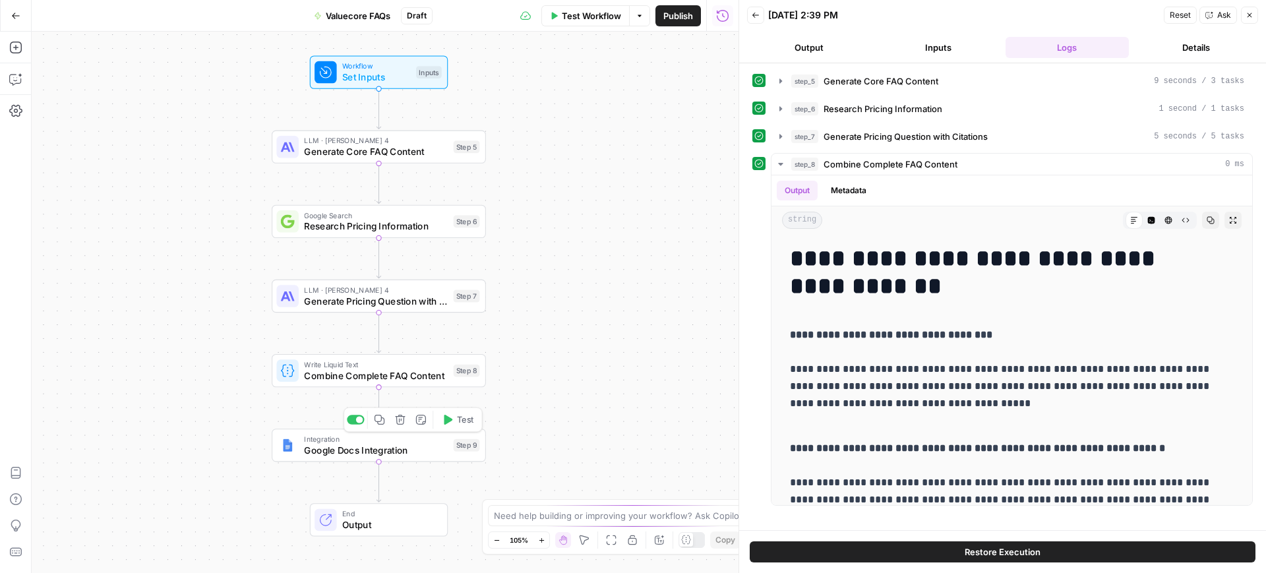
click at [365, 456] on span "Google Docs Integration" at bounding box center [376, 450] width 144 height 14
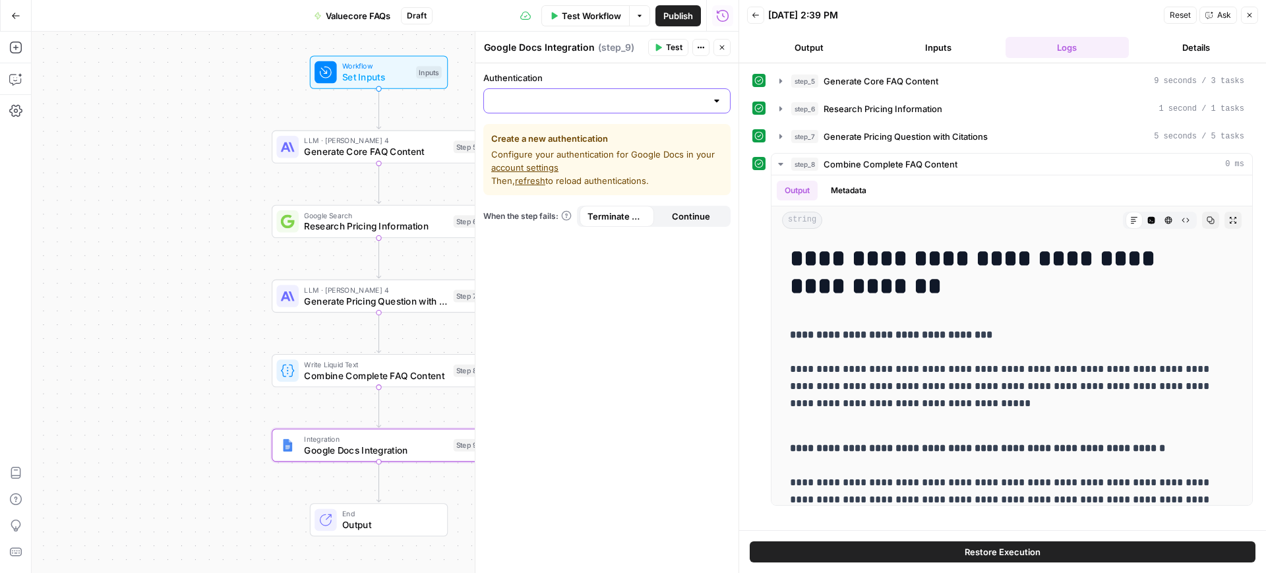
click at [588, 104] on input "Authentication" at bounding box center [599, 100] width 214 height 13
click at [582, 155] on span "Google Docs - RAM" at bounding box center [605, 152] width 220 height 13
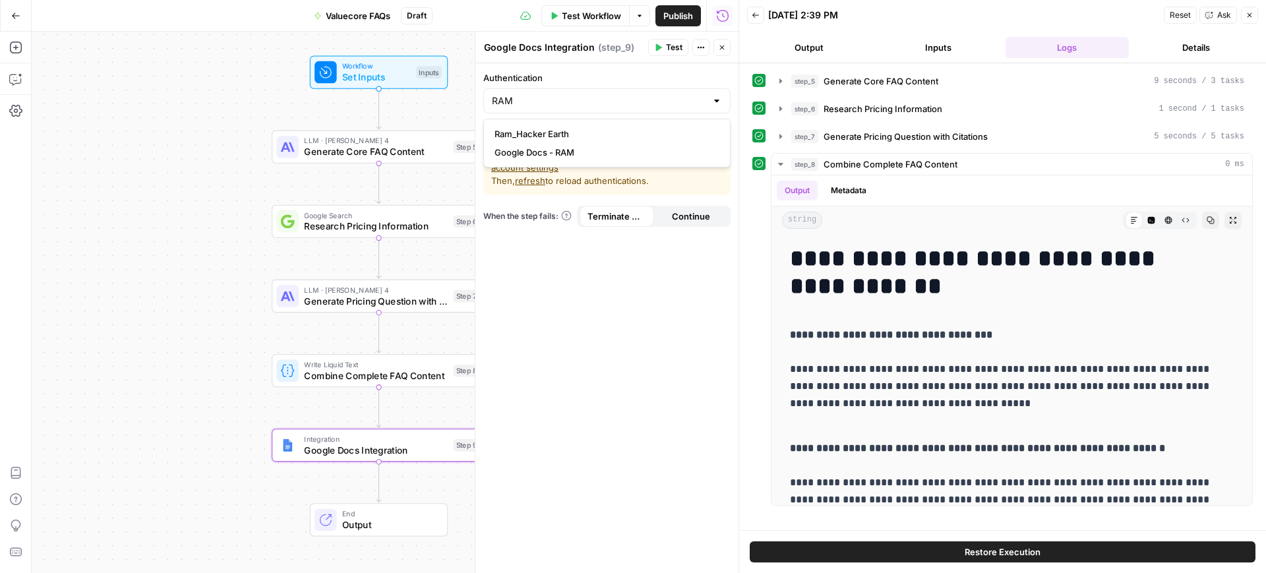
type input "Google Docs - RAM"
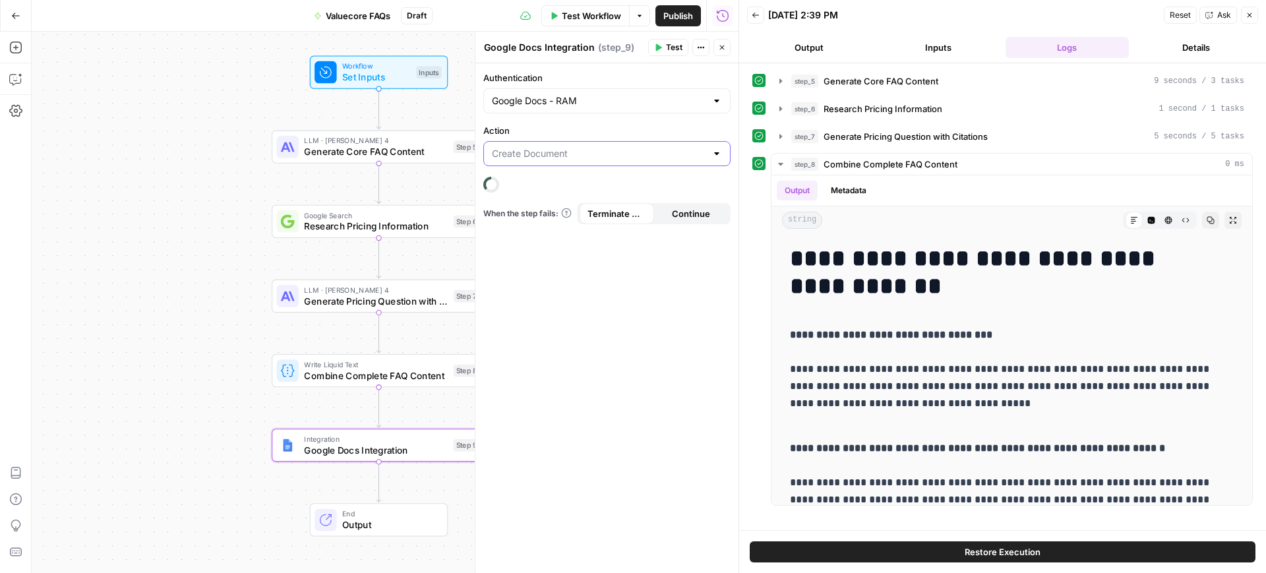
click at [582, 155] on input "Action" at bounding box center [599, 153] width 214 height 13
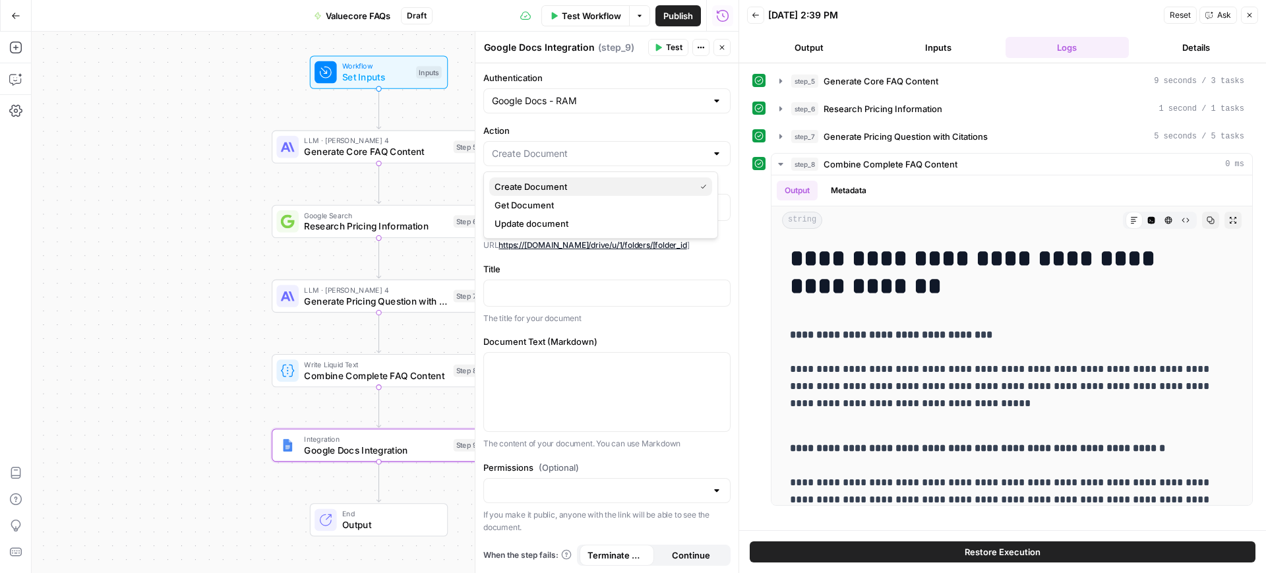
click at [577, 192] on span "Create Document" at bounding box center [592, 186] width 195 height 13
type input "Create Document"
click at [568, 197] on div at bounding box center [607, 208] width 246 height 26
click at [557, 289] on p at bounding box center [607, 292] width 230 height 13
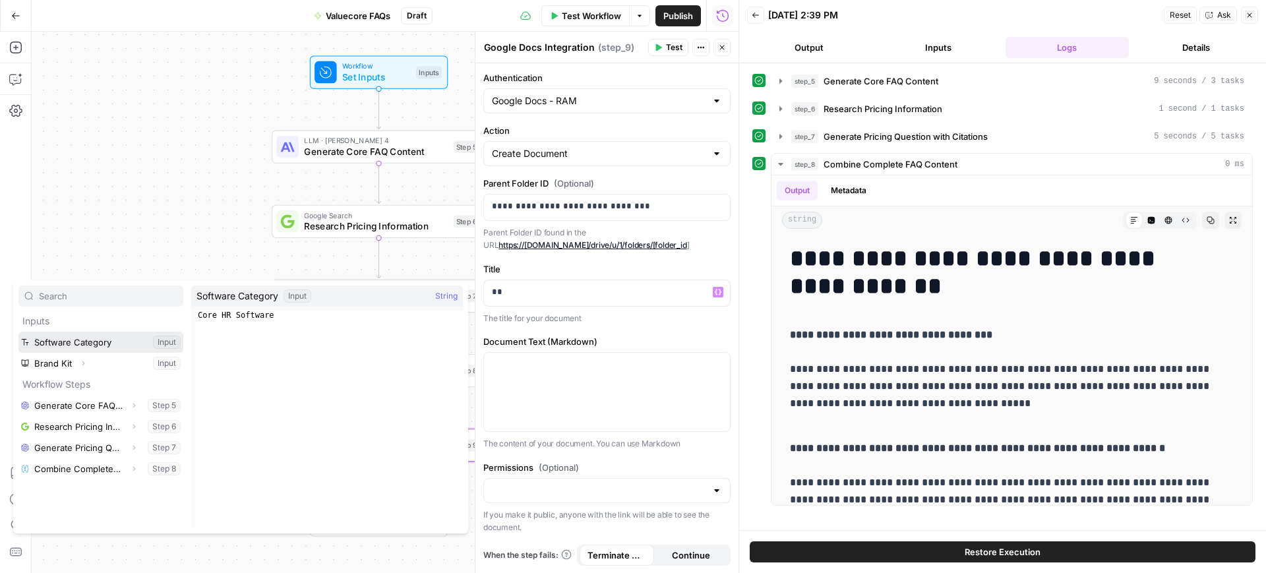
click at [90, 340] on button "Select variable Software Category" at bounding box center [100, 342] width 165 height 21
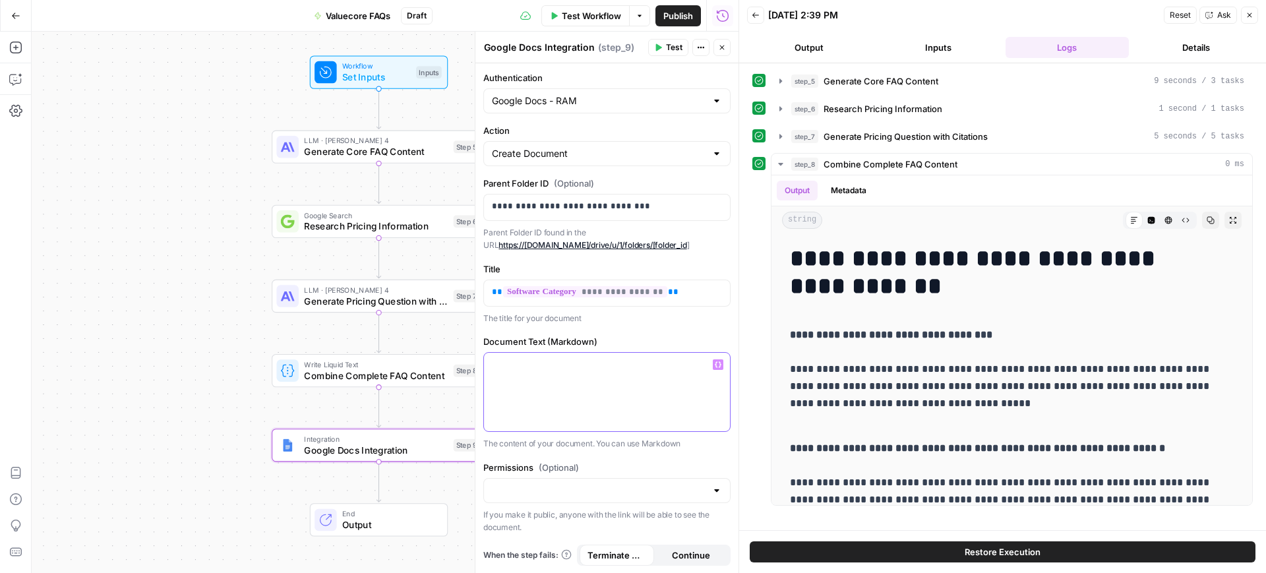
click at [581, 395] on div at bounding box center [607, 392] width 246 height 78
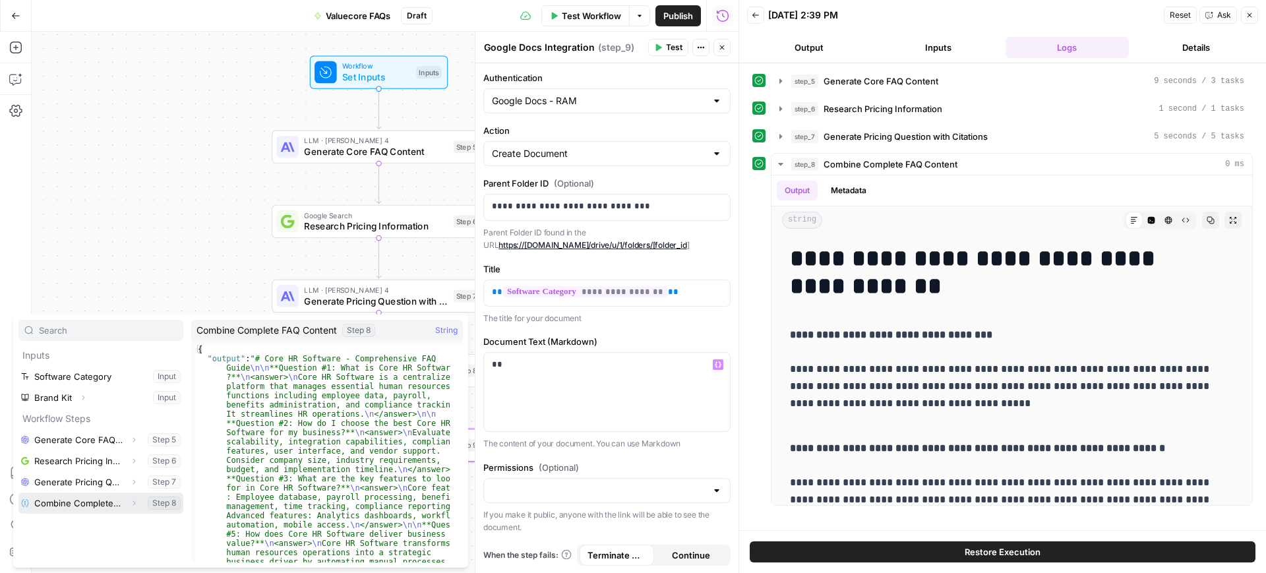
click at [58, 502] on button "Select variable Combine Complete FAQ Content" at bounding box center [100, 503] width 165 height 21
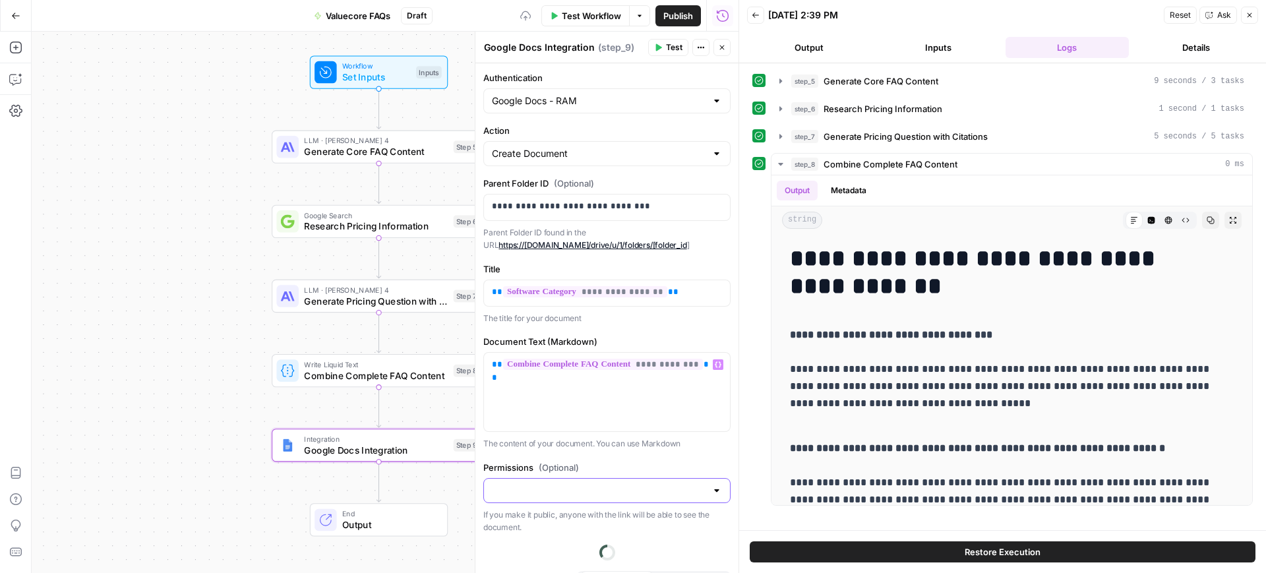
click at [586, 485] on input "Permissions (Optional)" at bounding box center [599, 490] width 214 height 13
click at [523, 545] on span "Public" at bounding box center [598, 541] width 207 height 13
type input "Public"
click at [634, 456] on div "**********" at bounding box center [606, 331] width 263 height 537
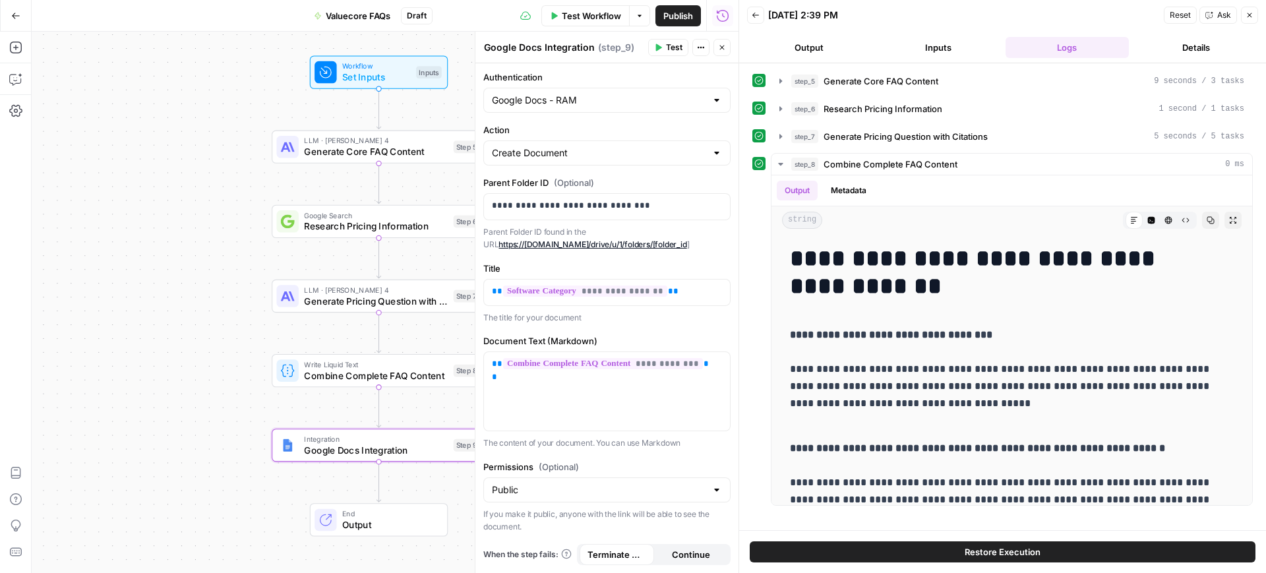
click at [665, 45] on button "Test" at bounding box center [668, 47] width 40 height 17
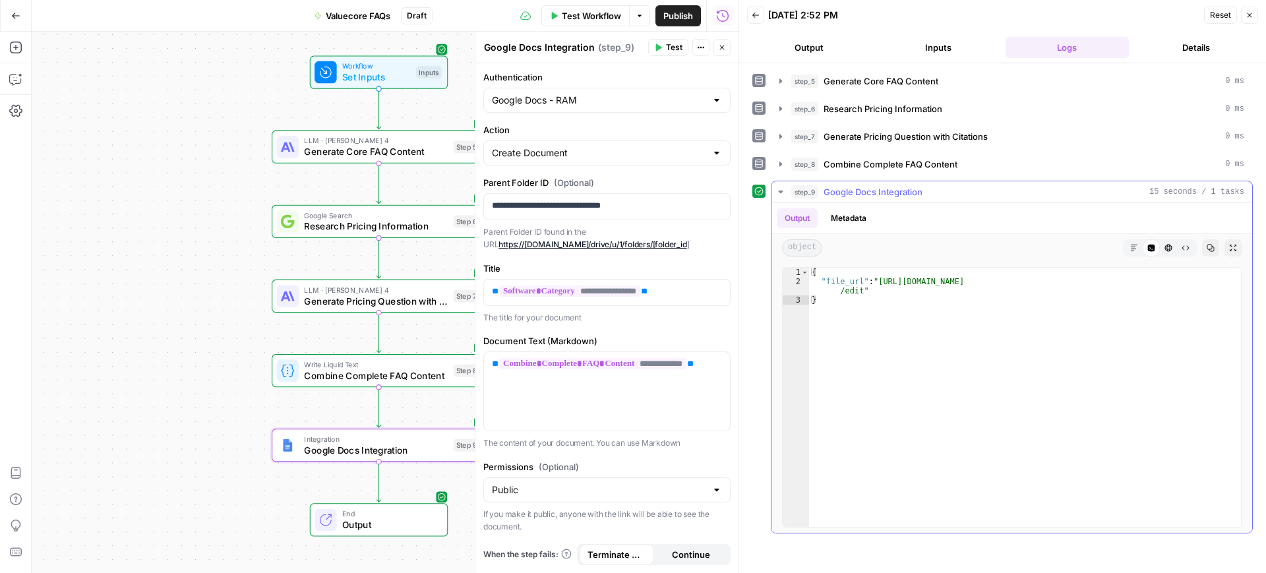
type textarea "**********"
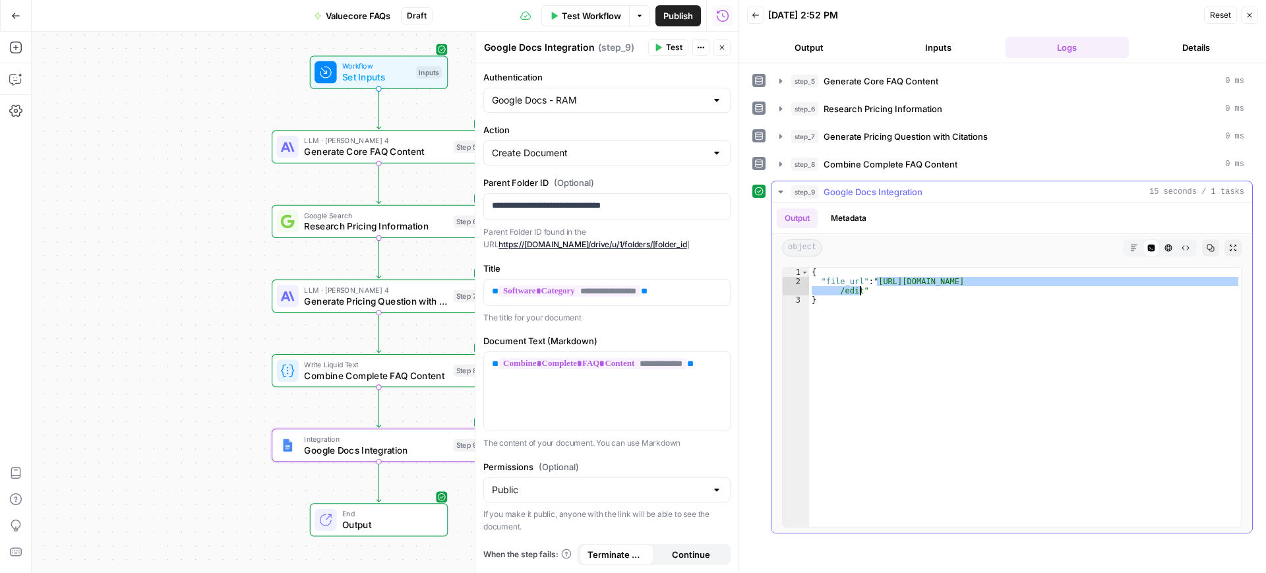
drag, startPoint x: 876, startPoint y: 284, endPoint x: 861, endPoint y: 294, distance: 18.5
click at [861, 294] on div "{ "file_url" : "https://docs.google.com/document/d/1O5E6pgYDkTy9X2j-d6cGA_c2JnY…" at bounding box center [1025, 407] width 432 height 278
click at [581, 22] on button "Test Workflow" at bounding box center [585, 15] width 88 height 21
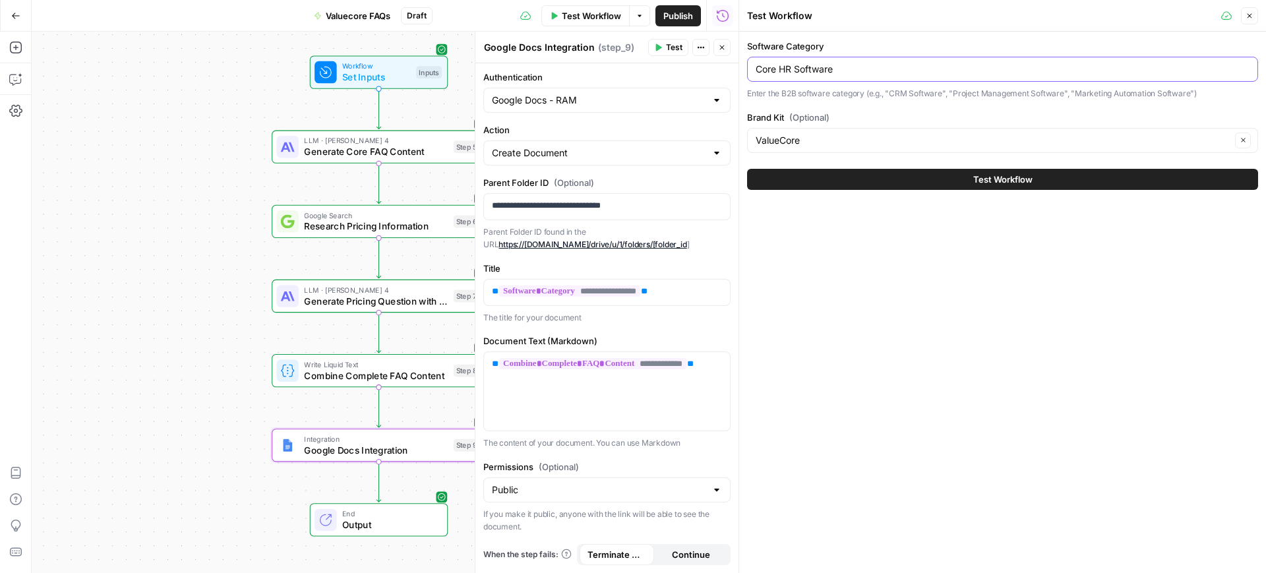
click at [831, 67] on input "Core HR Software" at bounding box center [1003, 69] width 494 height 13
paste input "Startseit"
type input "Startseite"
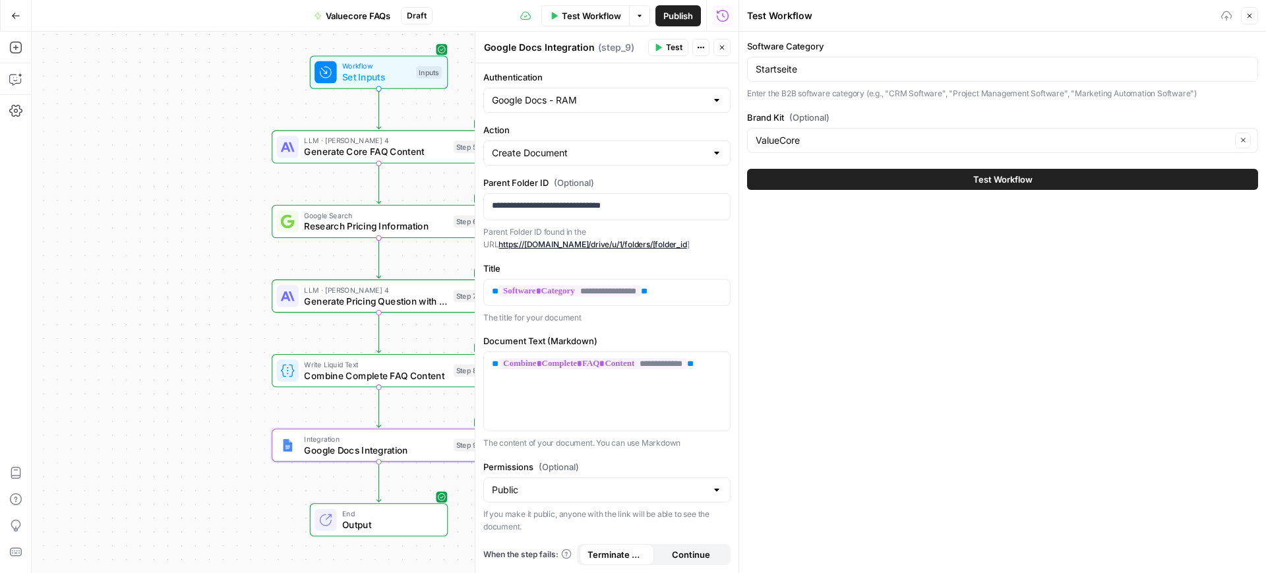
click at [932, 185] on button "Test Workflow" at bounding box center [1002, 179] width 511 height 21
click at [899, 181] on button "Test Workflow" at bounding box center [1002, 179] width 511 height 21
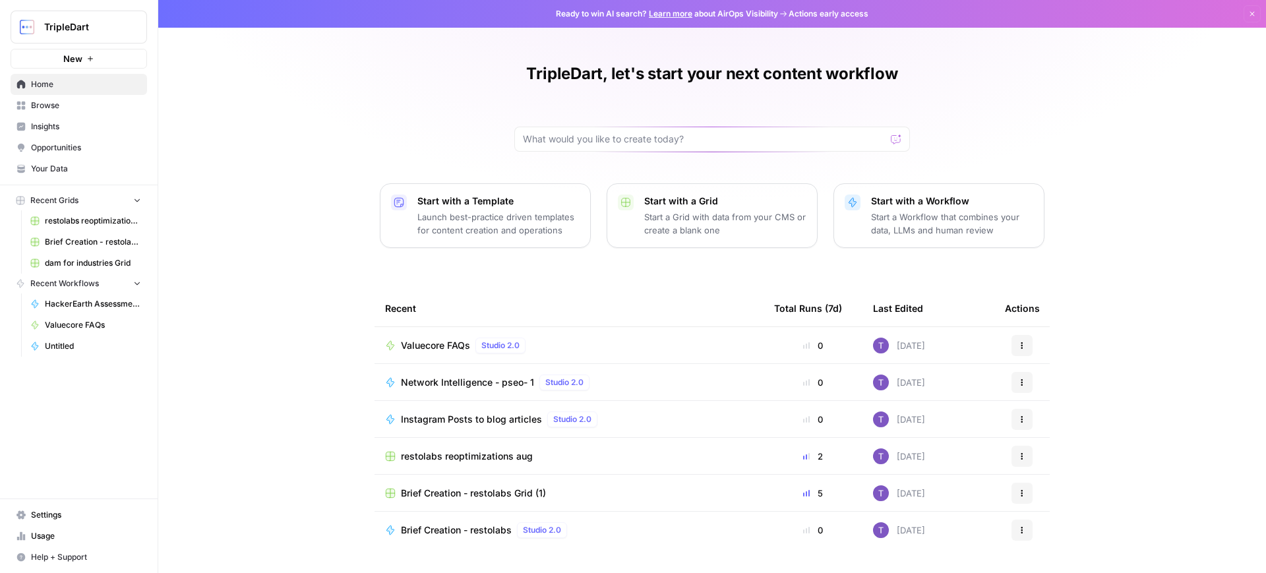
click at [426, 350] on span "Valuecore FAQs" at bounding box center [435, 345] width 69 height 13
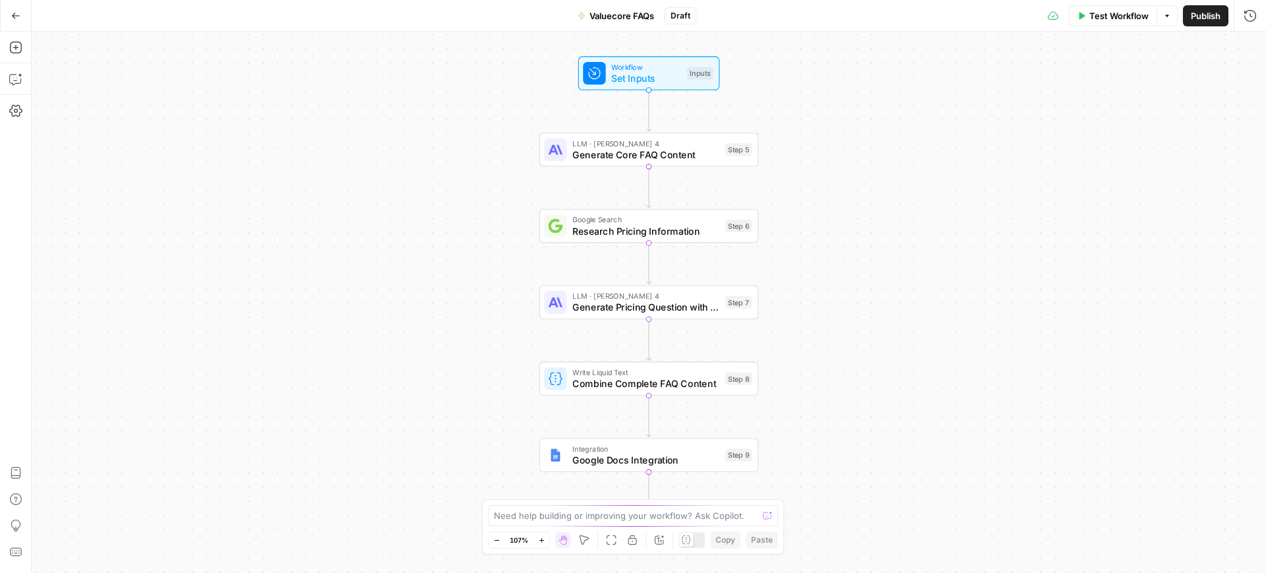
click at [1106, 26] on div "Test Workflow Options Publish Run History" at bounding box center [981, 15] width 570 height 31
click at [1095, 18] on span "Test Workflow" at bounding box center [1118, 15] width 59 height 13
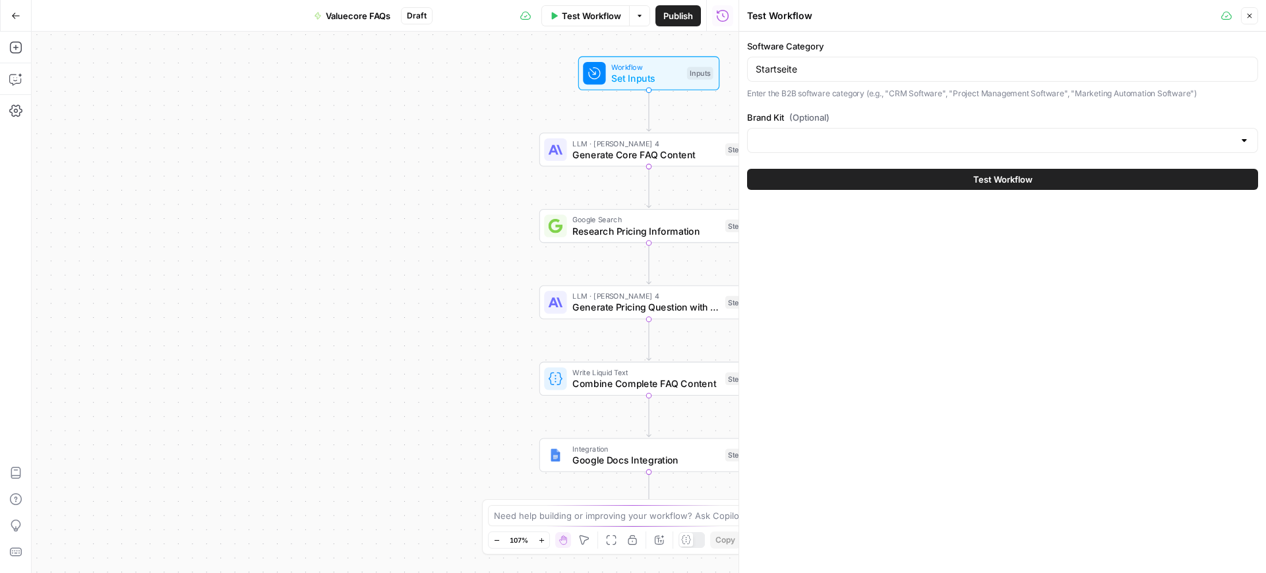
type input "ValueCore"
click at [920, 177] on button "Test Workflow" at bounding box center [1002, 179] width 511 height 21
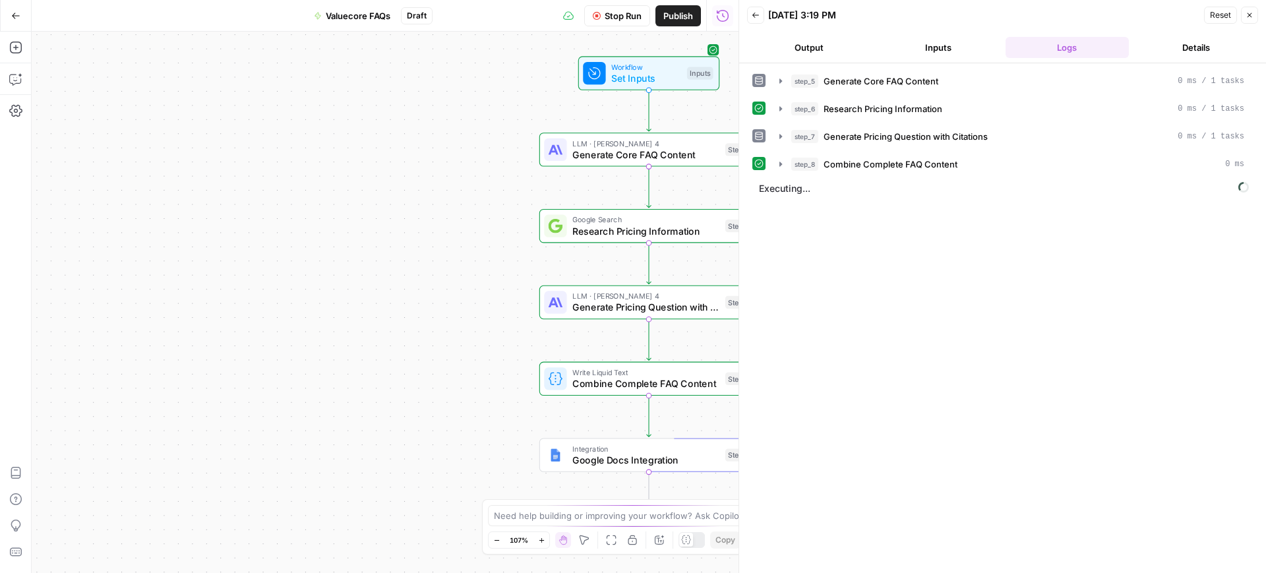
click at [820, 45] on button "Output" at bounding box center [809, 47] width 124 height 21
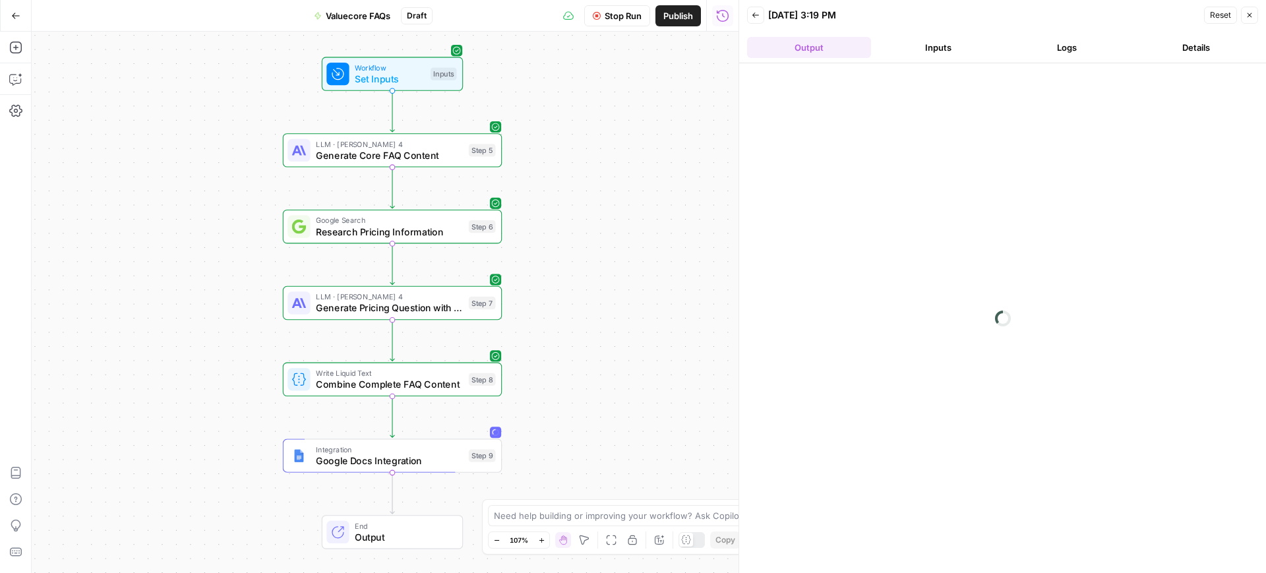
drag, startPoint x: 421, startPoint y: 165, endPoint x: 162, endPoint y: 166, distance: 258.5
click at [162, 166] on div "Workflow Set Inputs Inputs LLM · [PERSON_NAME] 4 Generate Core FAQ Content Step…" at bounding box center [385, 302] width 707 height 541
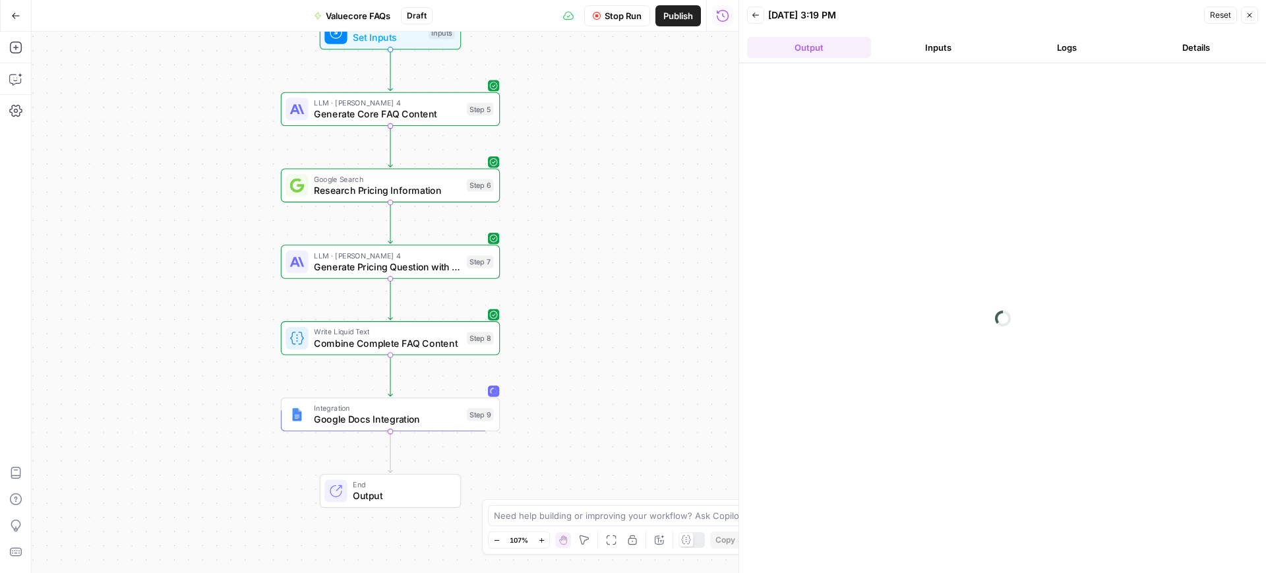
click at [939, 49] on button "Inputs" at bounding box center [938, 47] width 124 height 21
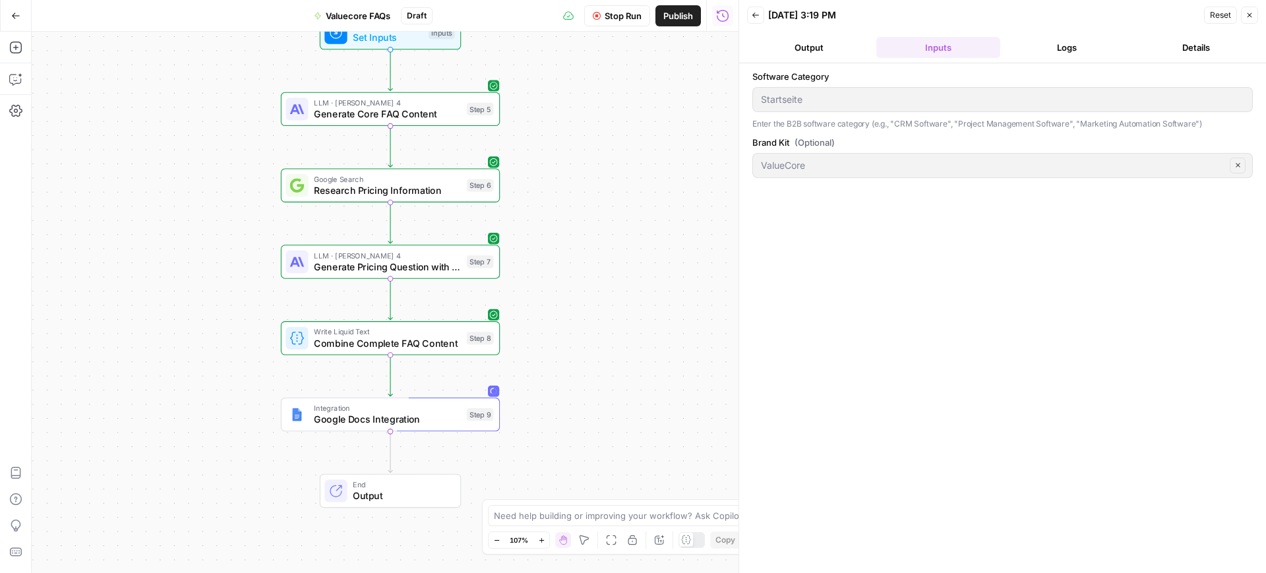
click at [835, 45] on button "Output" at bounding box center [809, 47] width 124 height 21
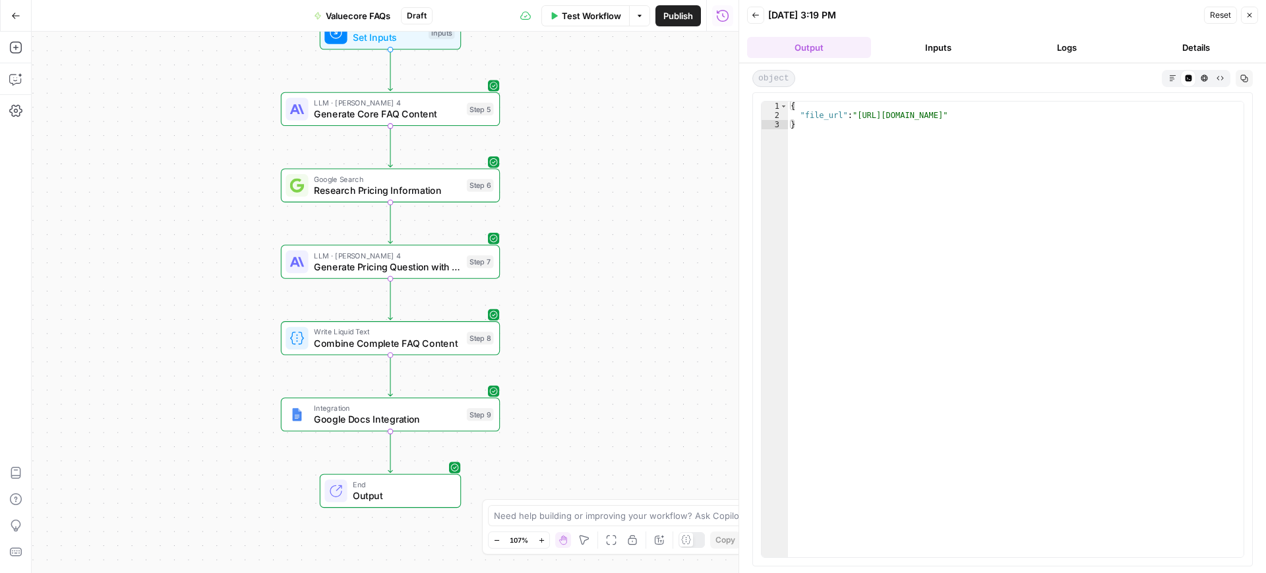
type textarea "**********"
drag, startPoint x: 856, startPoint y: 116, endPoint x: 1223, endPoint y: 113, distance: 367.3
click at [1223, 113] on div "{ "file_url" : "[URL][DOMAIN_NAME]" }" at bounding box center [1016, 339] width 456 height 474
click at [566, 22] on button "Test Workflow" at bounding box center [585, 15] width 88 height 21
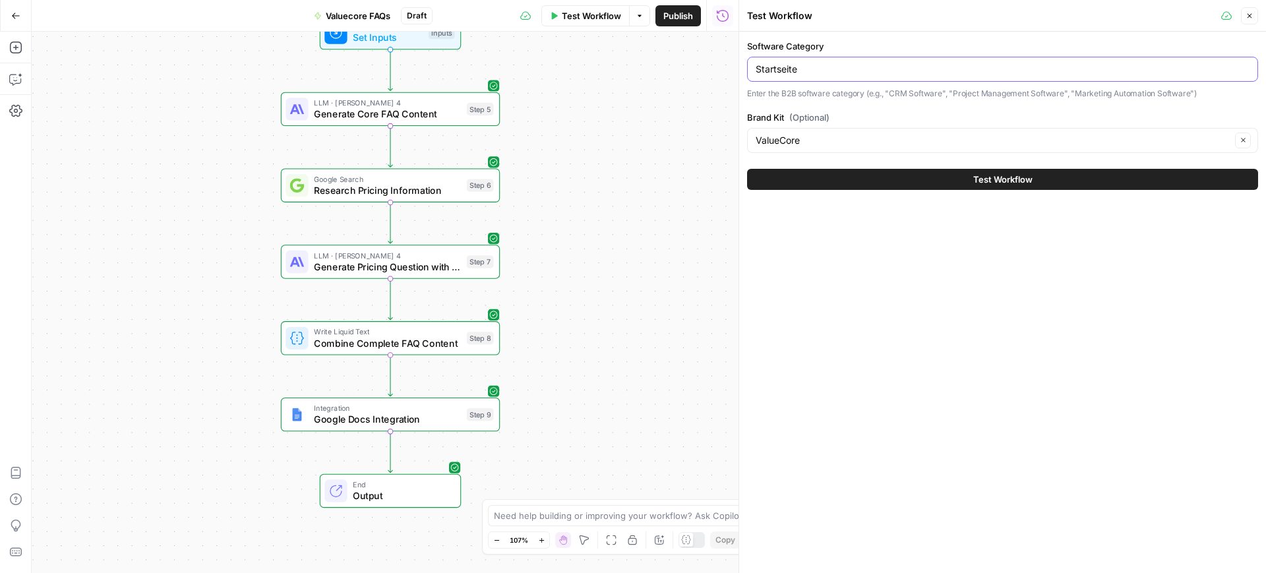
click at [803, 70] on input "Startseite" at bounding box center [1003, 69] width 494 height 13
paste input "Health Care Softwar"
type input "Health Care Software"
click at [904, 179] on button "Test Workflow" at bounding box center [1002, 179] width 511 height 21
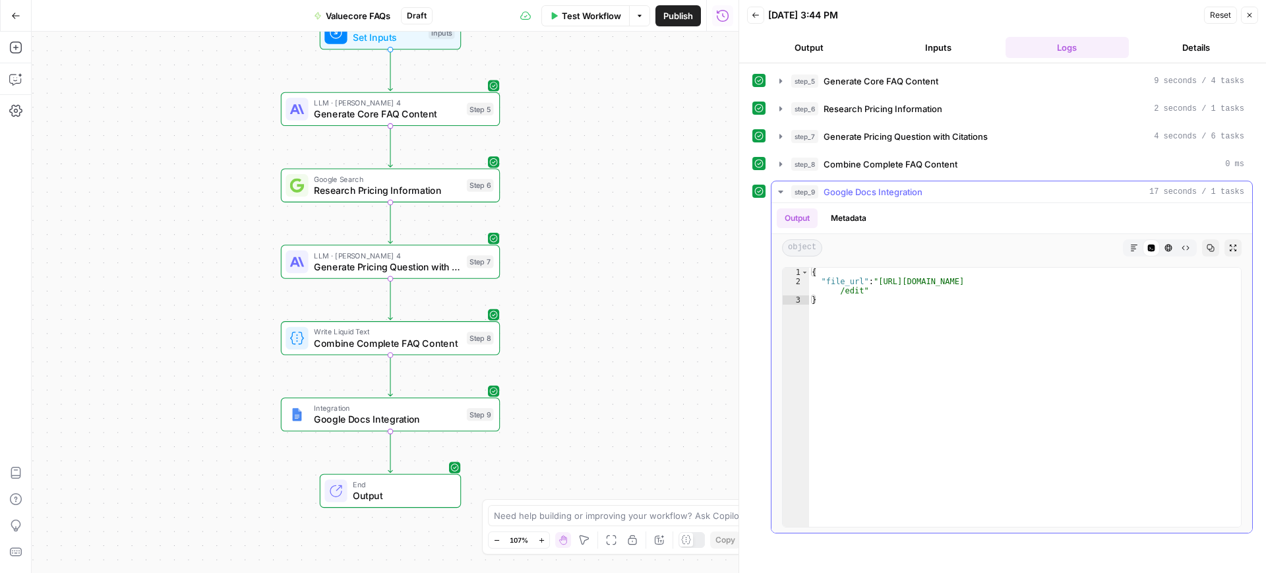
type textarea "**********"
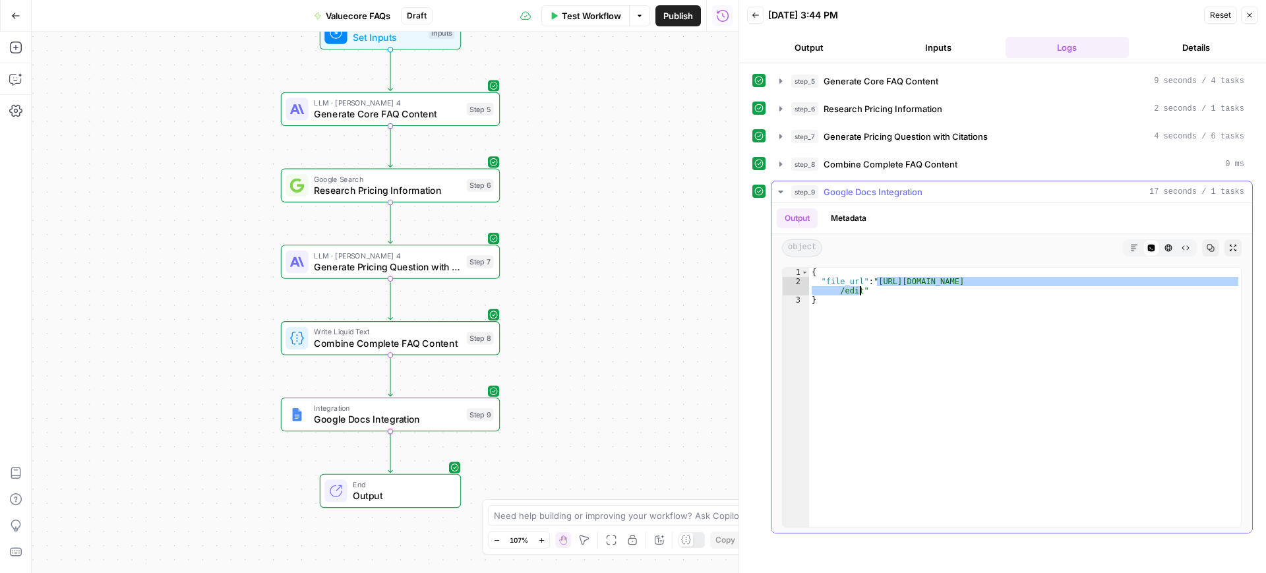
drag, startPoint x: 876, startPoint y: 283, endPoint x: 859, endPoint y: 292, distance: 18.9
click at [859, 292] on div "{ "file_url" : "[URL][DOMAIN_NAME] /edit" }" at bounding box center [1025, 407] width 432 height 278
click at [572, 23] on button "Test Workflow" at bounding box center [585, 15] width 88 height 21
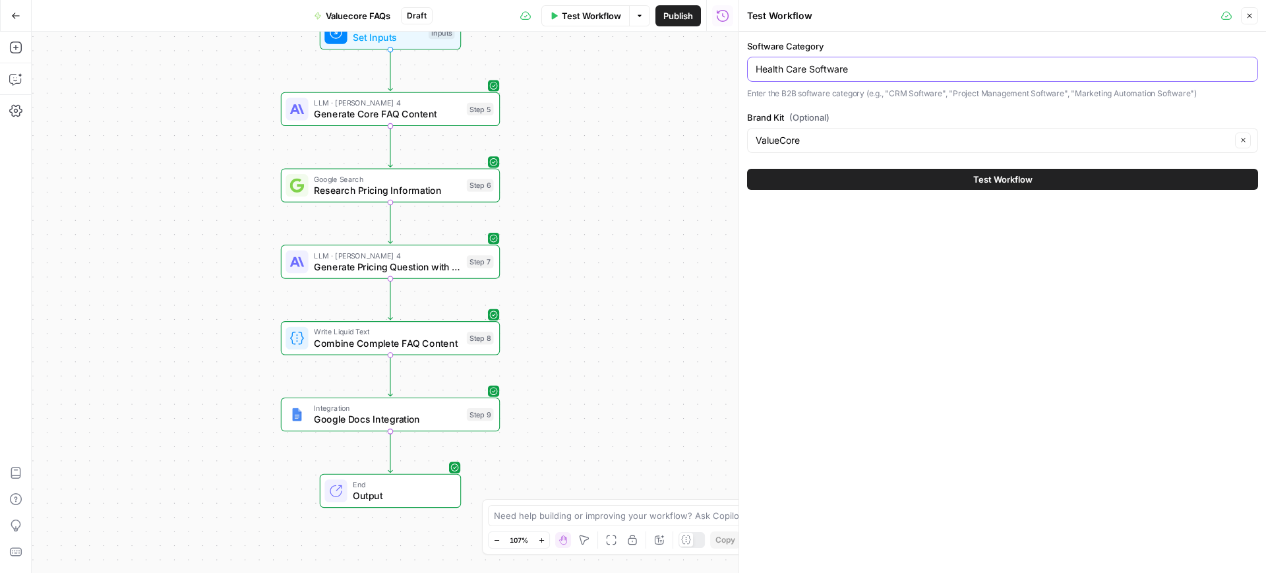
click at [862, 69] on input "Health Care Software" at bounding box center [1003, 69] width 494 height 13
paste input "Accounting & Financ"
type input "Accounting & Finance Software"
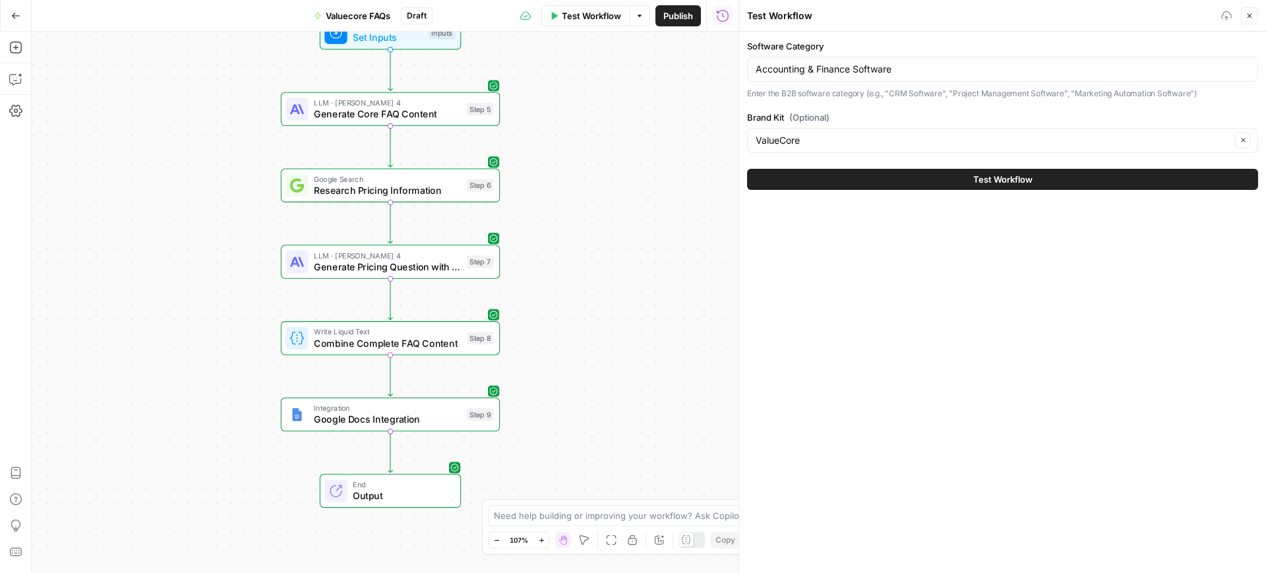
click at [871, 187] on button "Test Workflow" at bounding box center [1002, 179] width 511 height 21
click at [857, 178] on button "Test Workflow" at bounding box center [1002, 179] width 511 height 21
click at [969, 181] on button "Test Workflow" at bounding box center [1002, 179] width 511 height 21
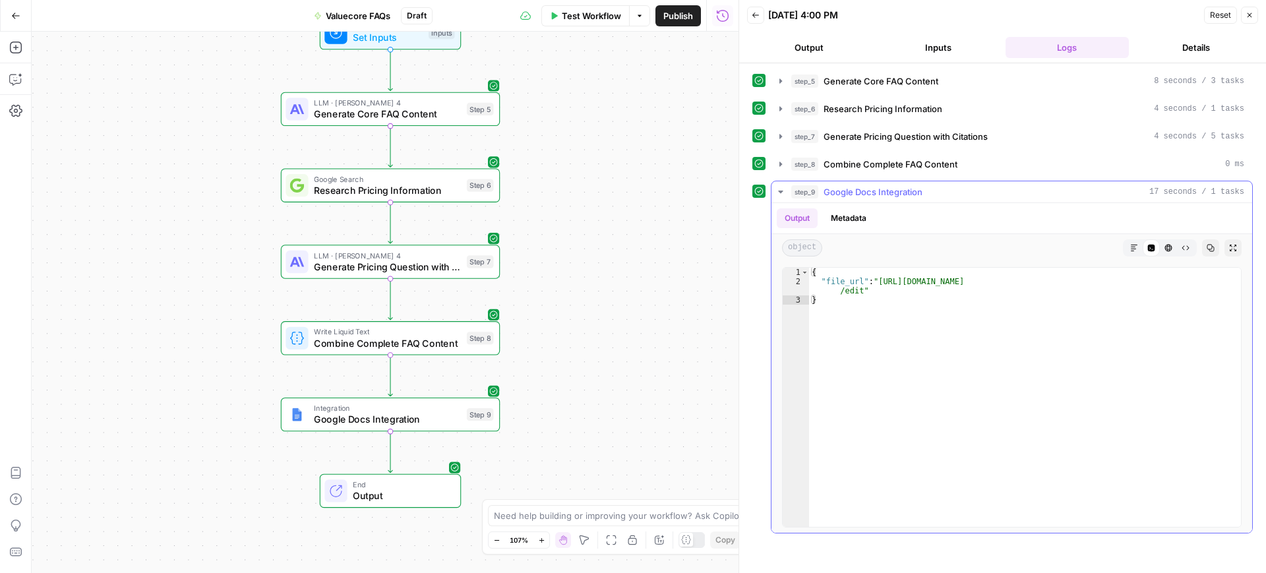
type textarea "**********"
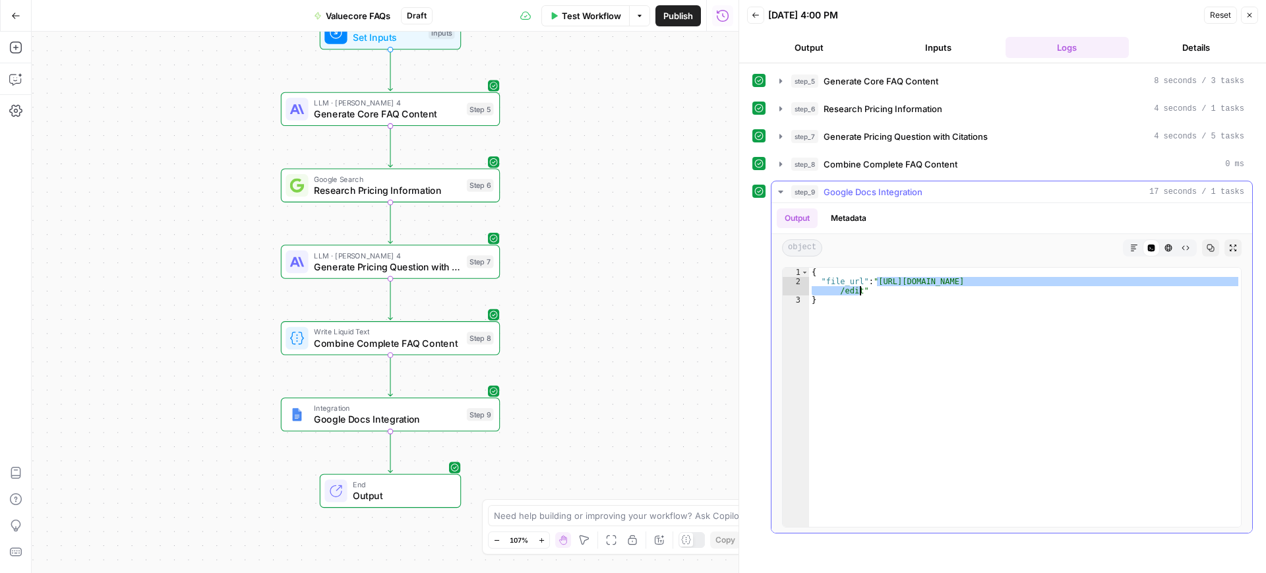
drag, startPoint x: 876, startPoint y: 280, endPoint x: 861, endPoint y: 290, distance: 18.5
click at [861, 290] on div "{ "file_url" : "[URL][DOMAIN_NAME] /edit" }" at bounding box center [1025, 407] width 432 height 278
click at [574, 19] on span "Test Workflow" at bounding box center [591, 15] width 59 height 13
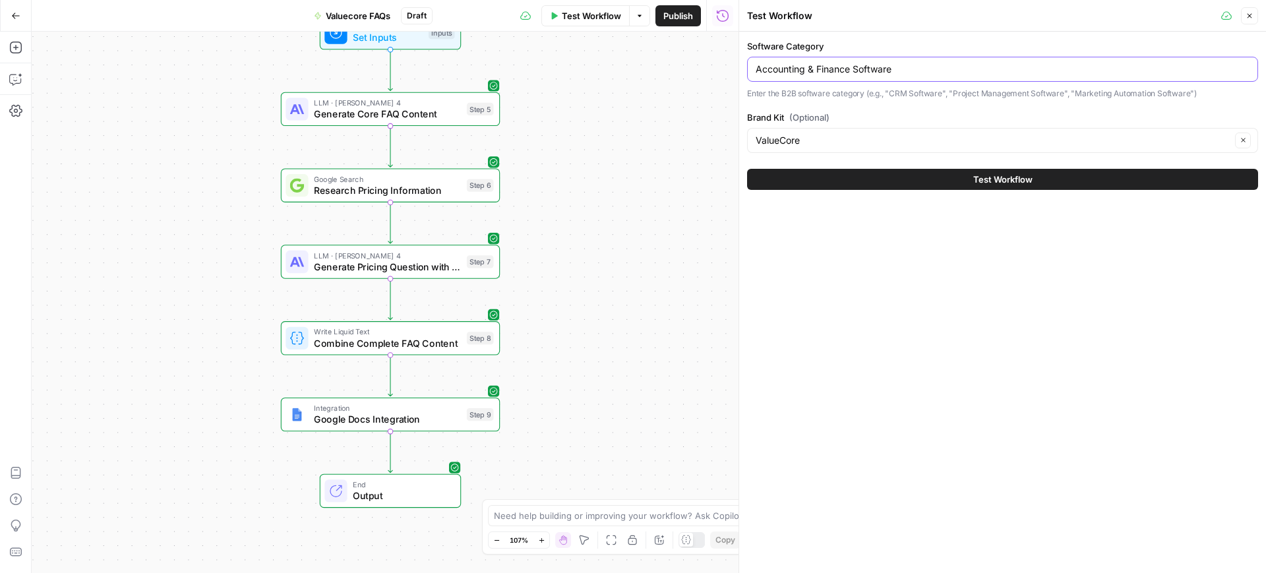
click at [895, 67] on input "Accounting & Finance Software" at bounding box center [1003, 69] width 494 height 13
paste input "Remote Monitoring & Management (RMM)"
type input "Remote Monitoring & Management (RMM) Software"
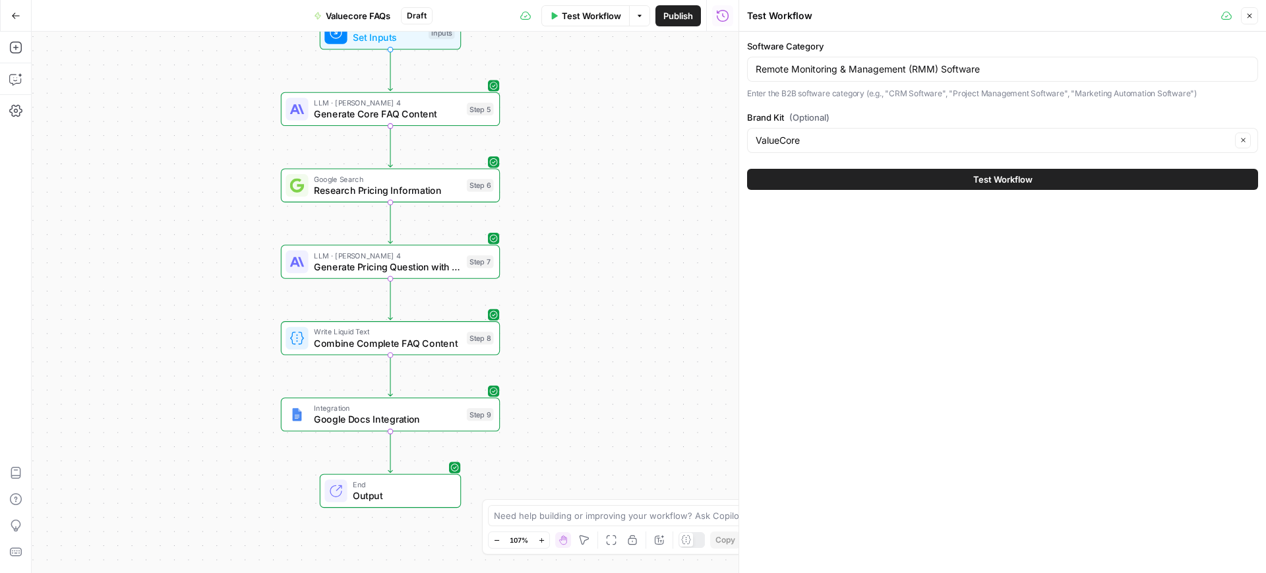
click at [933, 182] on button "Test Workflow" at bounding box center [1002, 179] width 511 height 21
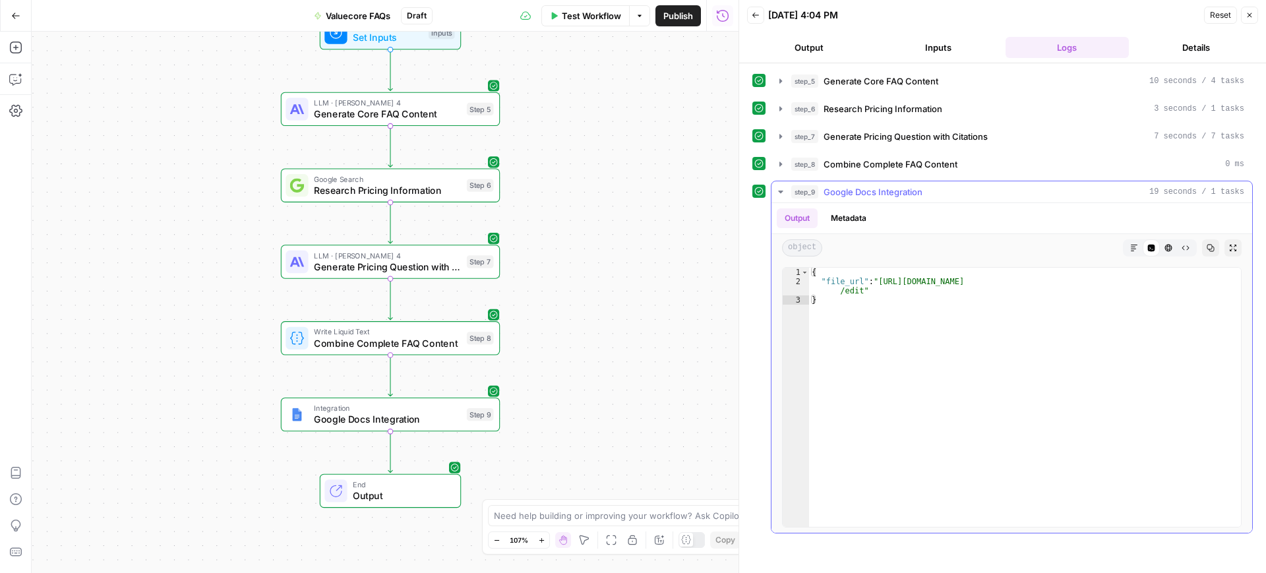
type textarea "**********"
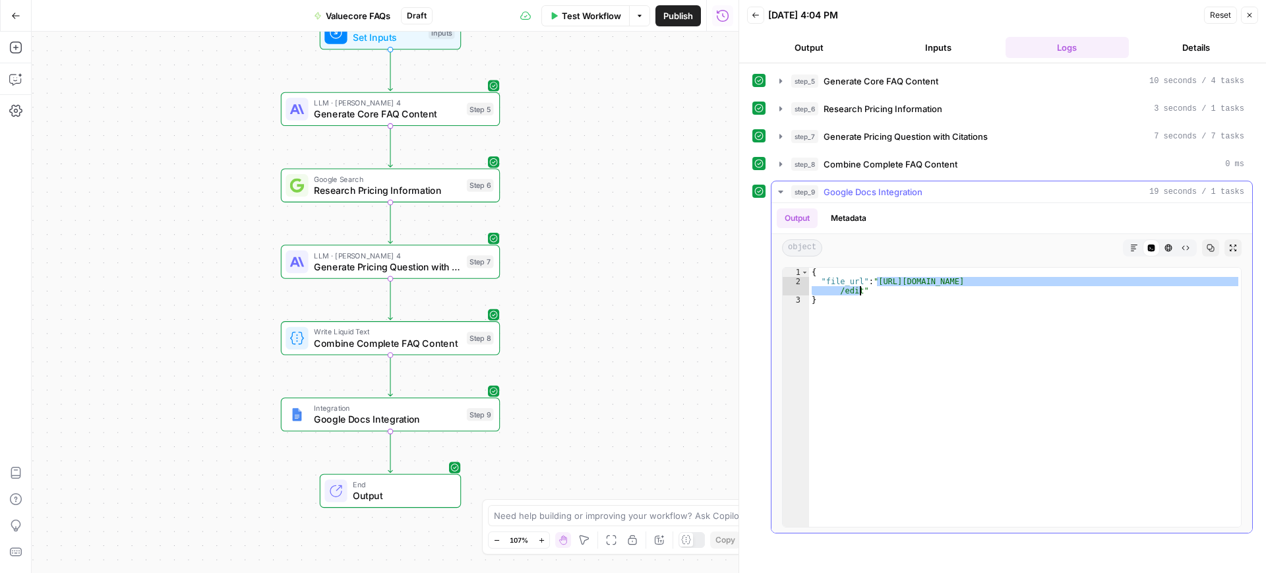
drag, startPoint x: 878, startPoint y: 280, endPoint x: 859, endPoint y: 289, distance: 22.1
click at [859, 289] on div "{ "file_url" : "[URL][DOMAIN_NAME] /edit" }" at bounding box center [1025, 407] width 432 height 278
